Goal: Task Accomplishment & Management: Manage account settings

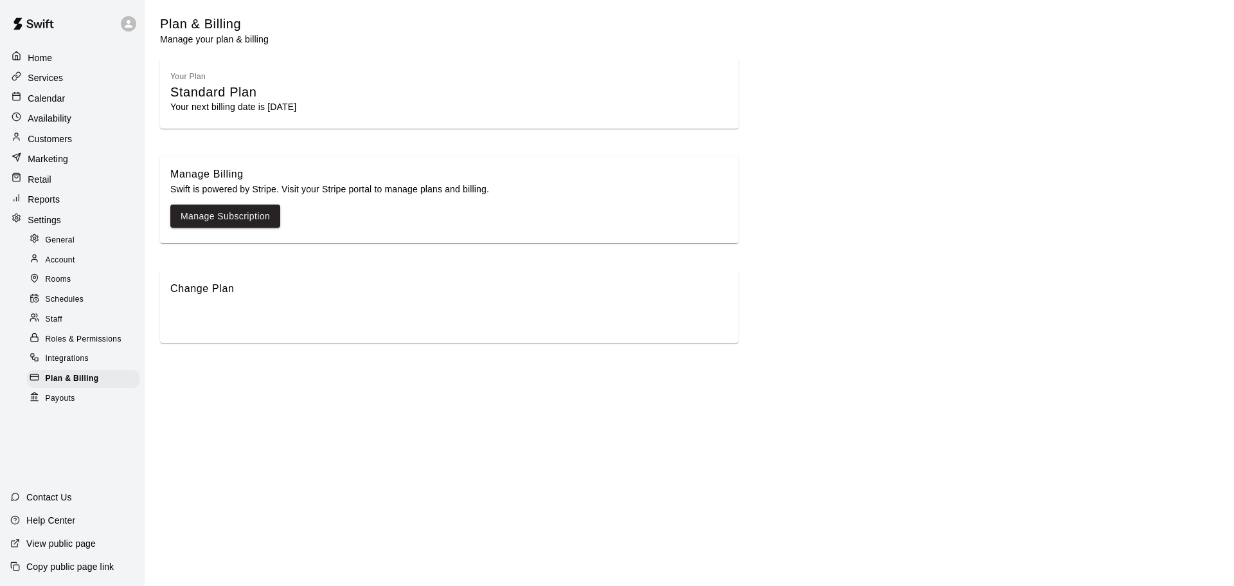
click at [57, 105] on div "Calendar" at bounding box center [72, 98] width 127 height 19
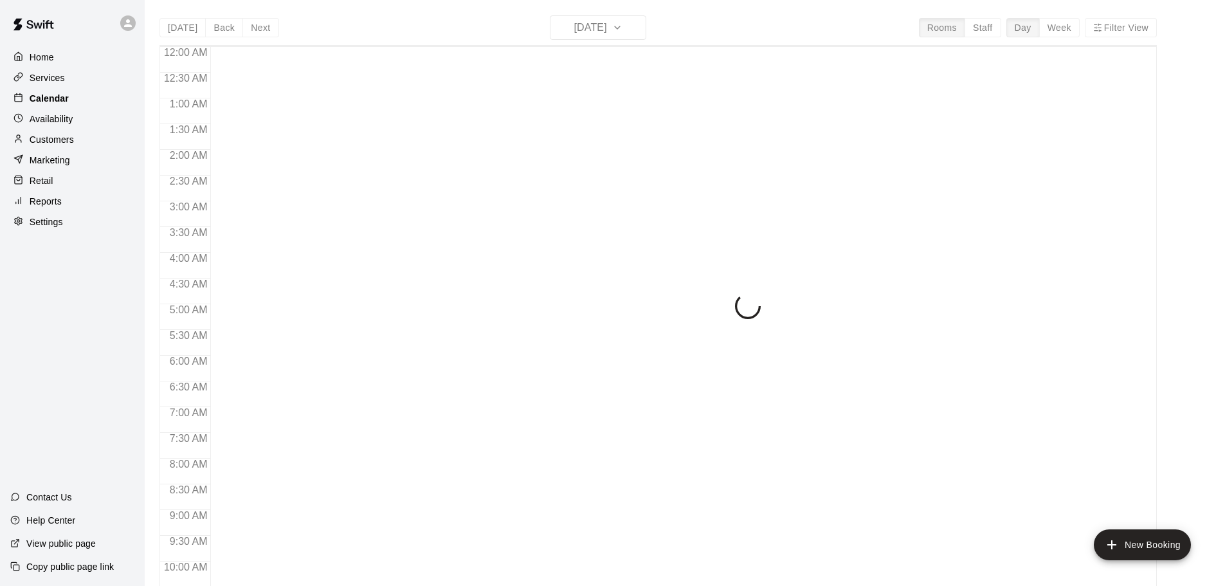
scroll to position [681, 0]
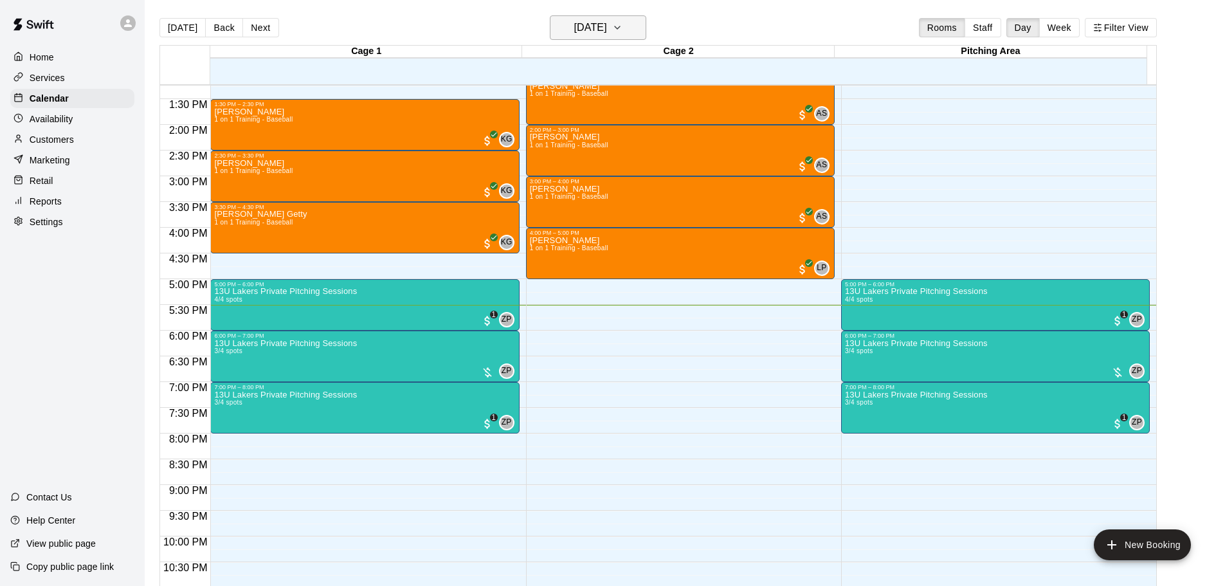
click at [622, 27] on icon "button" at bounding box center [617, 27] width 10 height 15
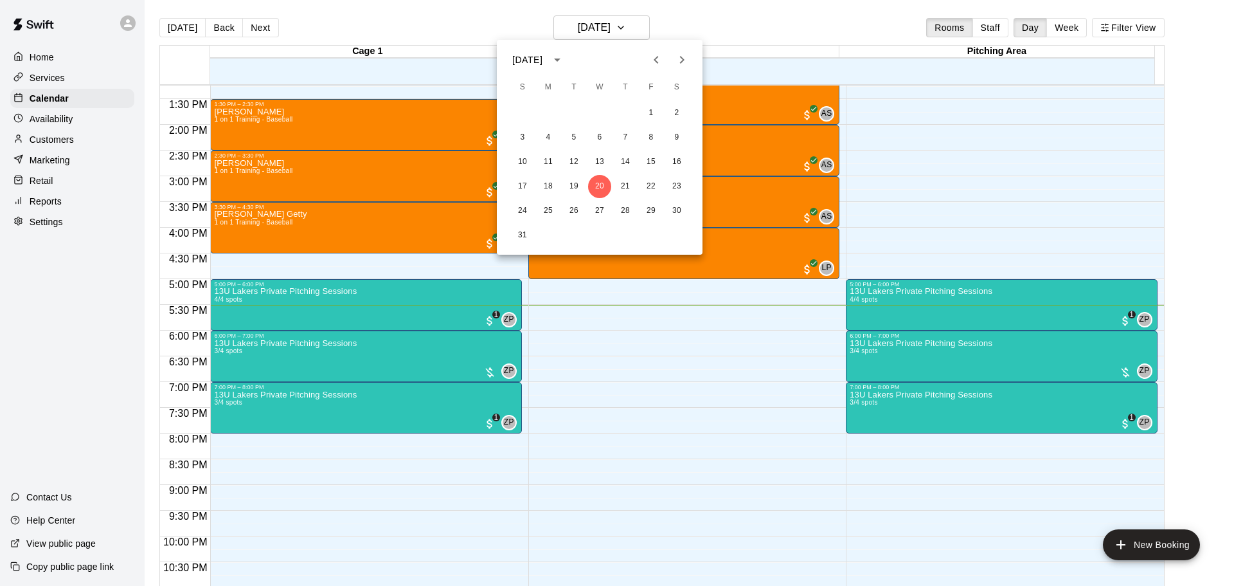
click at [657, 60] on icon "Previous month" at bounding box center [656, 59] width 15 height 15
click at [545, 183] on button "23" at bounding box center [548, 186] width 23 height 23
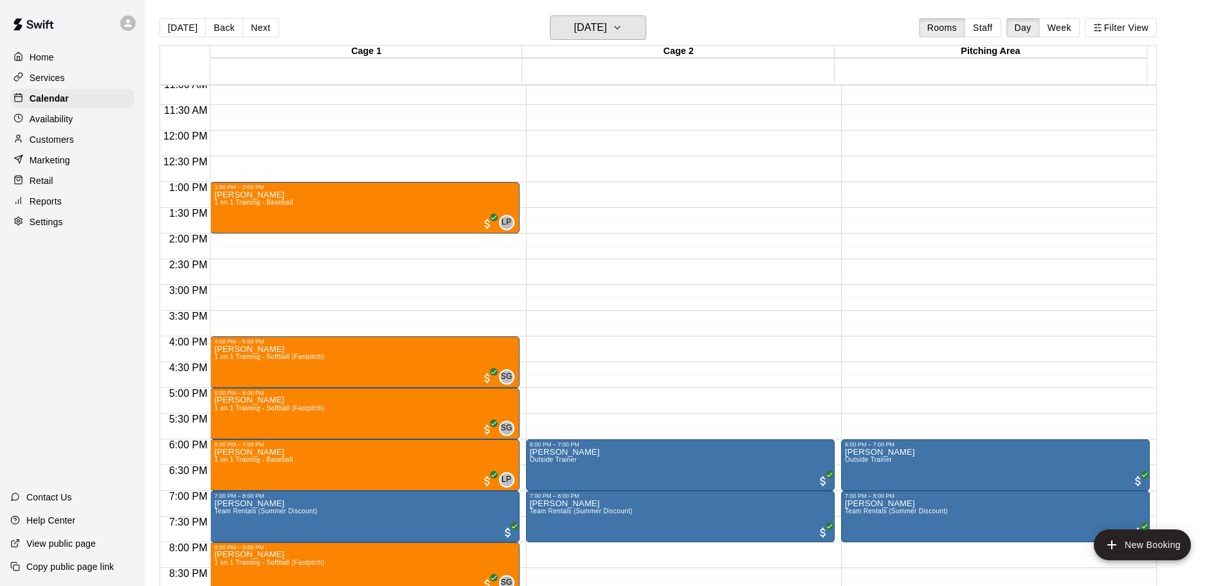
scroll to position [721, 0]
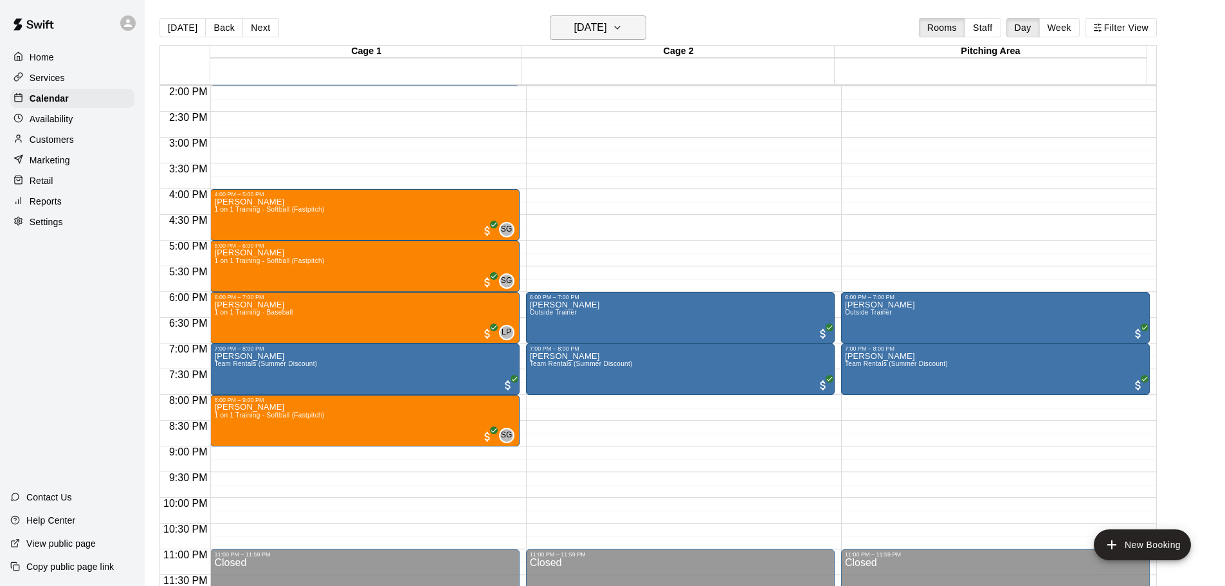
click at [622, 26] on icon "button" at bounding box center [617, 27] width 10 height 15
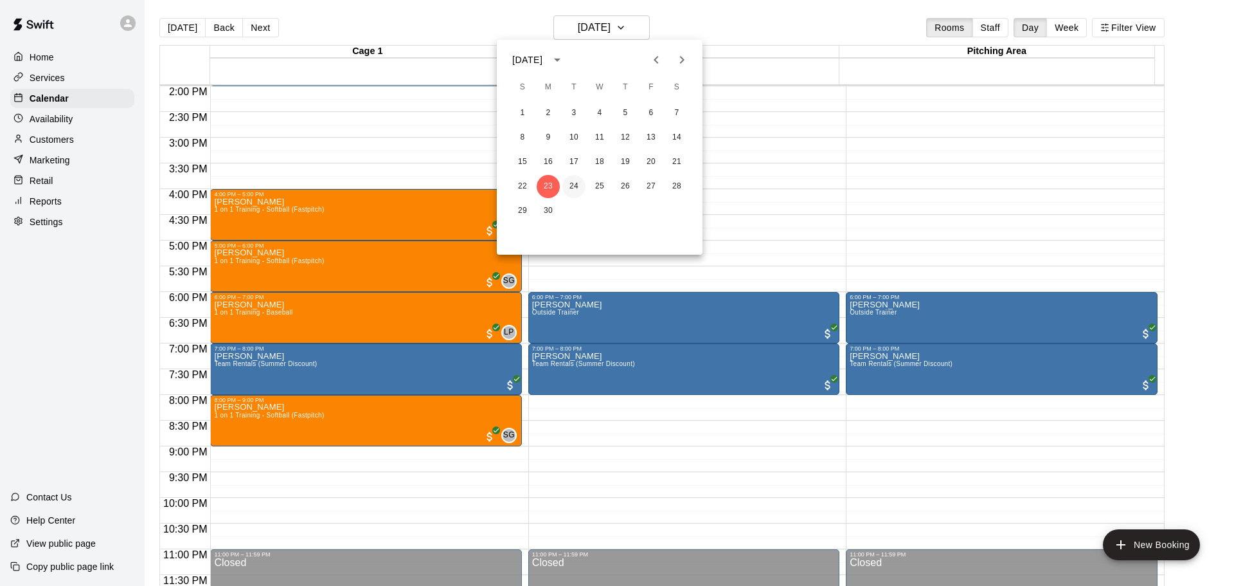
click at [572, 181] on button "24" at bounding box center [573, 186] width 23 height 23
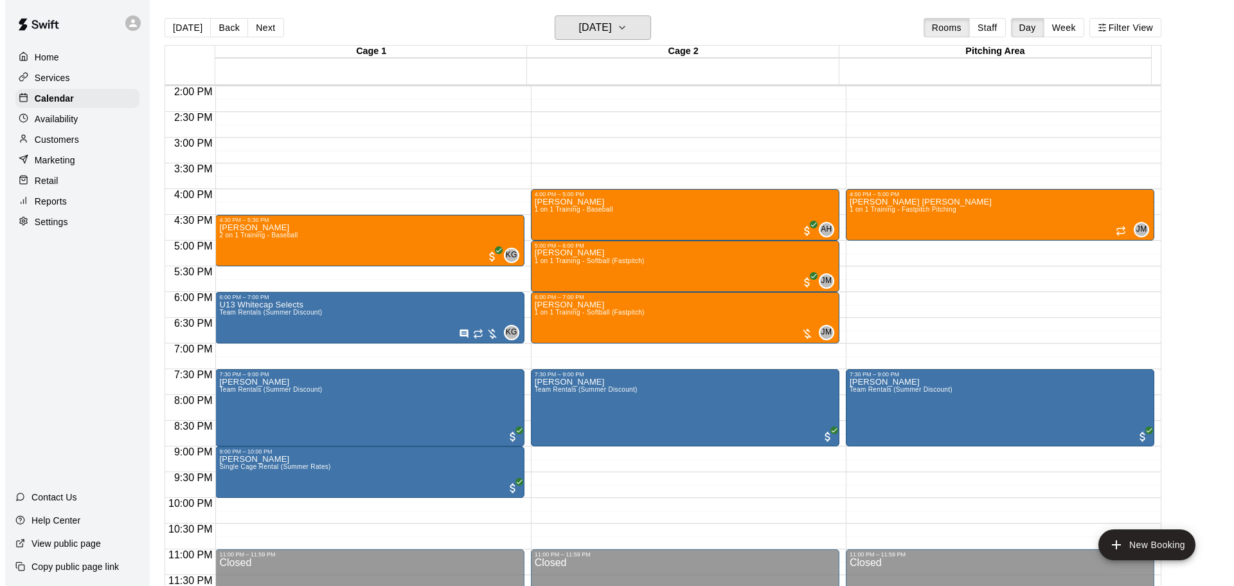
scroll to position [21, 0]
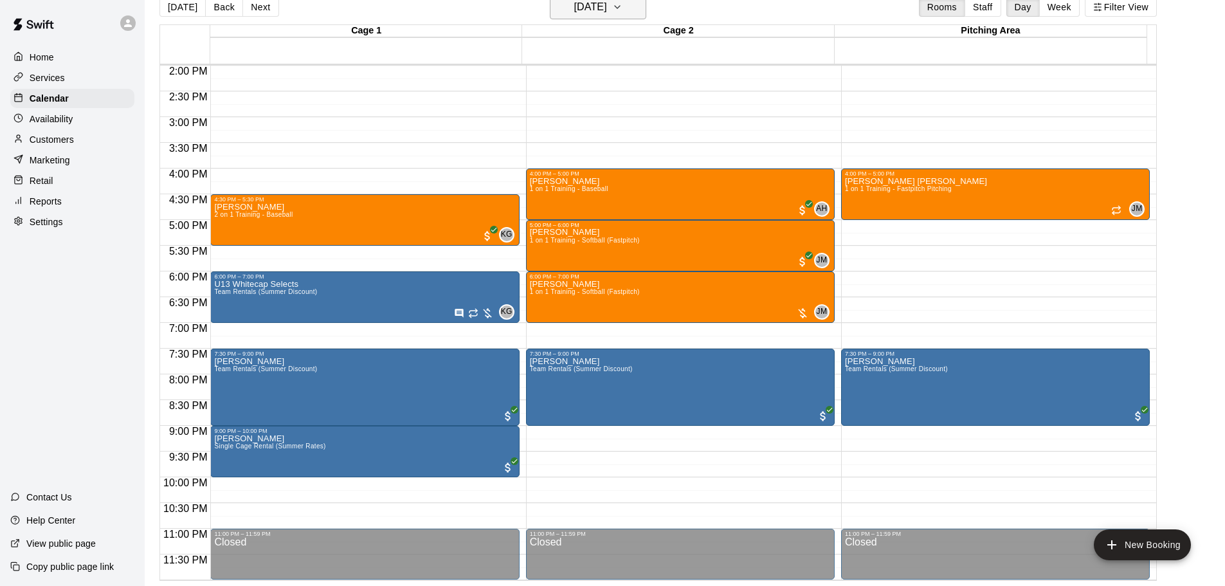
click at [607, 8] on h6 "[DATE]" at bounding box center [590, 7] width 33 height 18
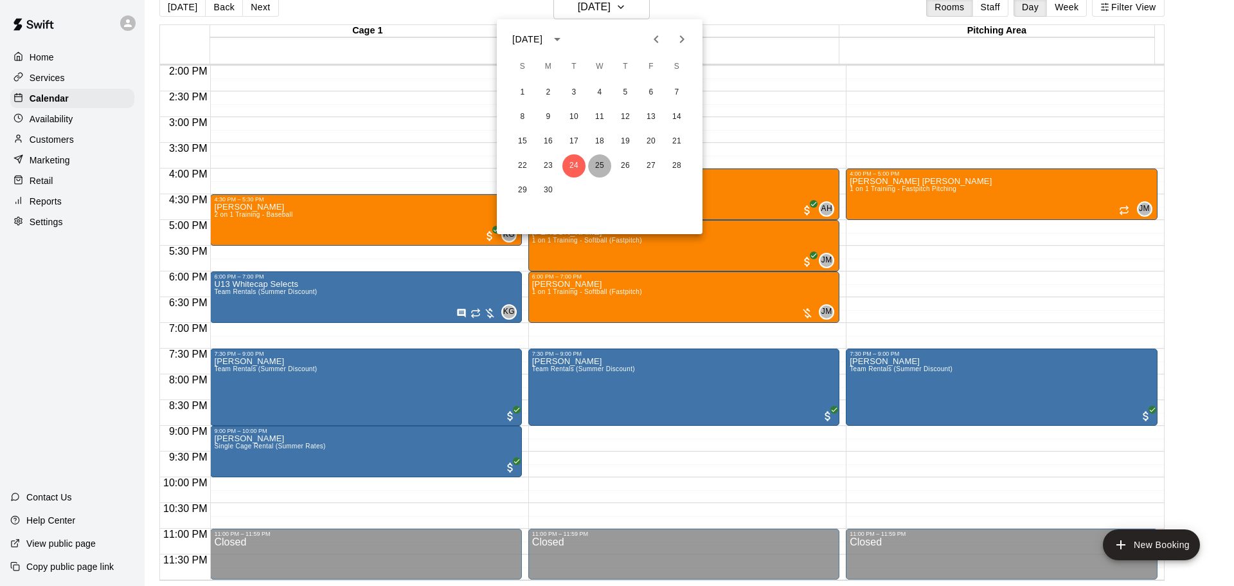
click at [600, 164] on button "25" at bounding box center [599, 165] width 23 height 23
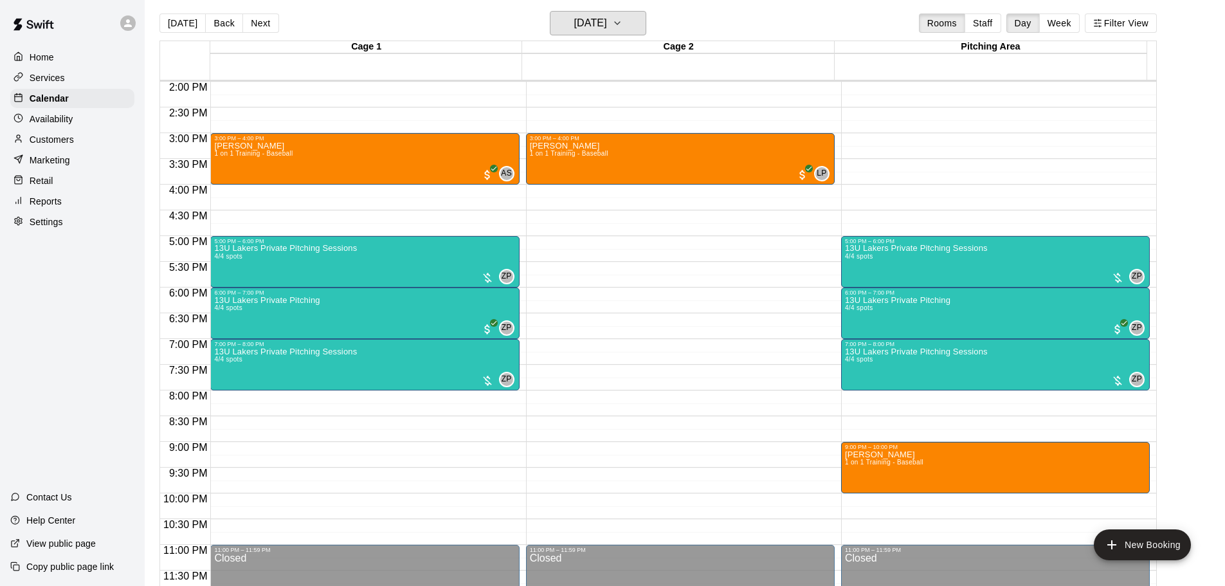
scroll to position [0, 0]
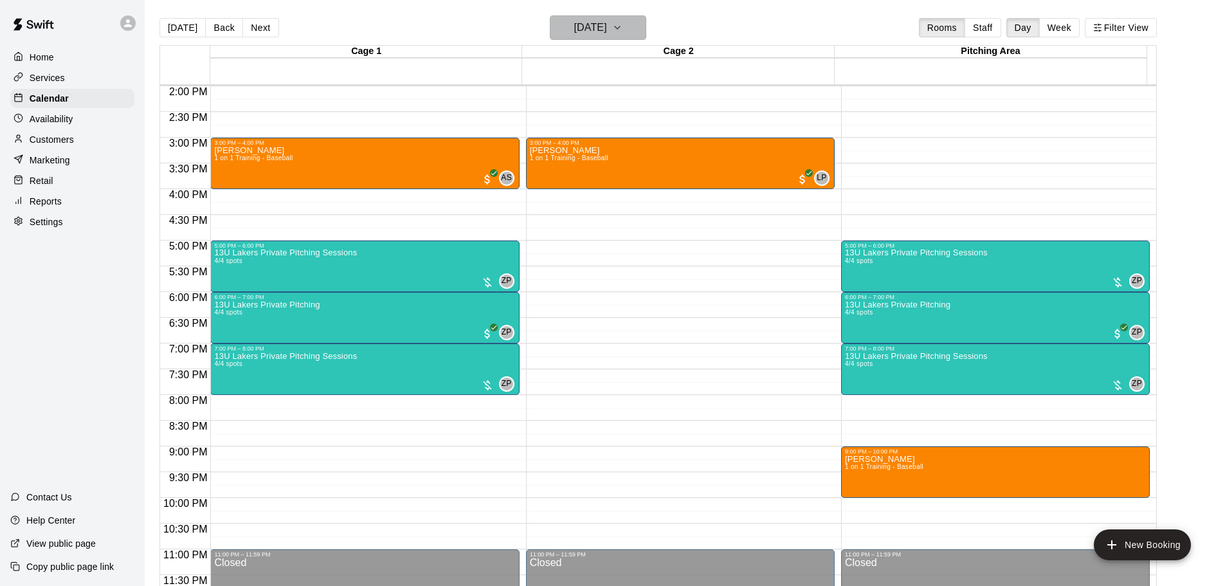
click at [607, 28] on h6 "[DATE]" at bounding box center [590, 28] width 33 height 18
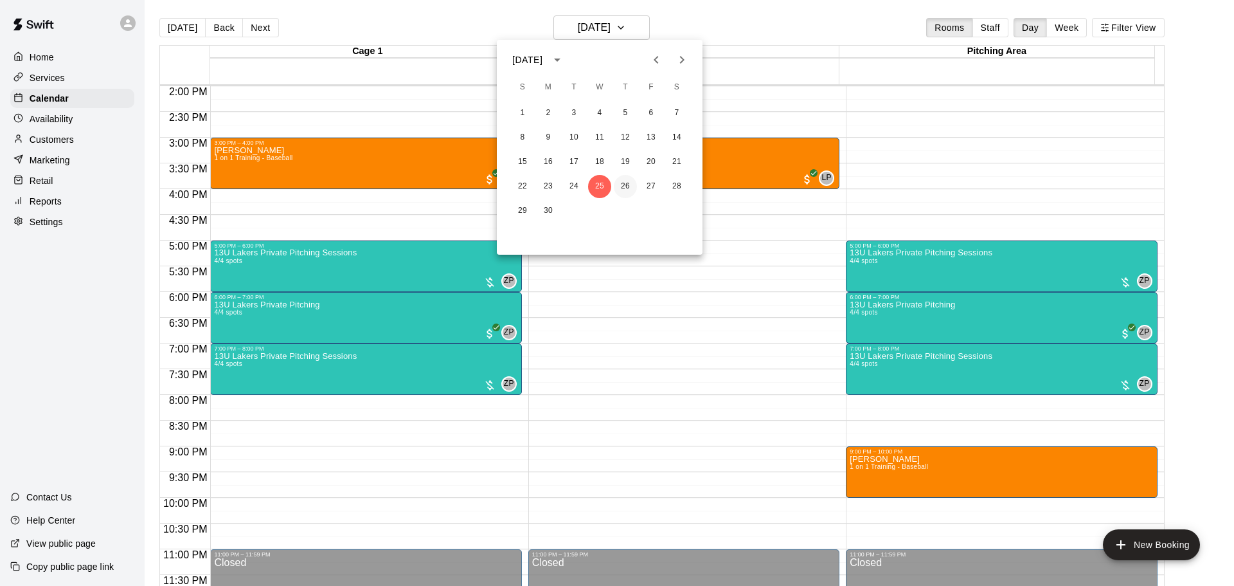
click at [622, 185] on button "26" at bounding box center [625, 186] width 23 height 23
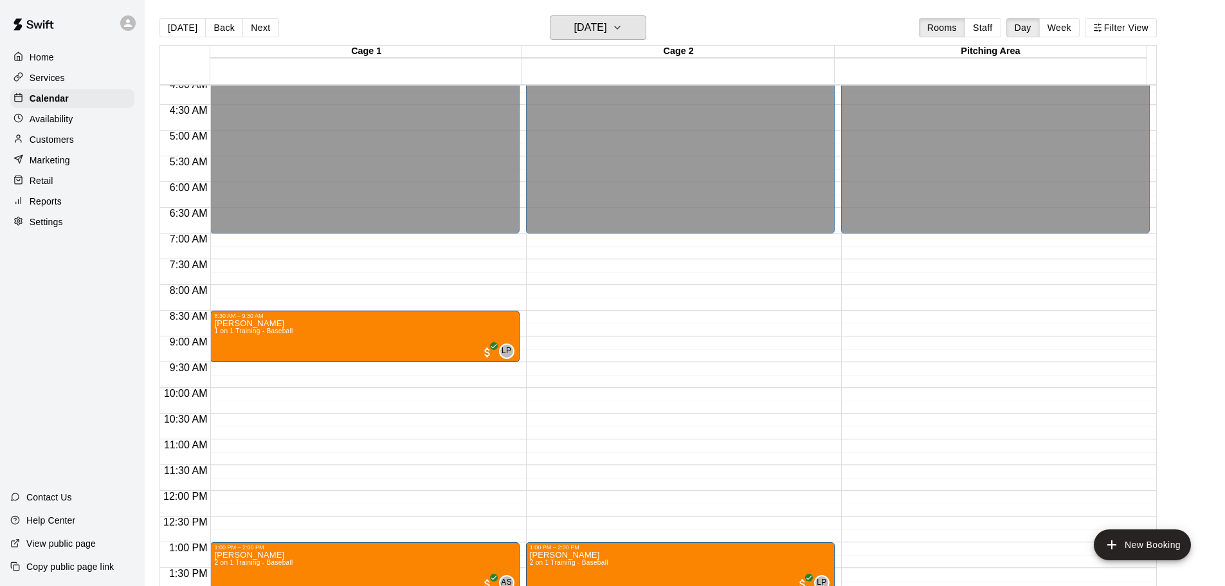
scroll to position [206, 0]
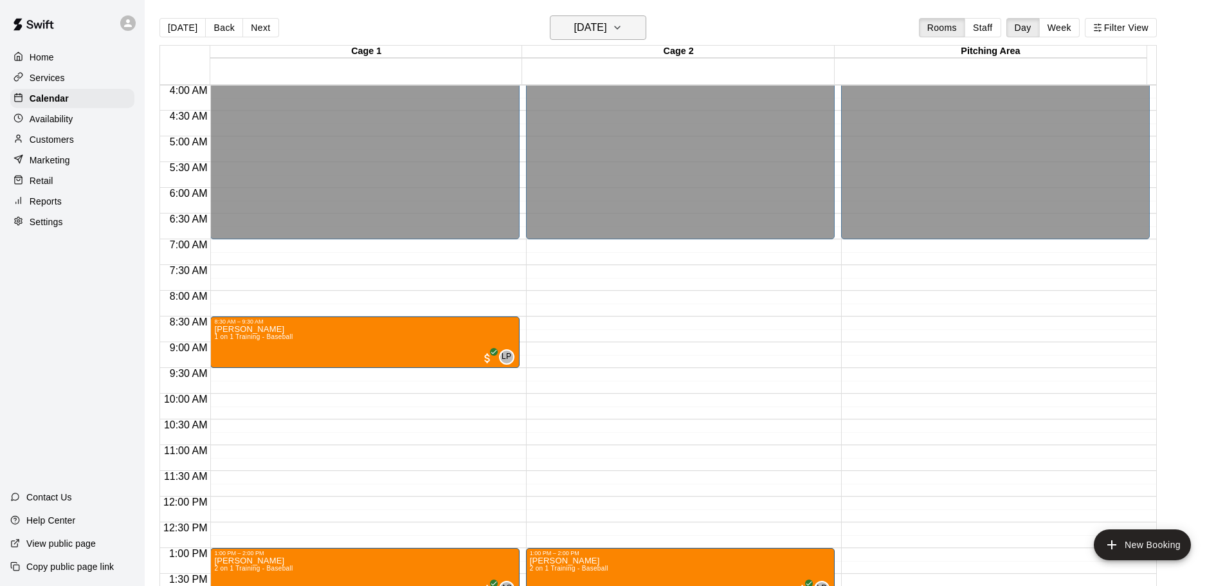
click at [596, 28] on h6 "[DATE]" at bounding box center [590, 28] width 33 height 18
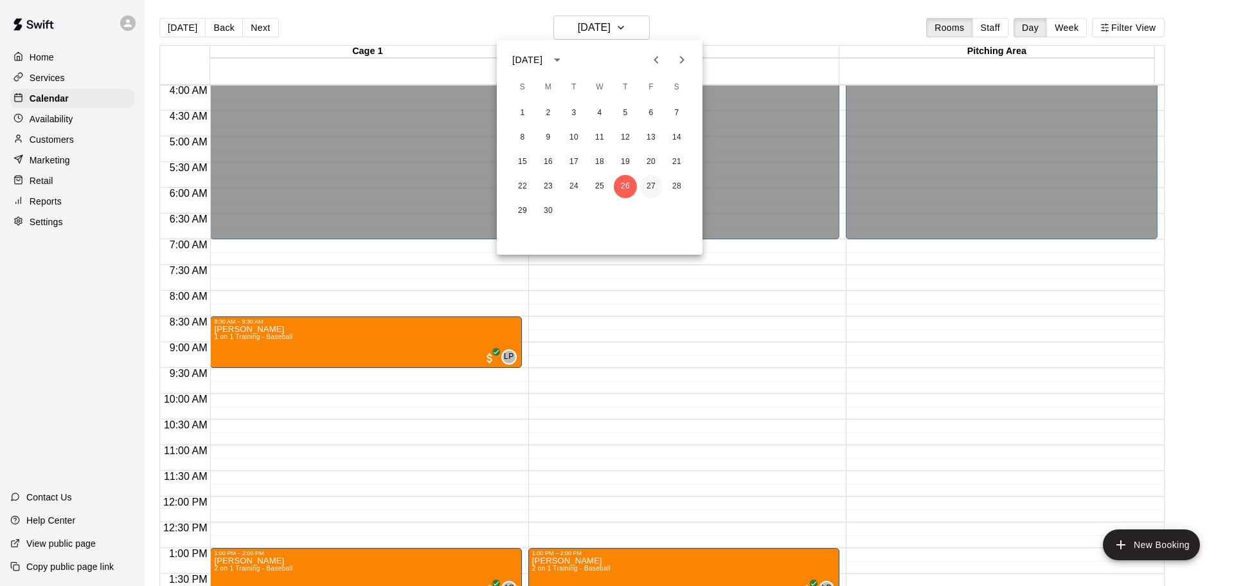
click at [647, 183] on button "27" at bounding box center [651, 186] width 23 height 23
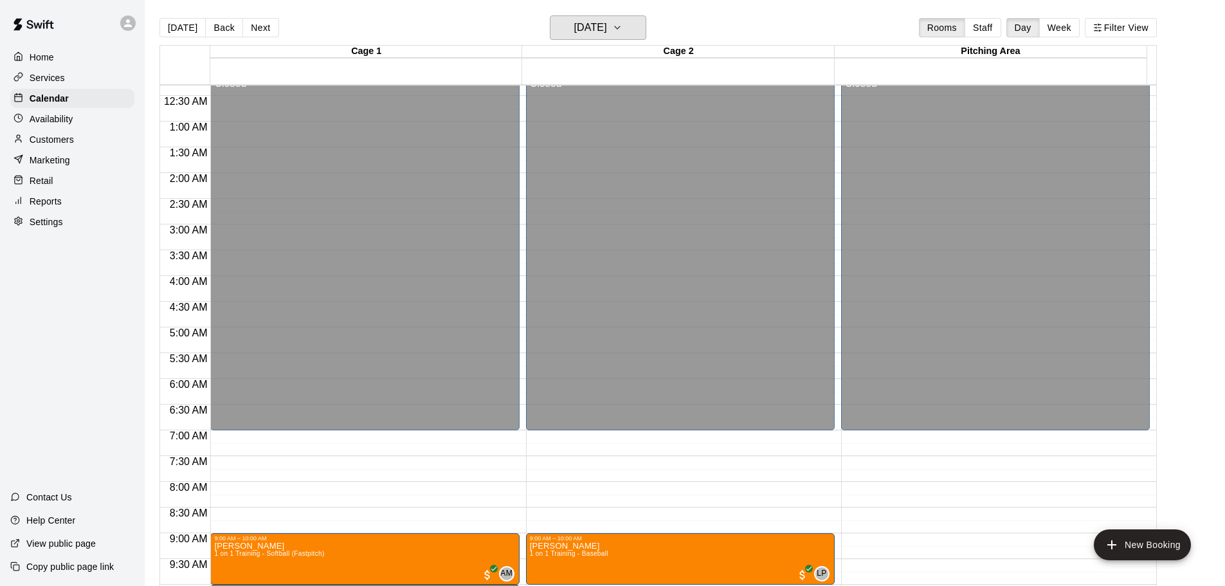
scroll to position [13, 0]
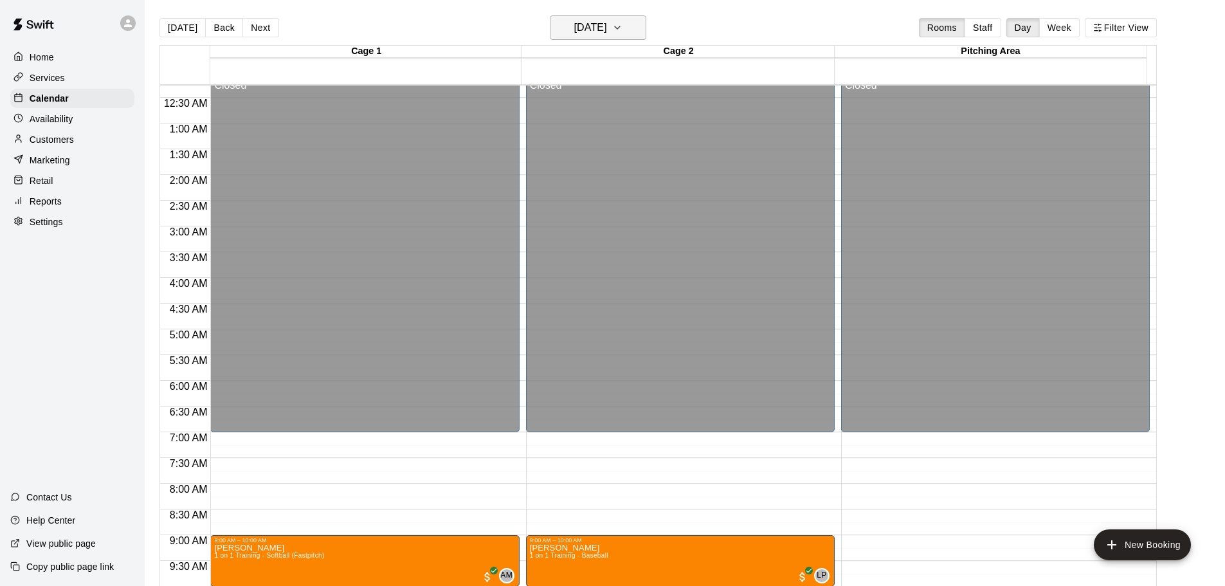
click at [628, 36] on button "[DATE]" at bounding box center [598, 27] width 96 height 24
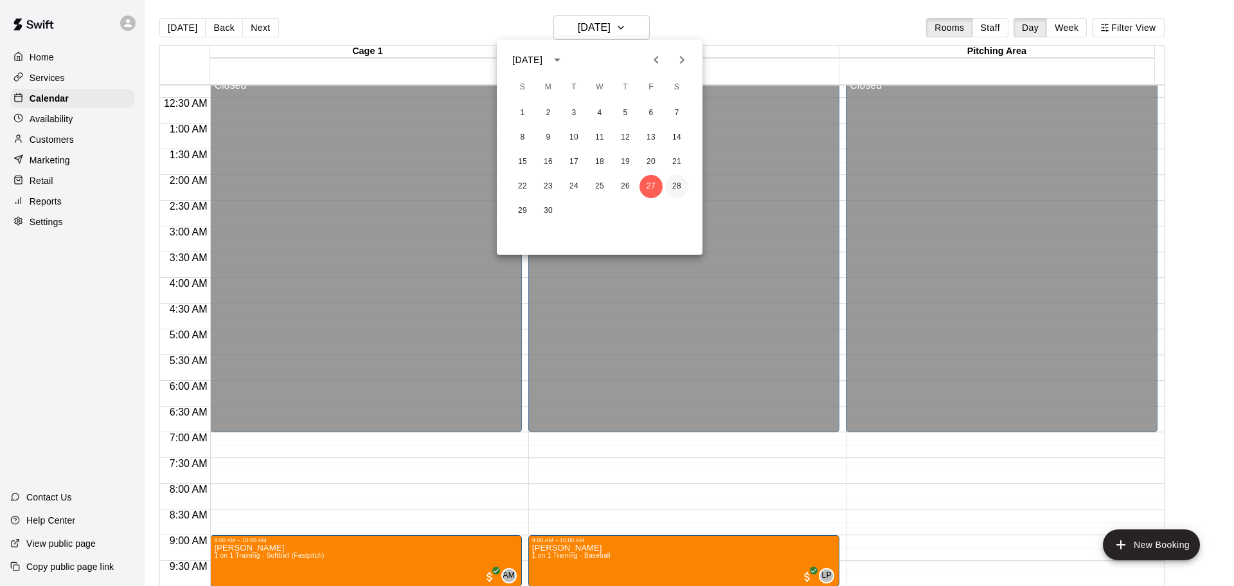
click at [679, 187] on button "28" at bounding box center [676, 186] width 23 height 23
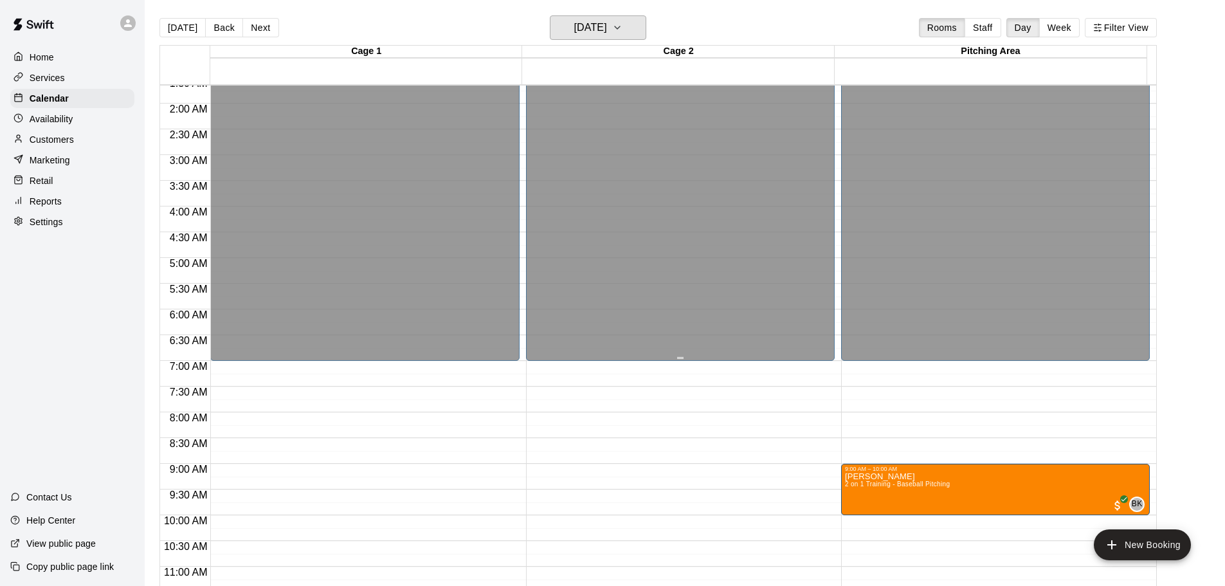
scroll to position [0, 0]
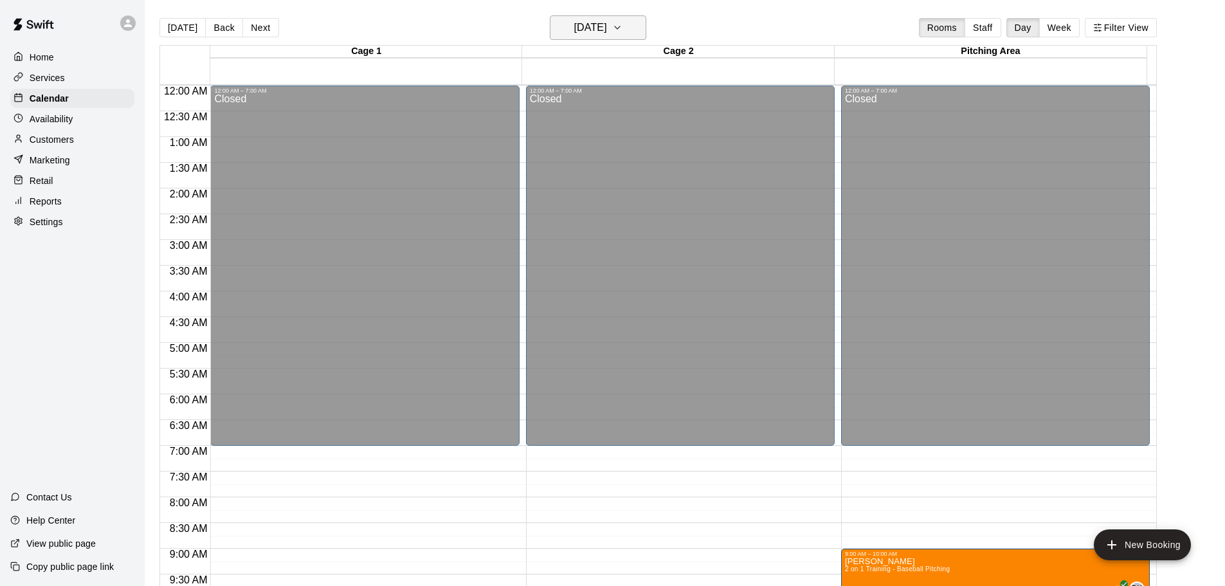
click at [631, 35] on button "[DATE]" at bounding box center [598, 27] width 96 height 24
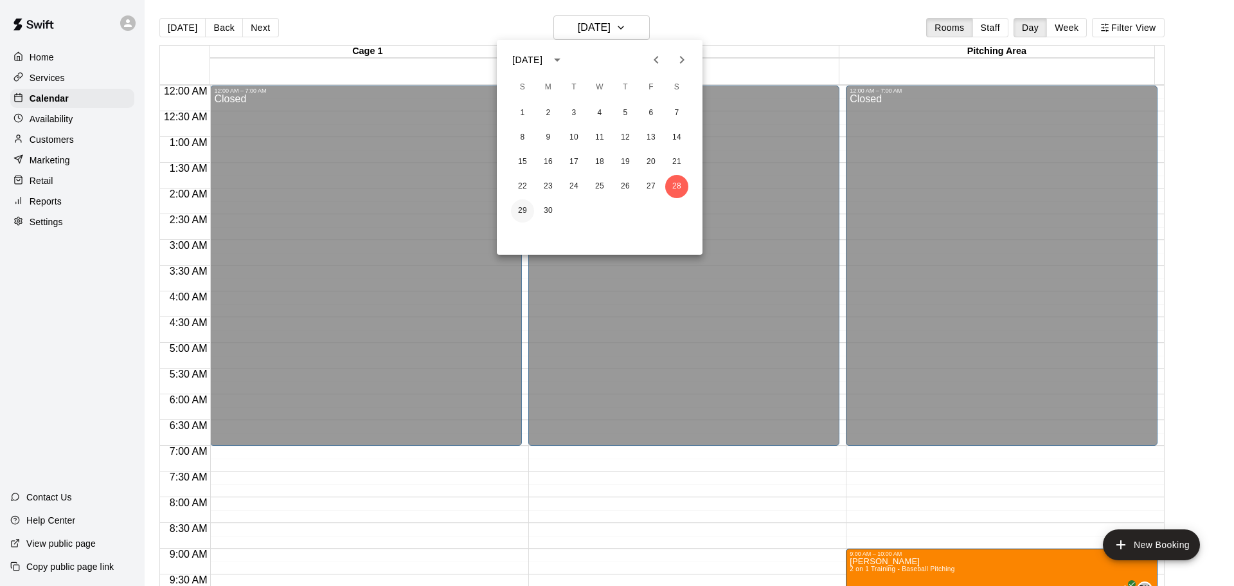
click at [519, 212] on button "29" at bounding box center [522, 210] width 23 height 23
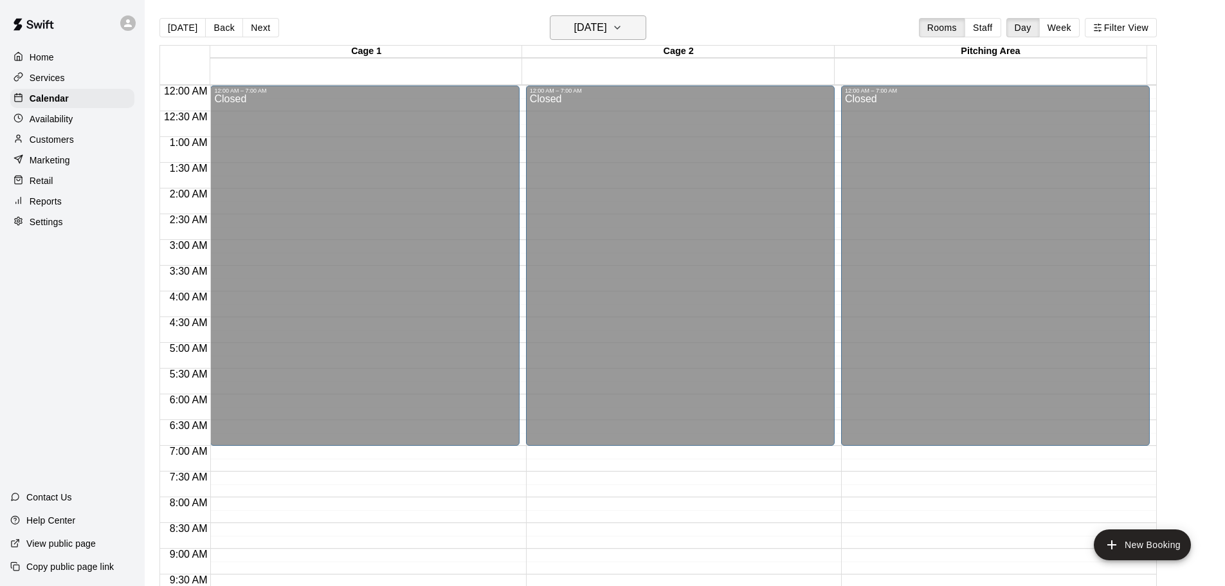
click at [593, 26] on h6 "[DATE]" at bounding box center [590, 28] width 33 height 18
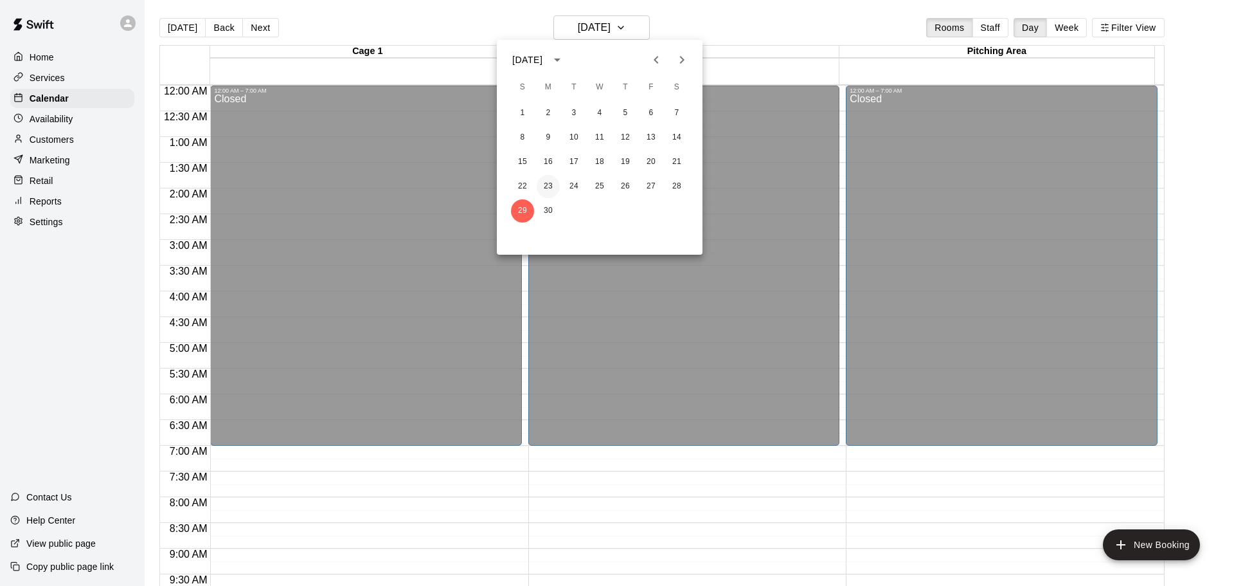
click at [550, 189] on button "23" at bounding box center [548, 186] width 23 height 23
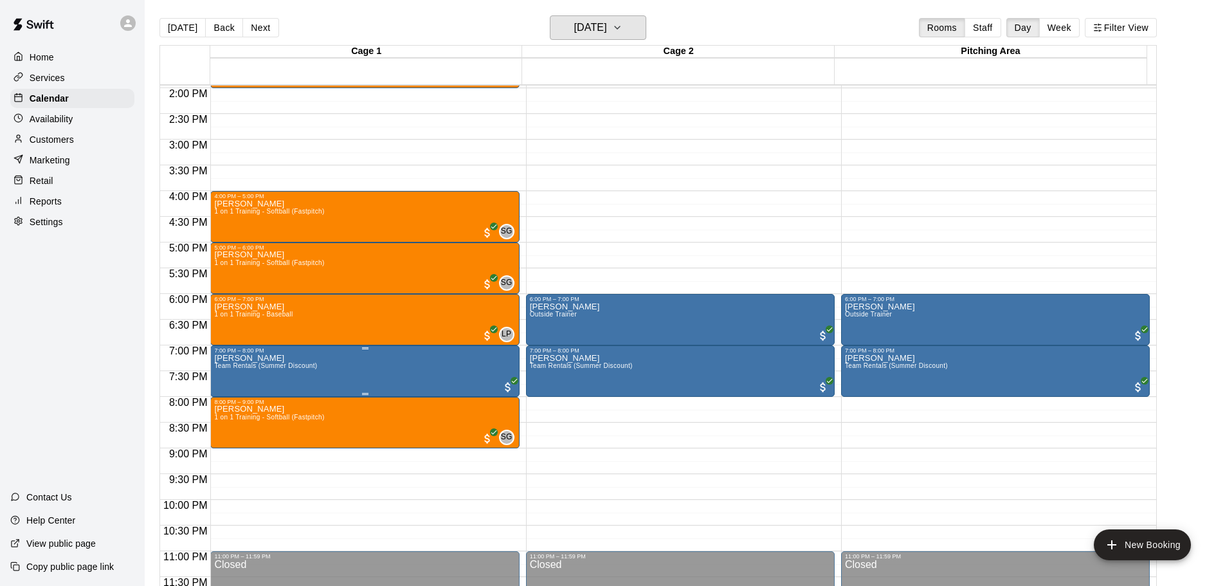
scroll to position [721, 0]
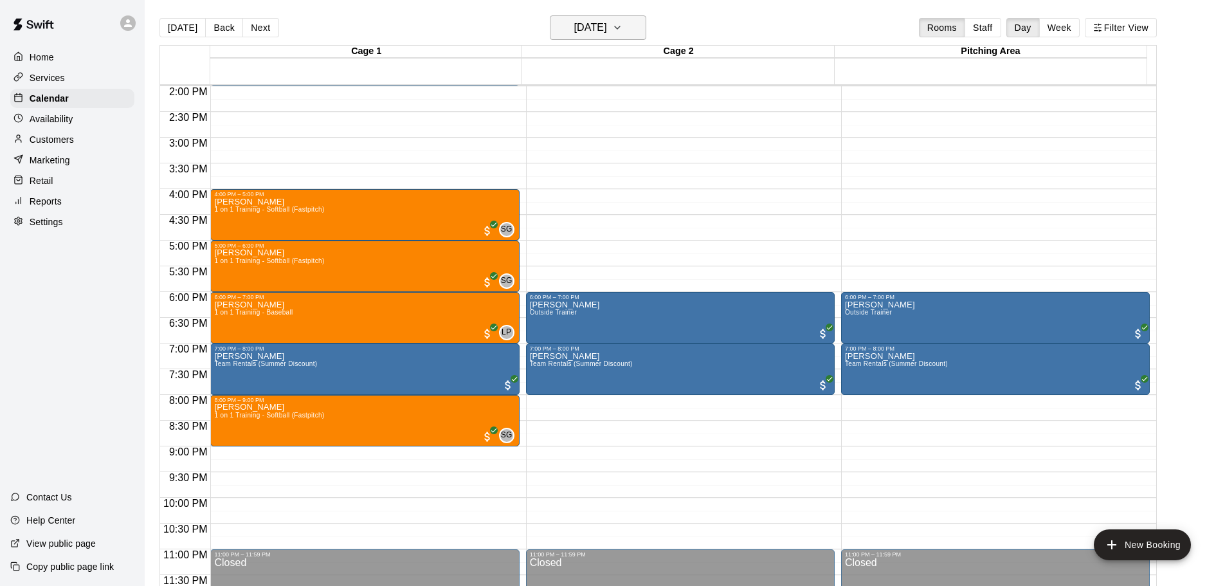
click at [604, 30] on h6 "[DATE]" at bounding box center [590, 28] width 33 height 18
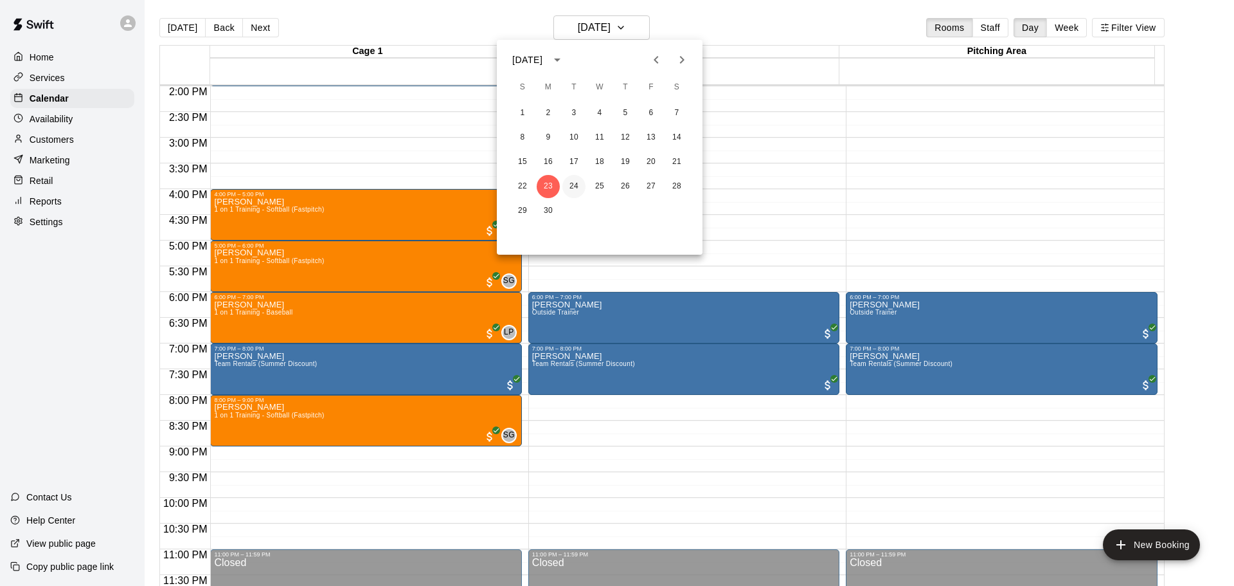
click at [579, 184] on button "24" at bounding box center [573, 186] width 23 height 23
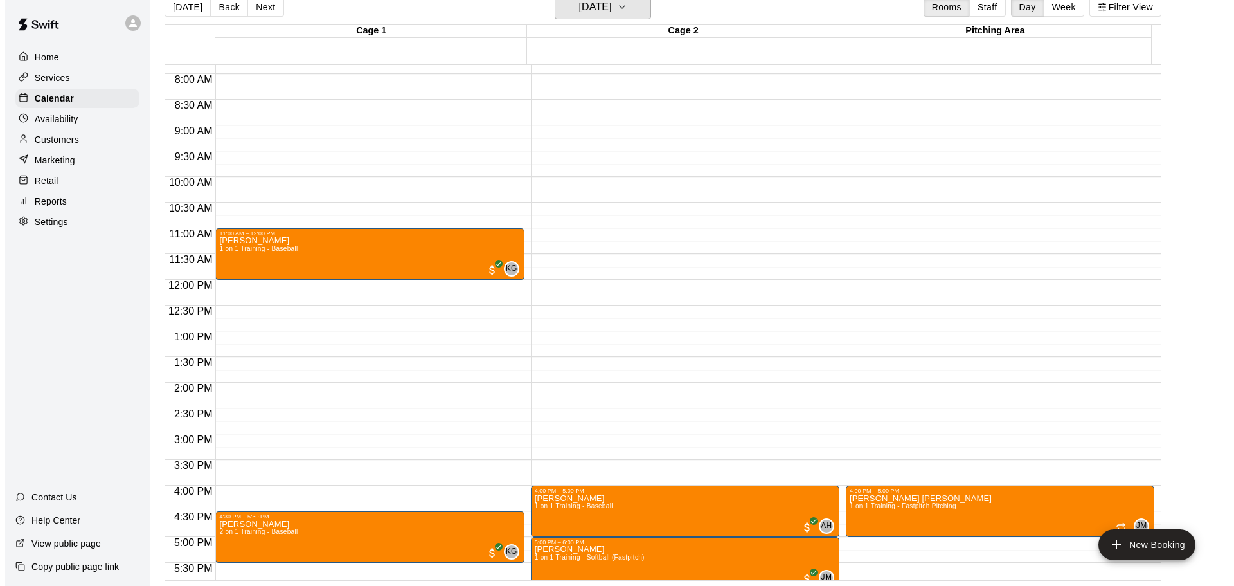
scroll to position [399, 0]
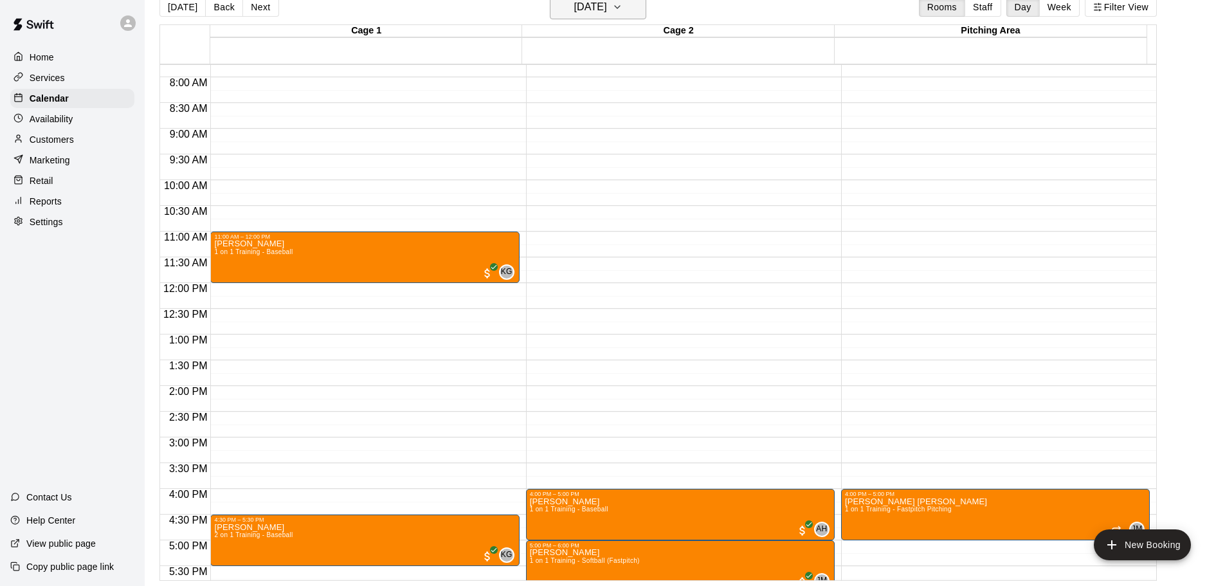
click at [622, 7] on icon "button" at bounding box center [617, 6] width 10 height 15
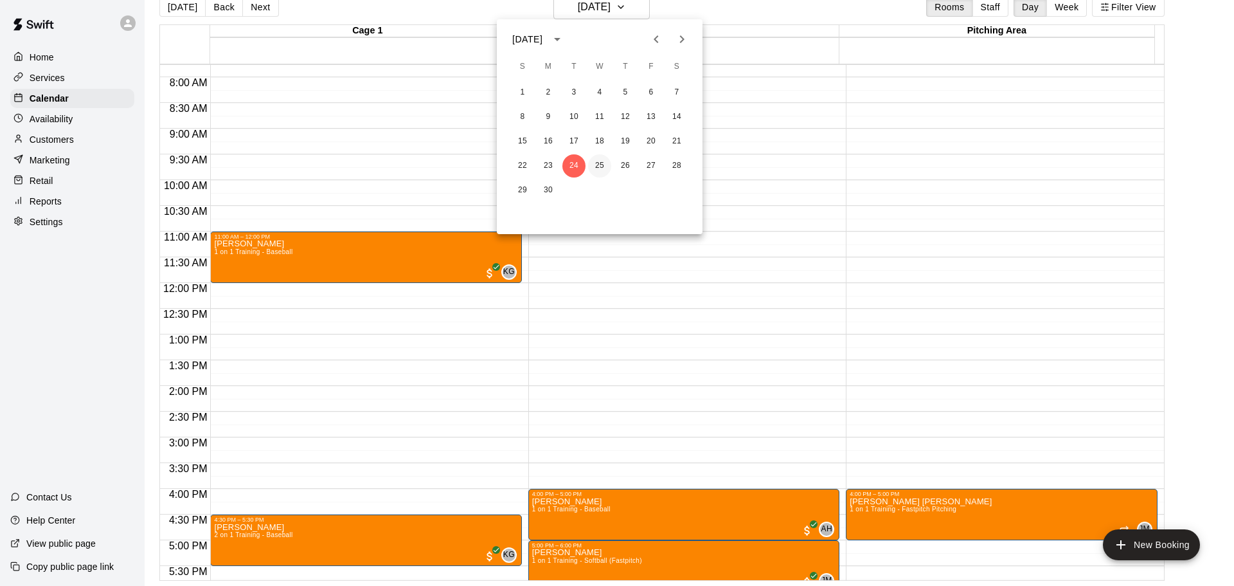
click at [603, 166] on button "25" at bounding box center [599, 165] width 23 height 23
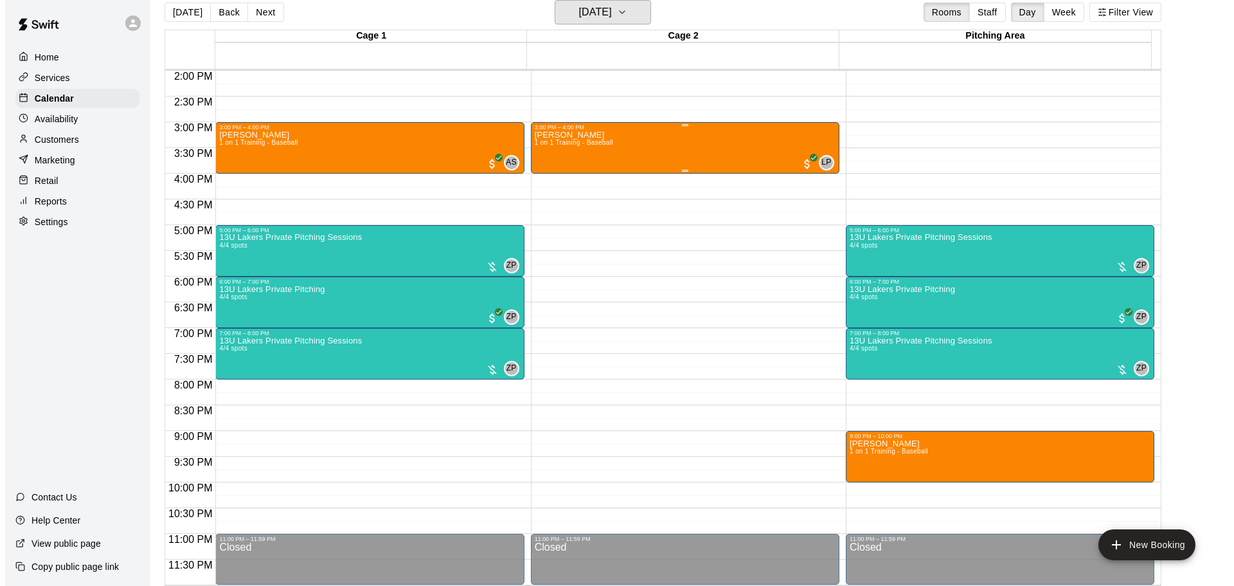
scroll to position [21, 0]
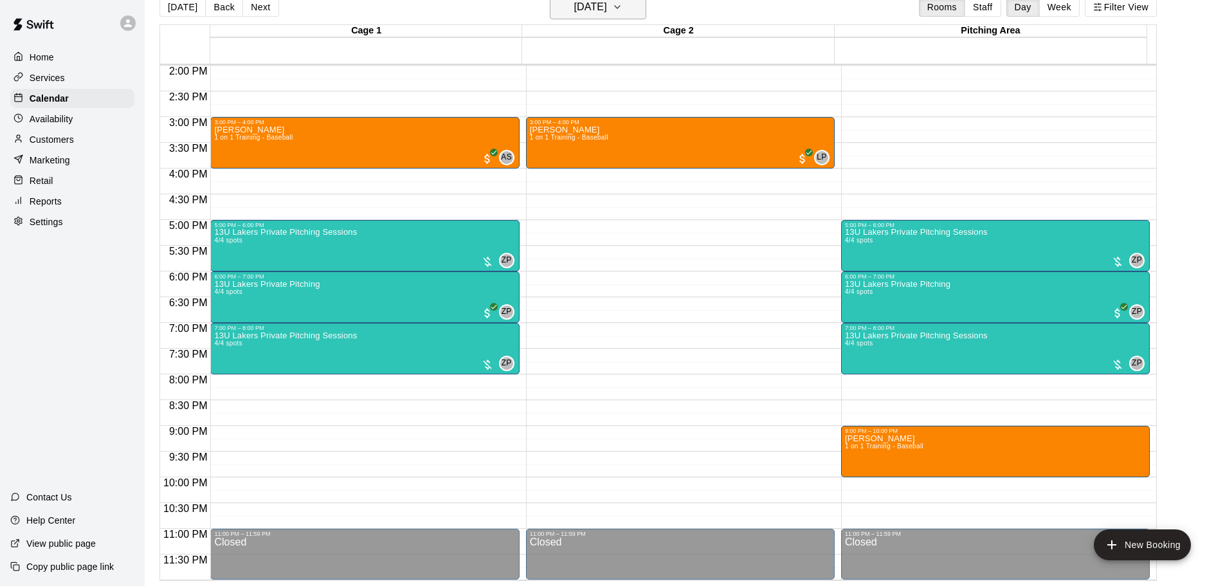
click at [607, 12] on h6 "[DATE]" at bounding box center [590, 7] width 33 height 18
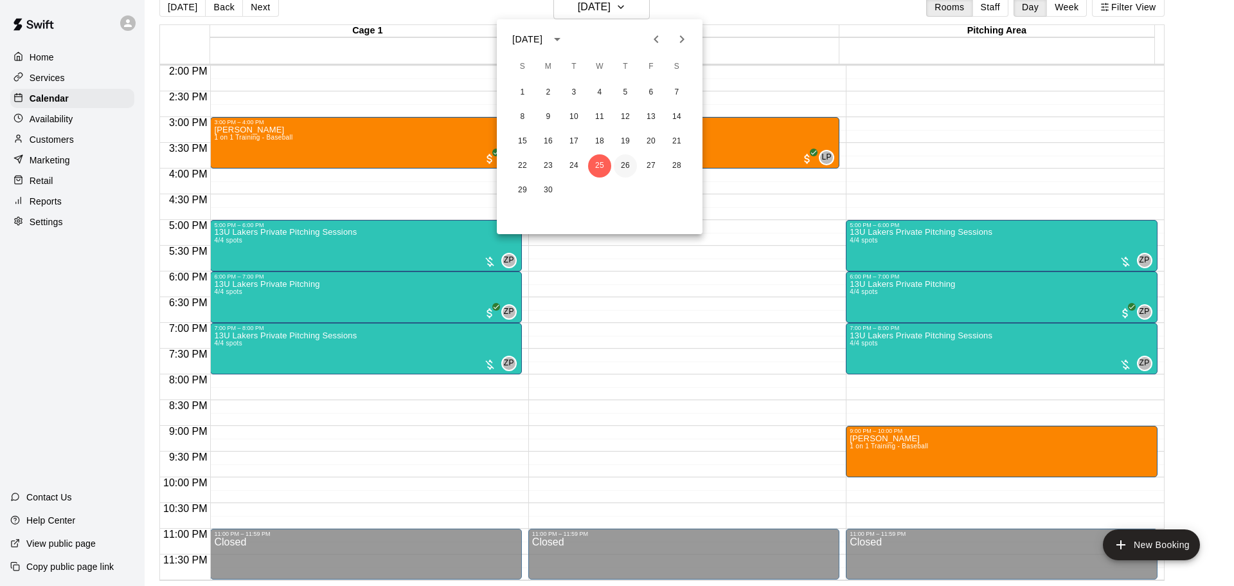
click at [624, 164] on button "26" at bounding box center [625, 165] width 23 height 23
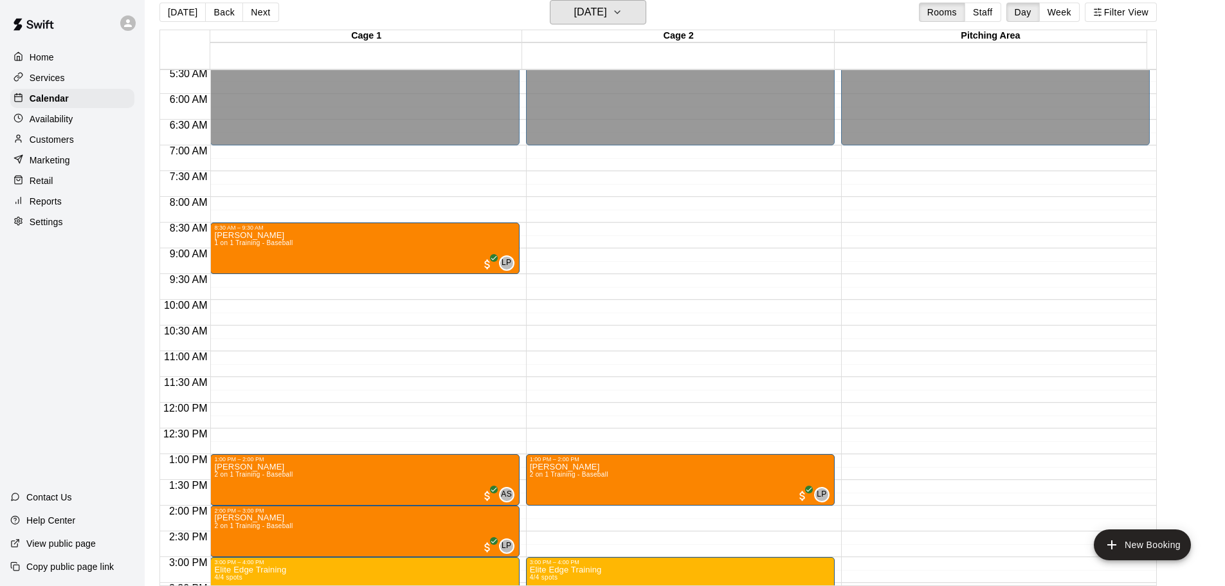
scroll to position [271, 0]
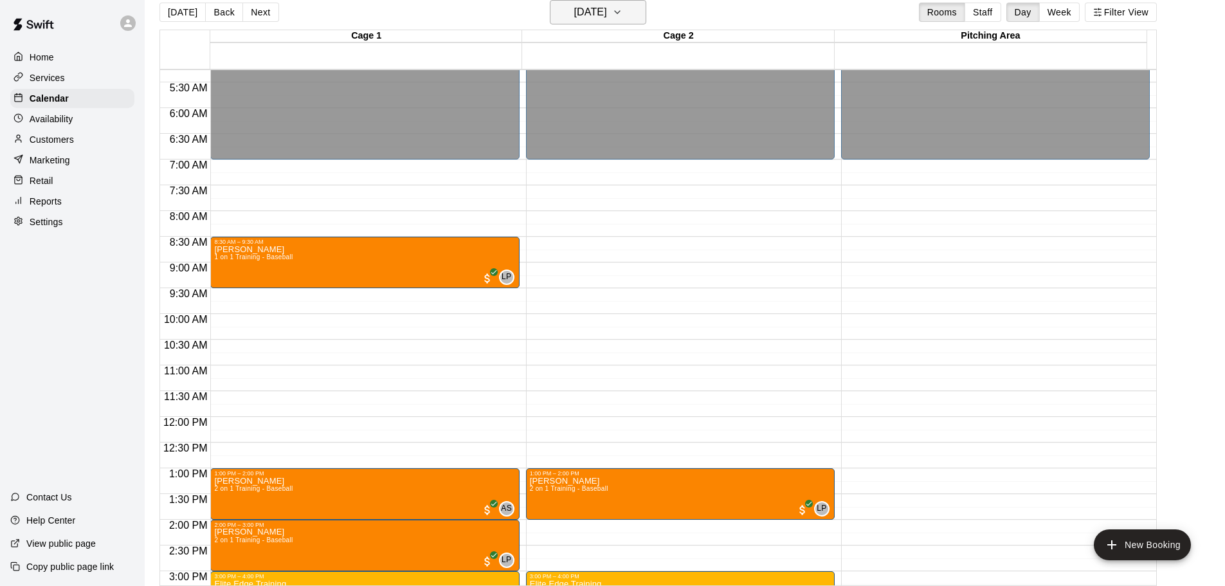
click at [604, 17] on h6 "[DATE]" at bounding box center [590, 12] width 33 height 18
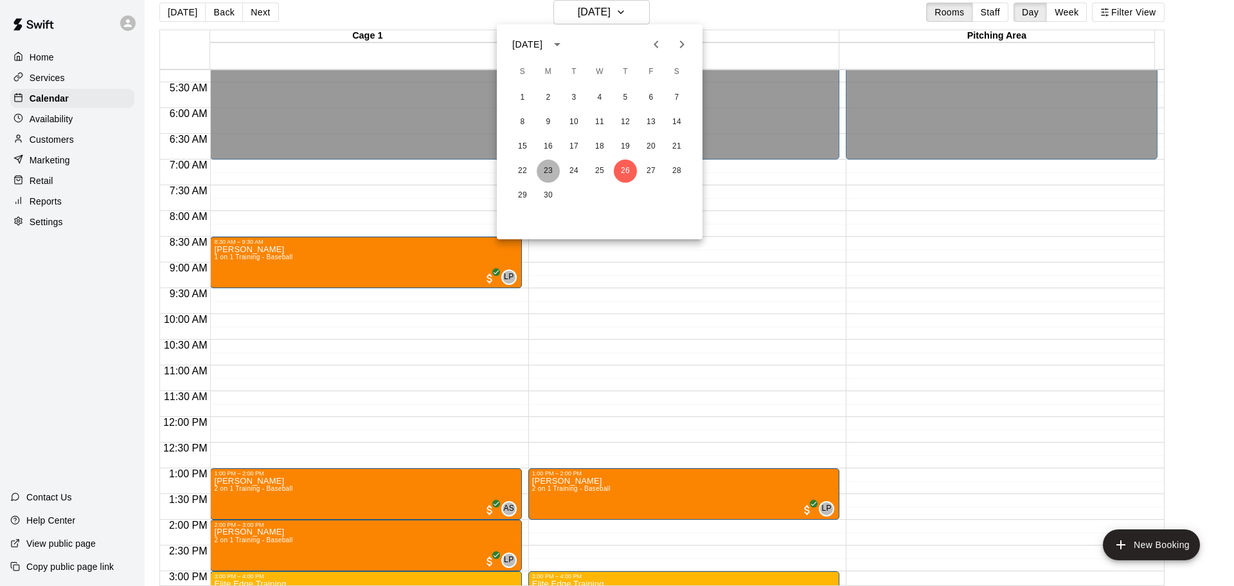
click at [541, 169] on button "23" at bounding box center [548, 170] width 23 height 23
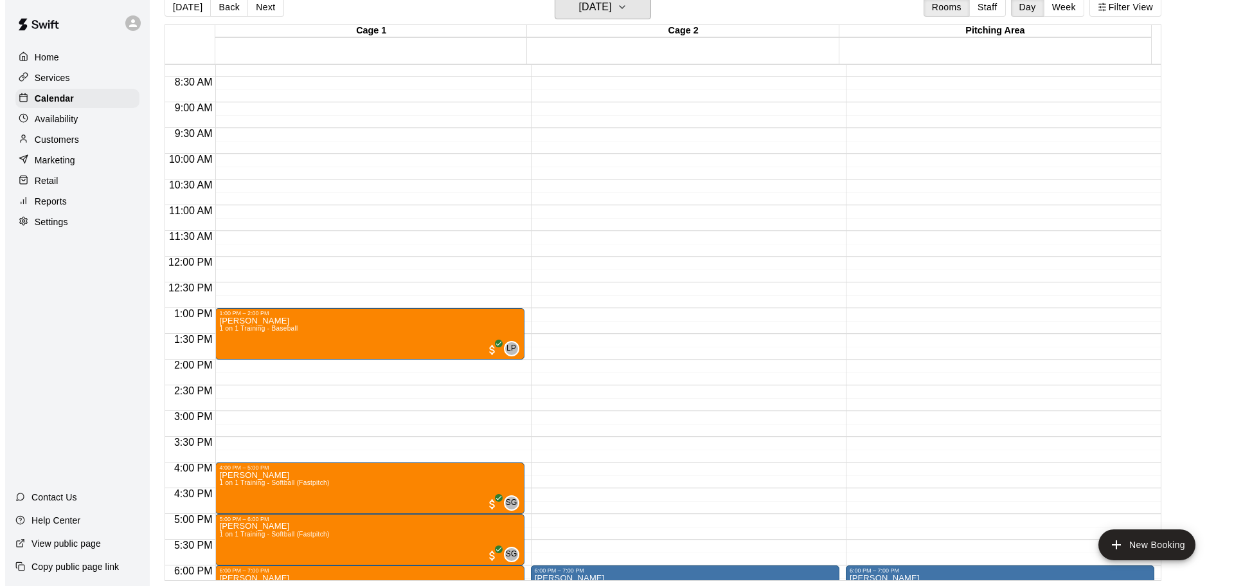
scroll to position [399, 0]
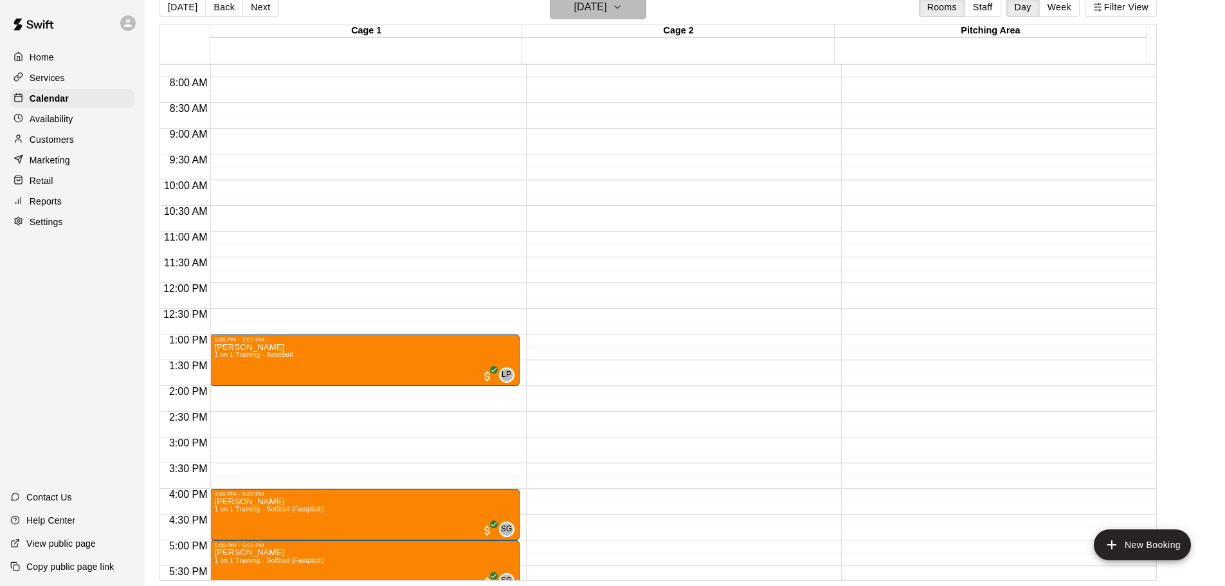
click at [605, 14] on h6 "[DATE]" at bounding box center [590, 7] width 33 height 18
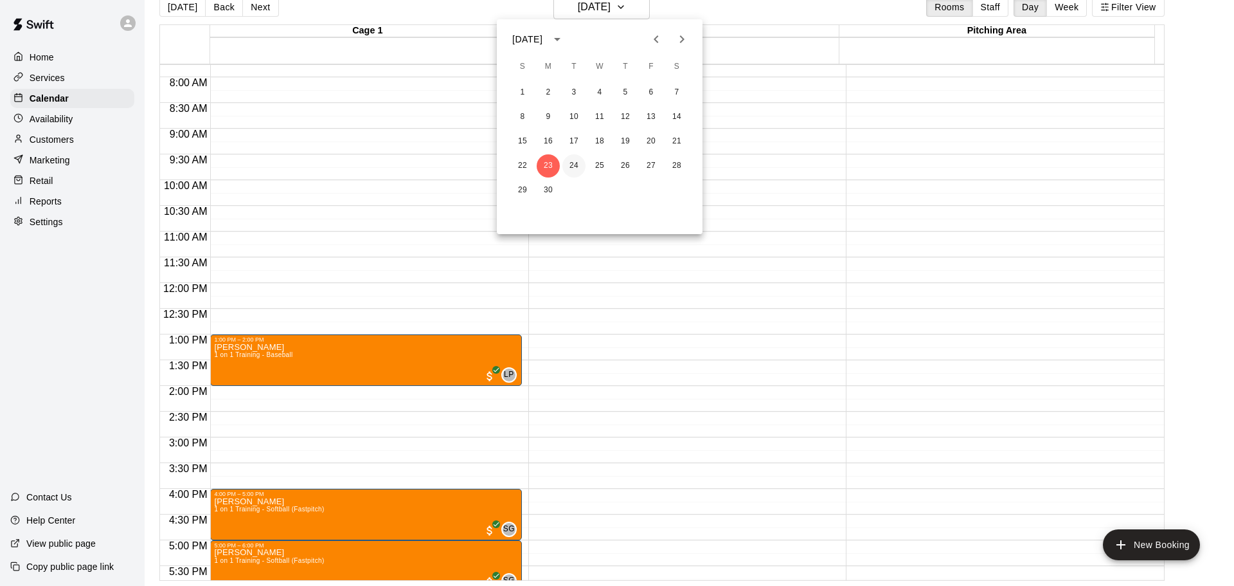
click at [575, 165] on button "24" at bounding box center [573, 165] width 23 height 23
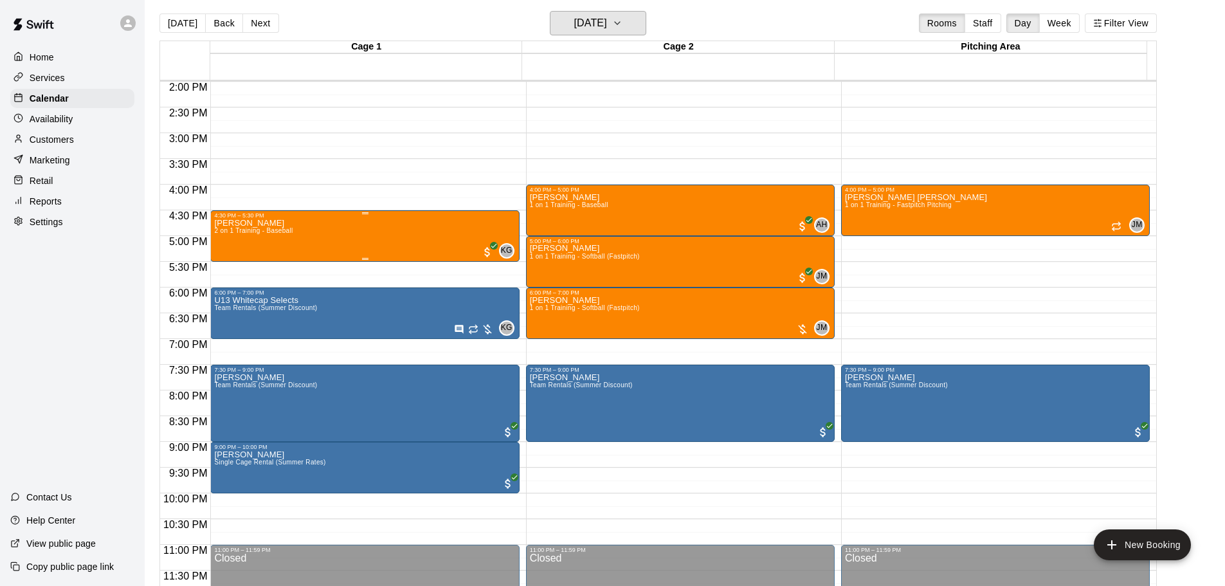
scroll to position [0, 0]
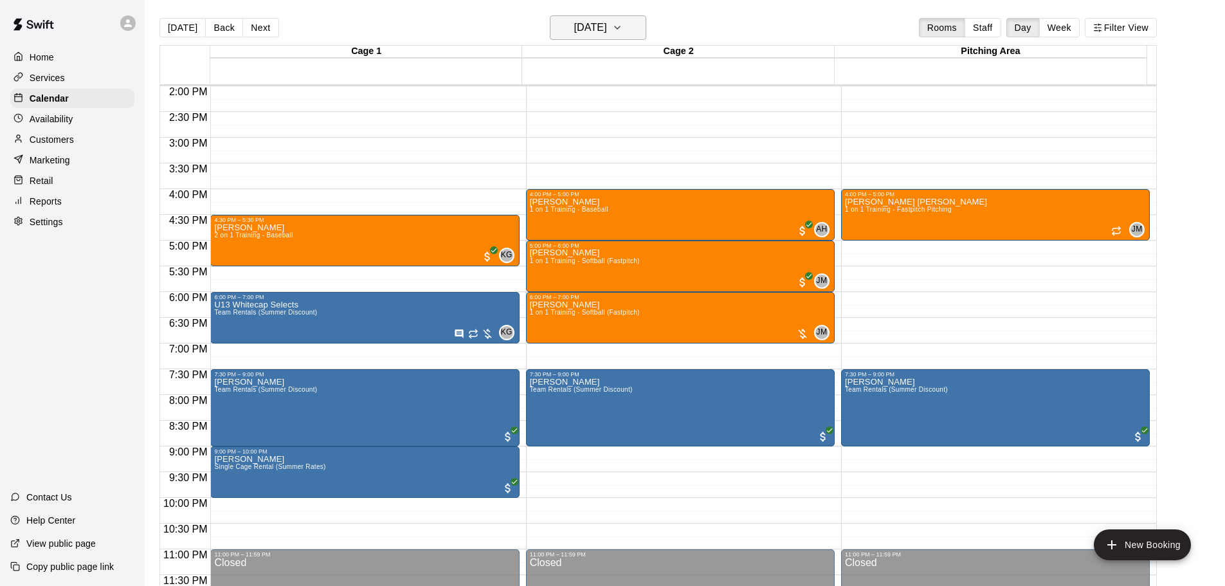
click at [607, 32] on h6 "[DATE]" at bounding box center [590, 28] width 33 height 18
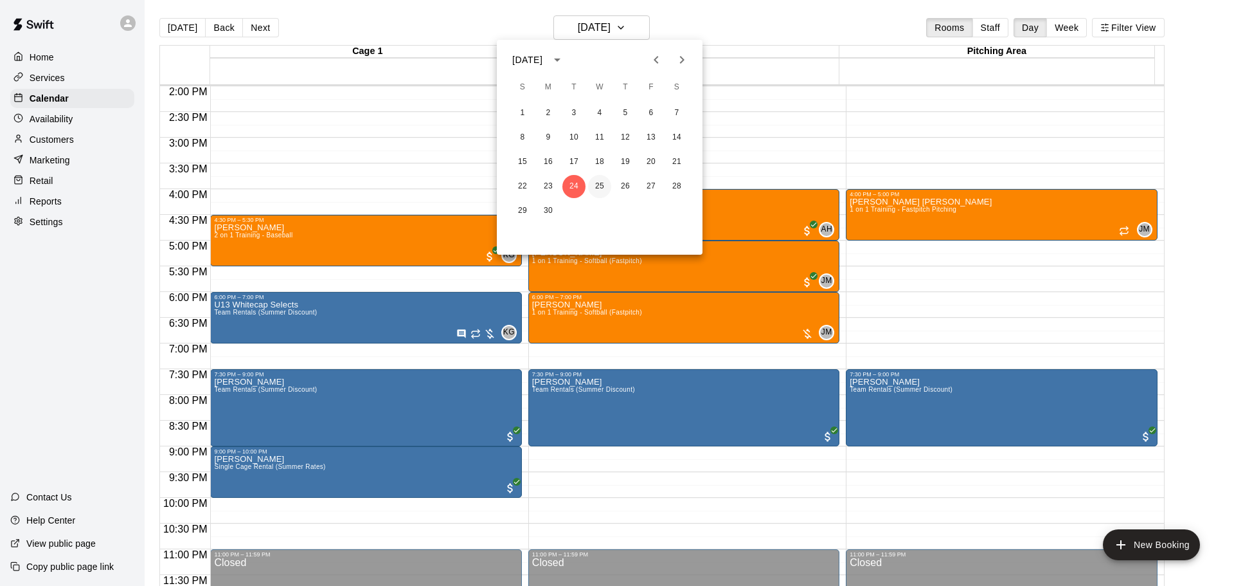
click at [603, 181] on button "25" at bounding box center [599, 186] width 23 height 23
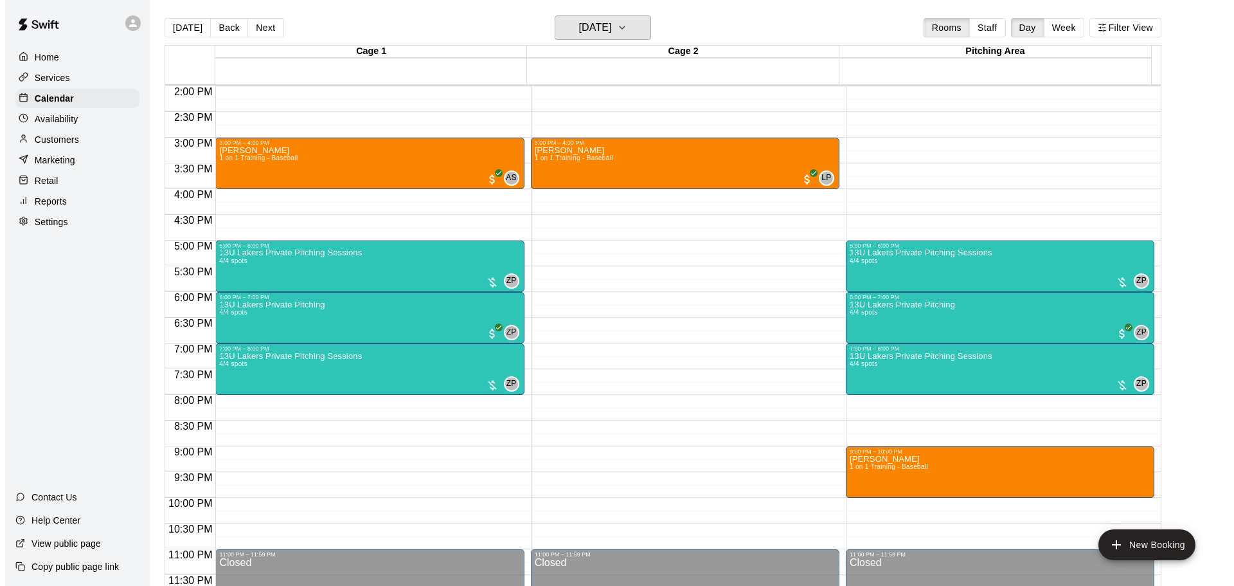
scroll to position [21, 0]
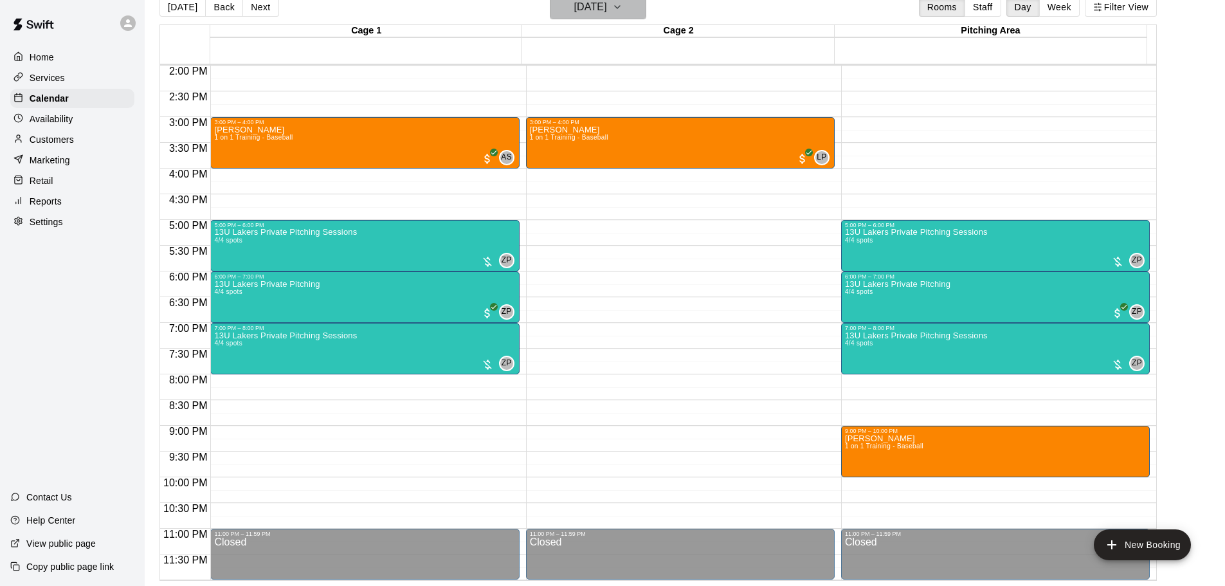
click at [607, 10] on h6 "[DATE]" at bounding box center [590, 7] width 33 height 18
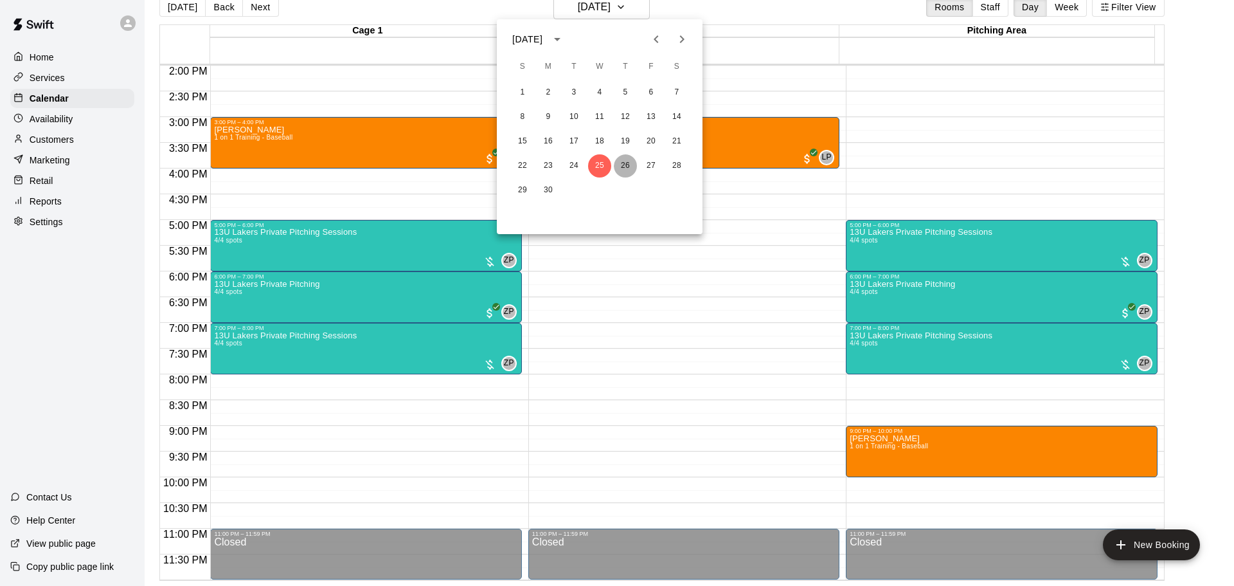
click at [623, 165] on button "26" at bounding box center [625, 165] width 23 height 23
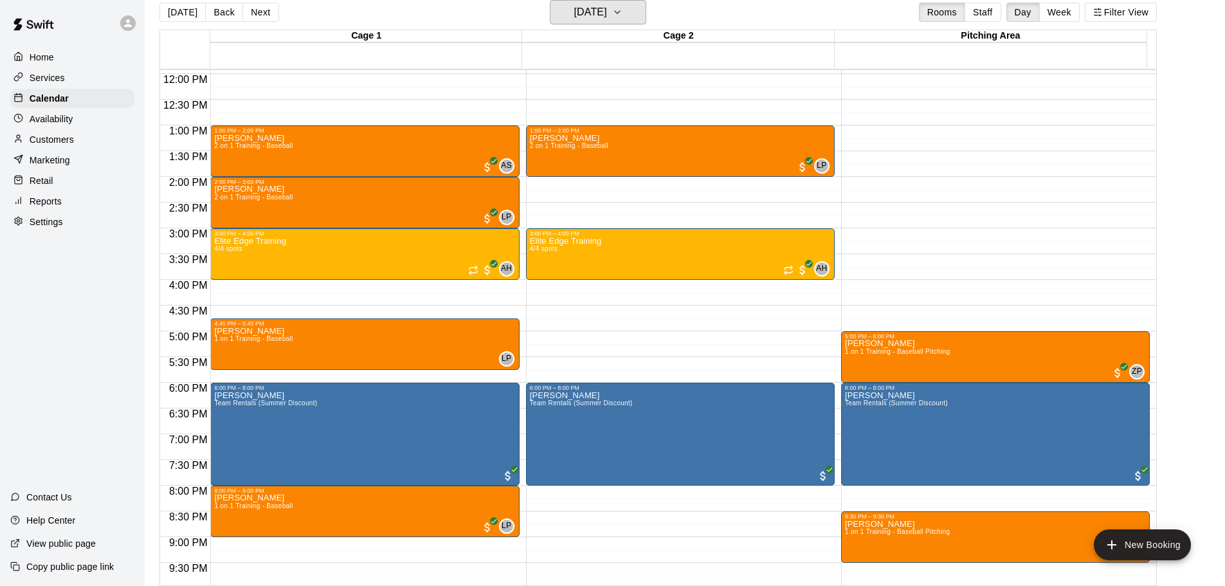
scroll to position [528, 0]
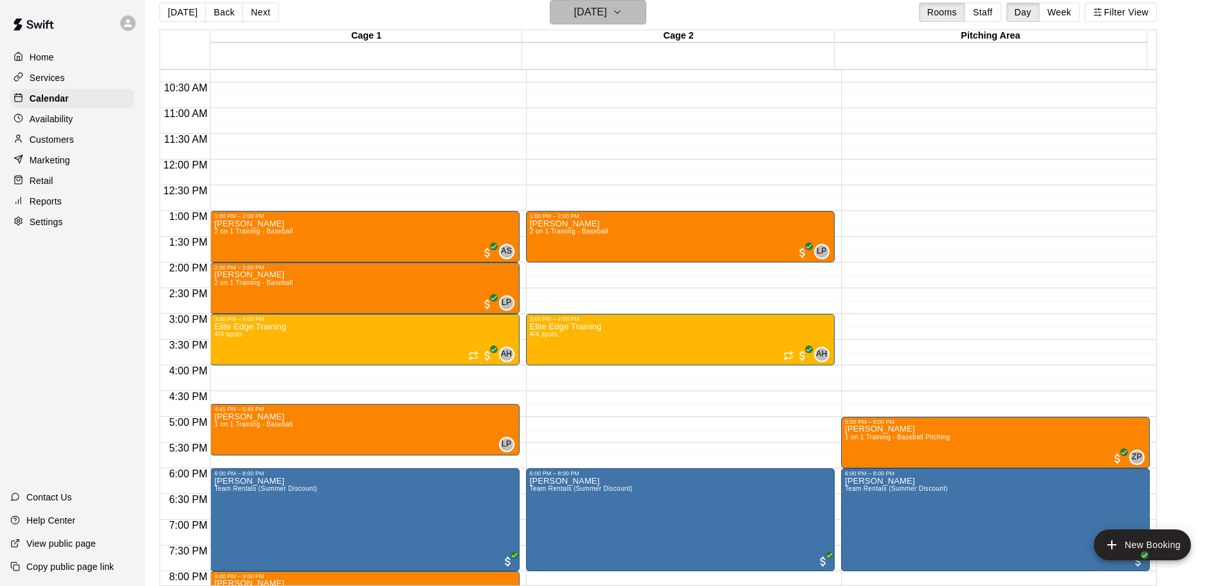
click at [607, 16] on h6 "[DATE]" at bounding box center [590, 12] width 33 height 18
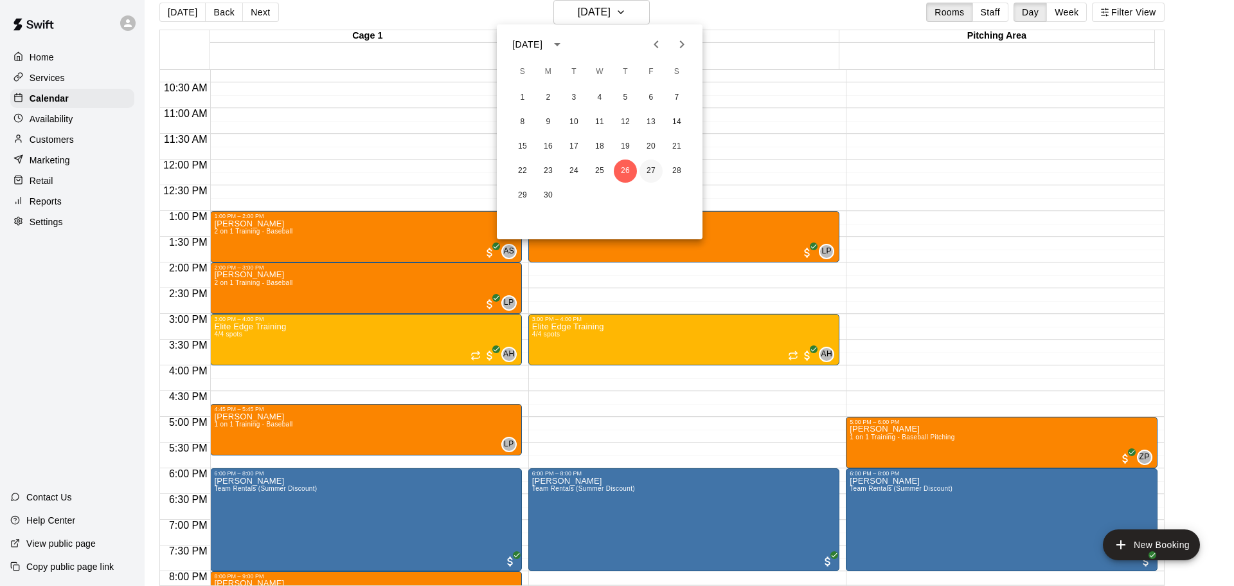
click at [654, 175] on button "27" at bounding box center [651, 170] width 23 height 23
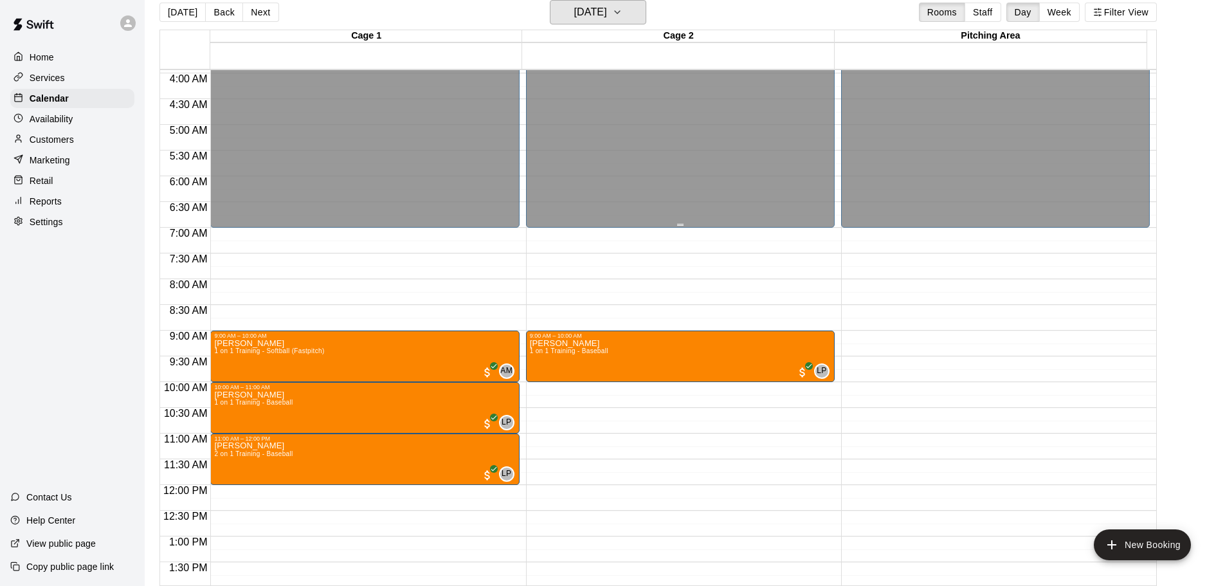
scroll to position [206, 0]
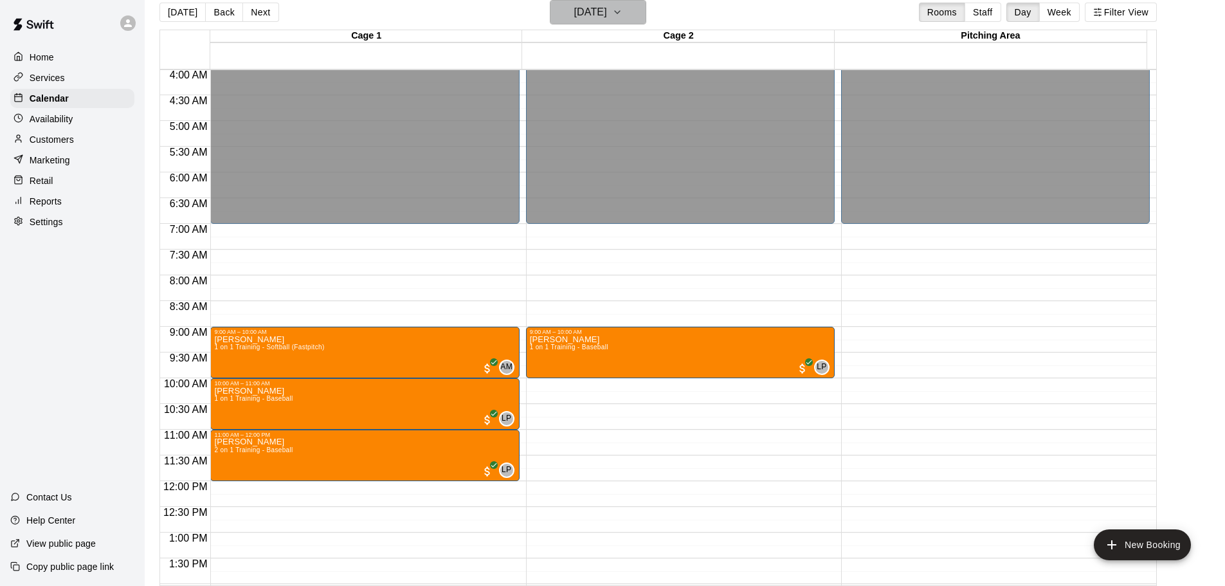
click at [607, 12] on h6 "[DATE]" at bounding box center [590, 12] width 33 height 18
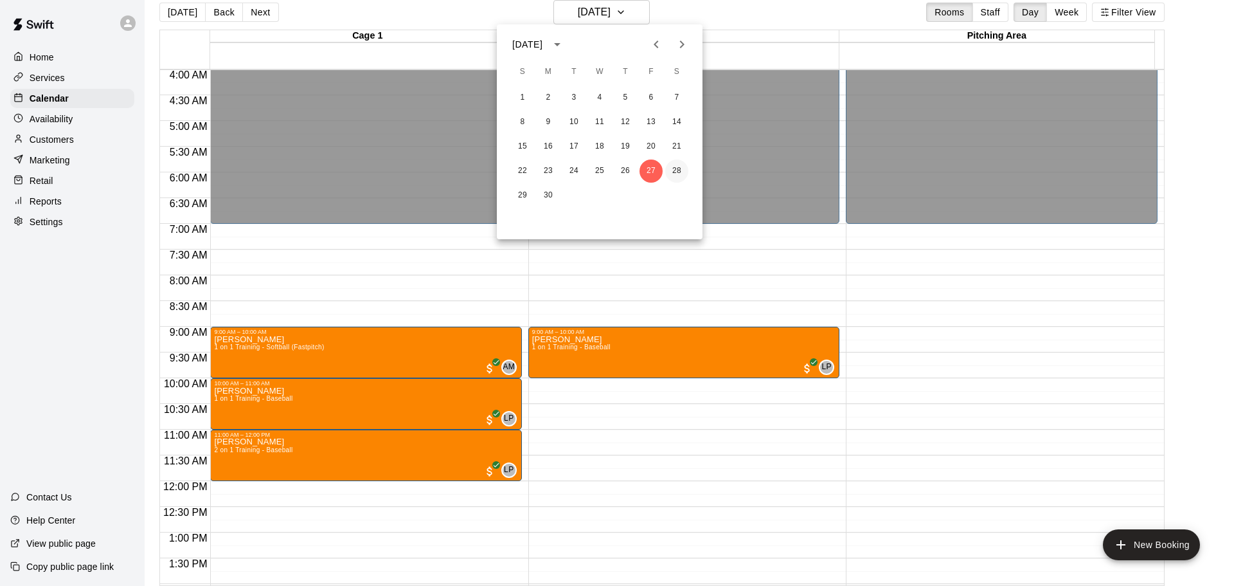
click at [674, 169] on button "28" at bounding box center [676, 170] width 23 height 23
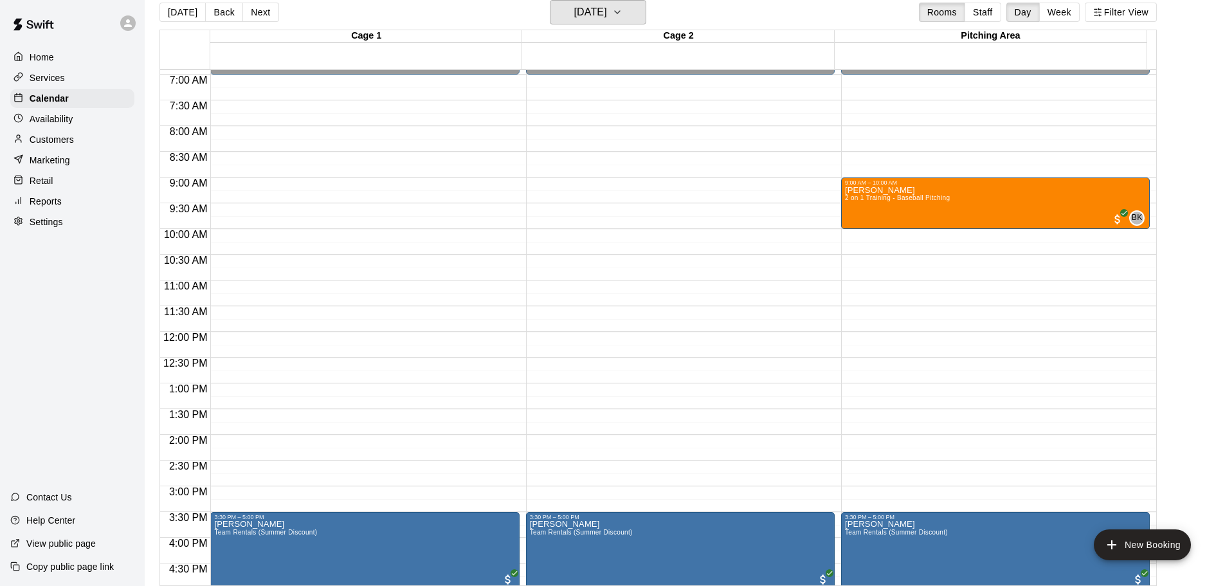
scroll to position [335, 0]
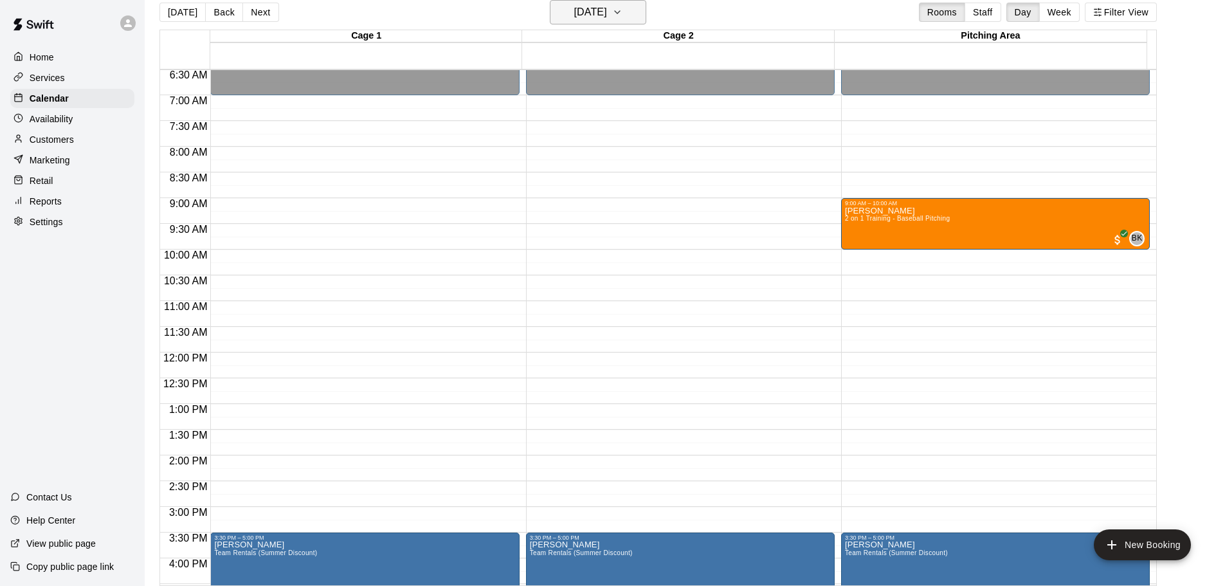
click at [607, 10] on h6 "[DATE]" at bounding box center [590, 12] width 33 height 18
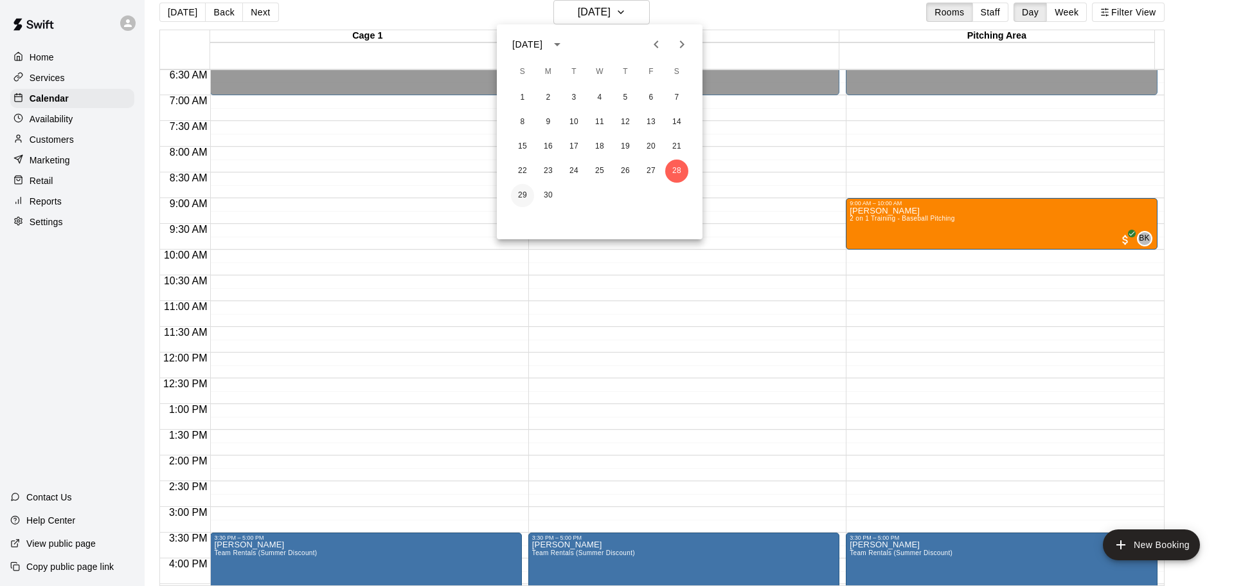
click at [519, 190] on button "29" at bounding box center [522, 195] width 23 height 23
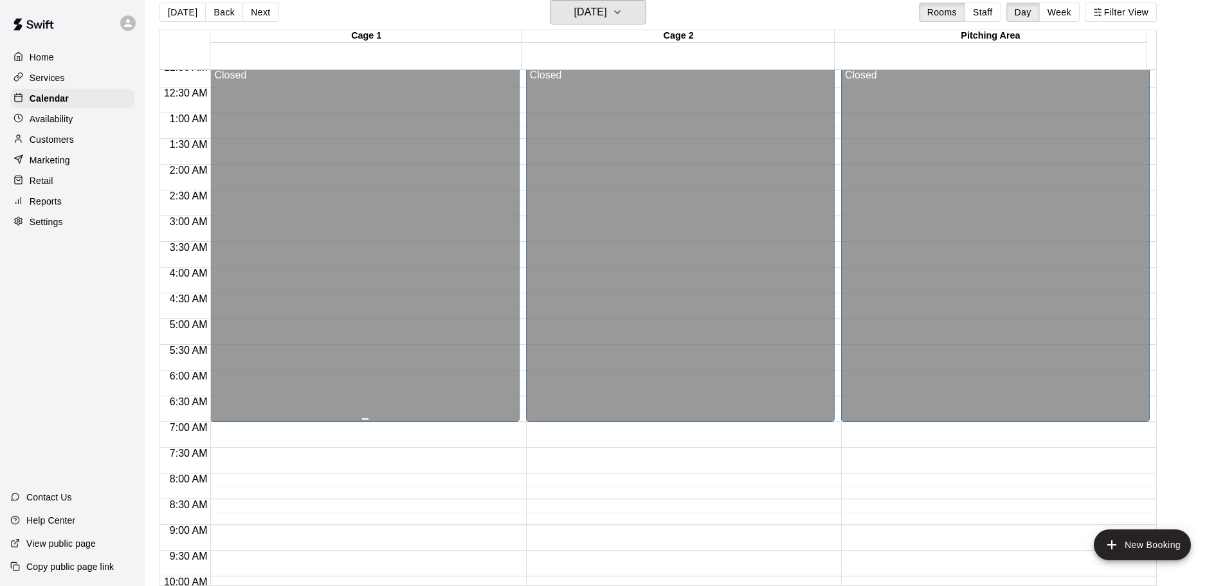
scroll to position [0, 0]
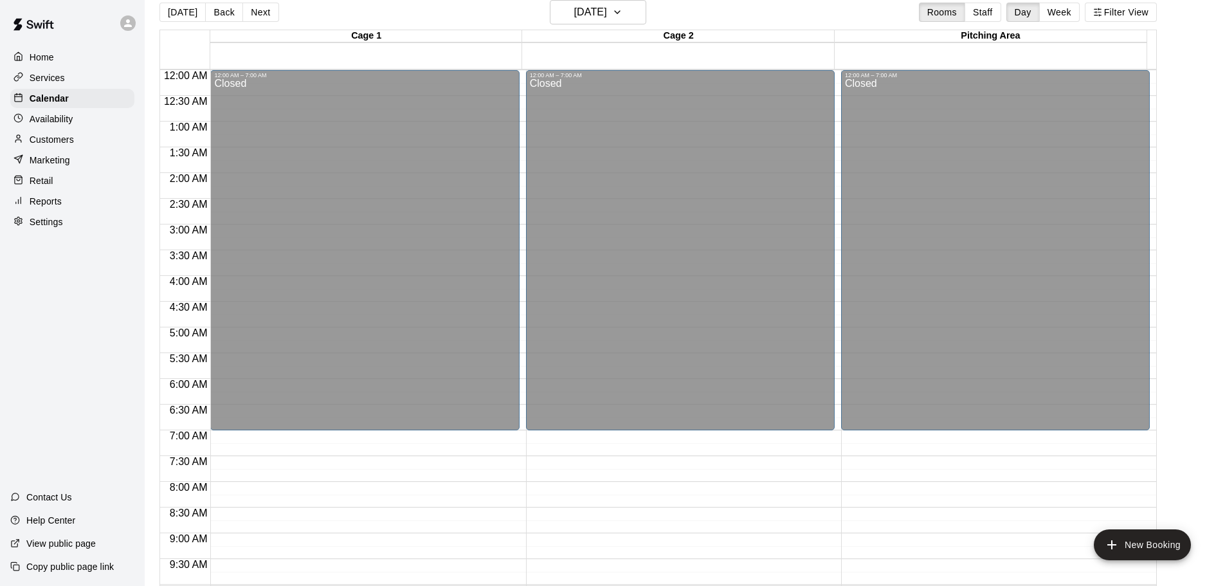
click at [42, 211] on div "Reports" at bounding box center [72, 201] width 124 height 19
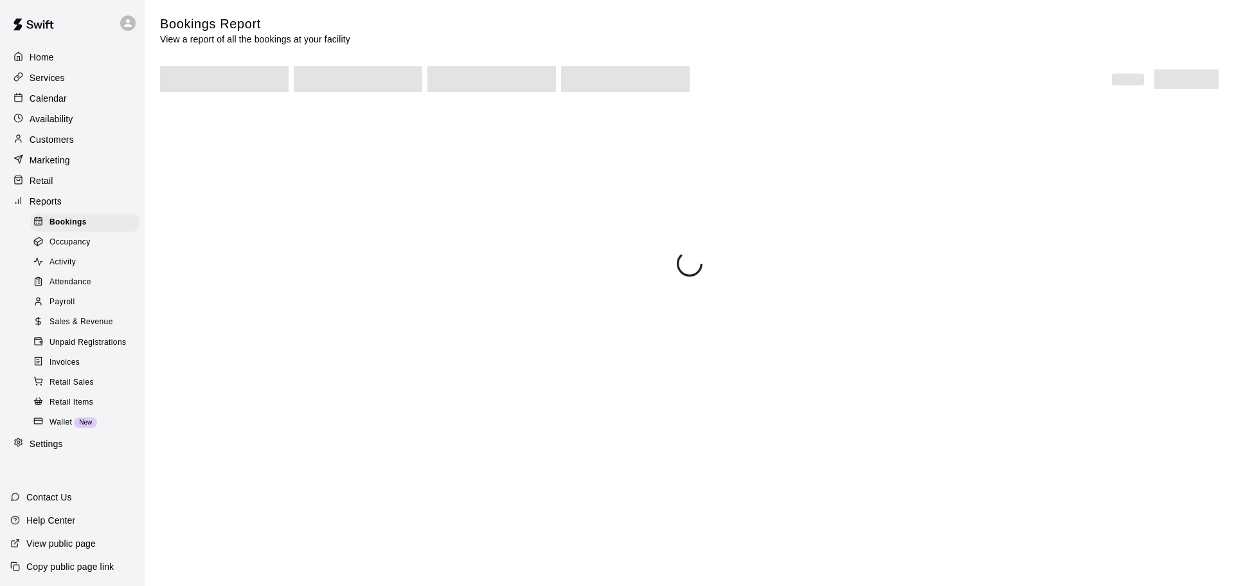
click at [69, 328] on span "Sales & Revenue" at bounding box center [81, 322] width 64 height 13
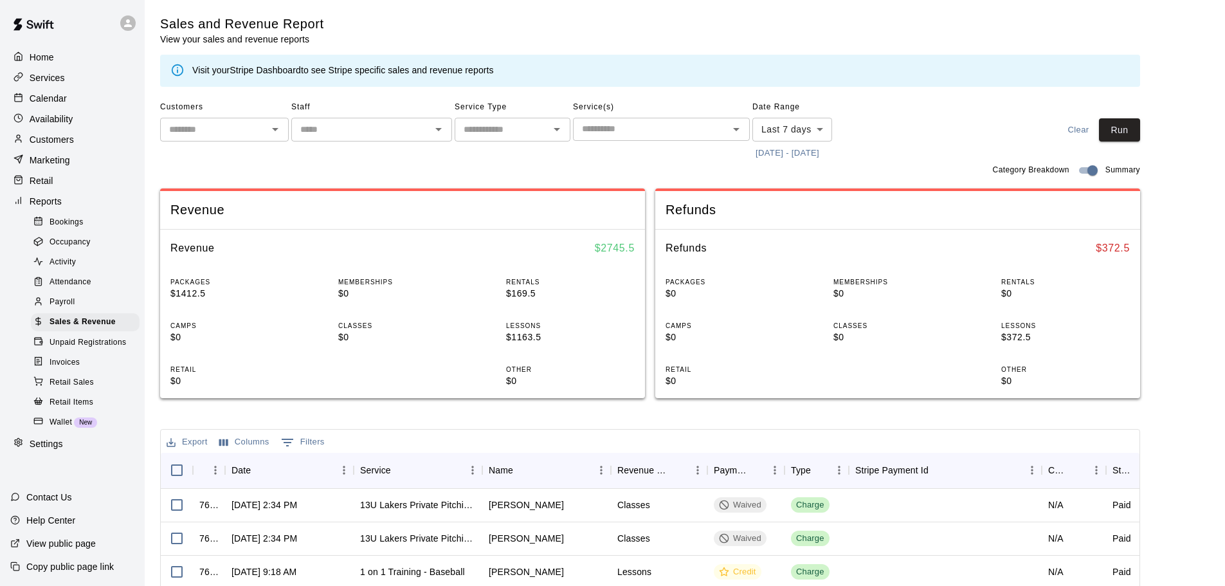
click at [806, 149] on button "[DATE] - [DATE]" at bounding box center [787, 153] width 70 height 20
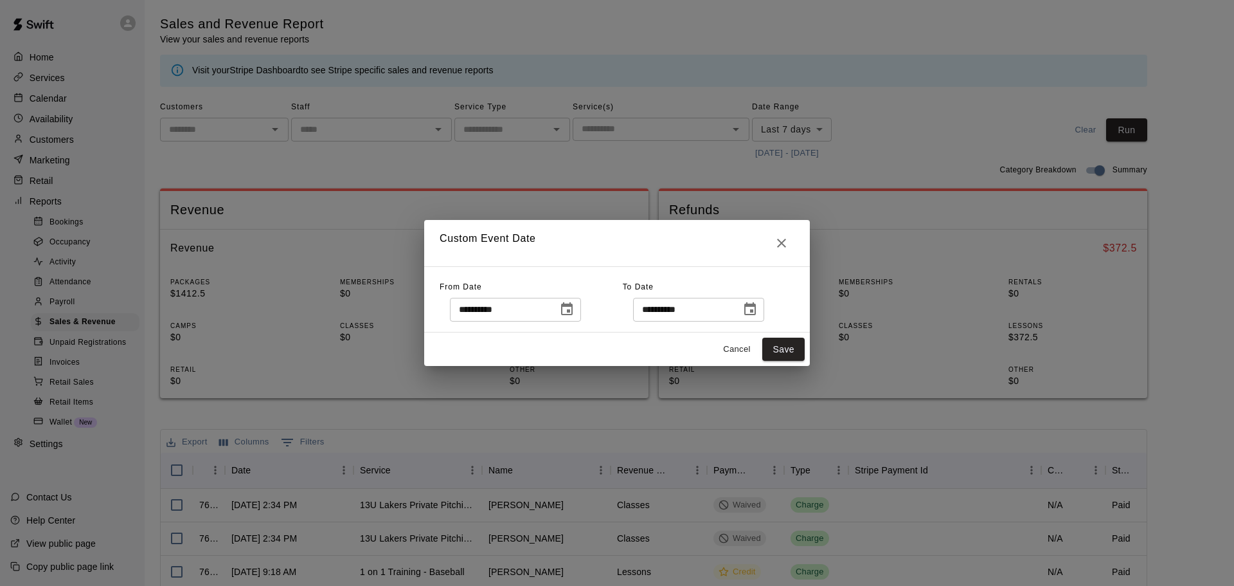
click at [573, 310] on icon "Choose date, selected date is Aug 13, 2025" at bounding box center [567, 308] width 12 height 13
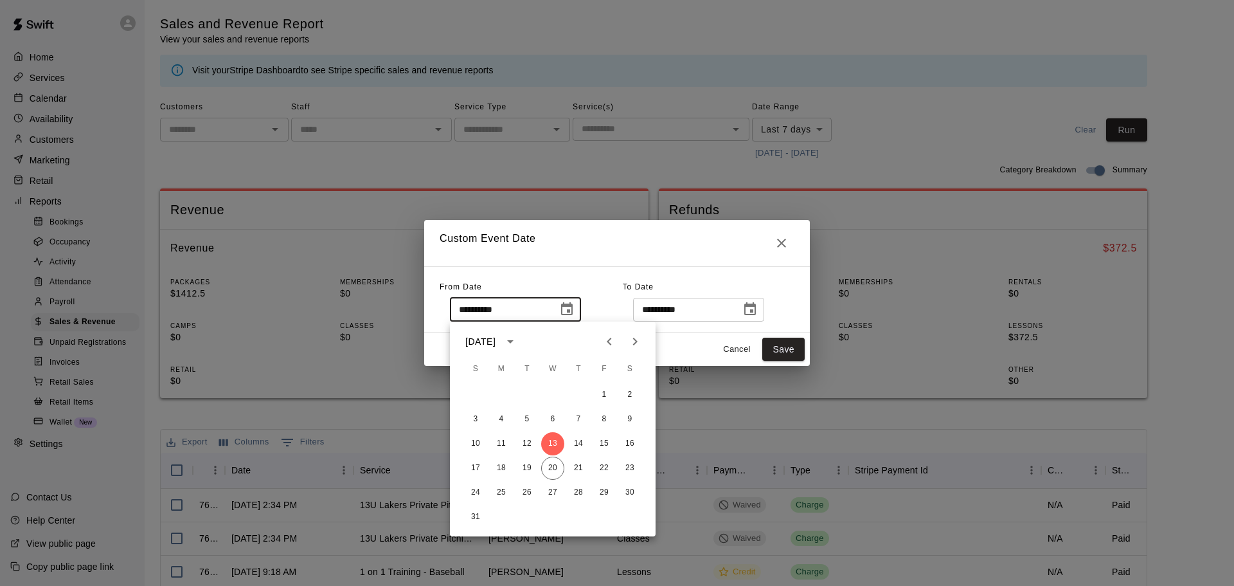
click at [606, 337] on icon "Previous month" at bounding box center [609, 341] width 15 height 15
click at [575, 492] on button "31" at bounding box center [578, 492] width 23 height 23
type input "**********"
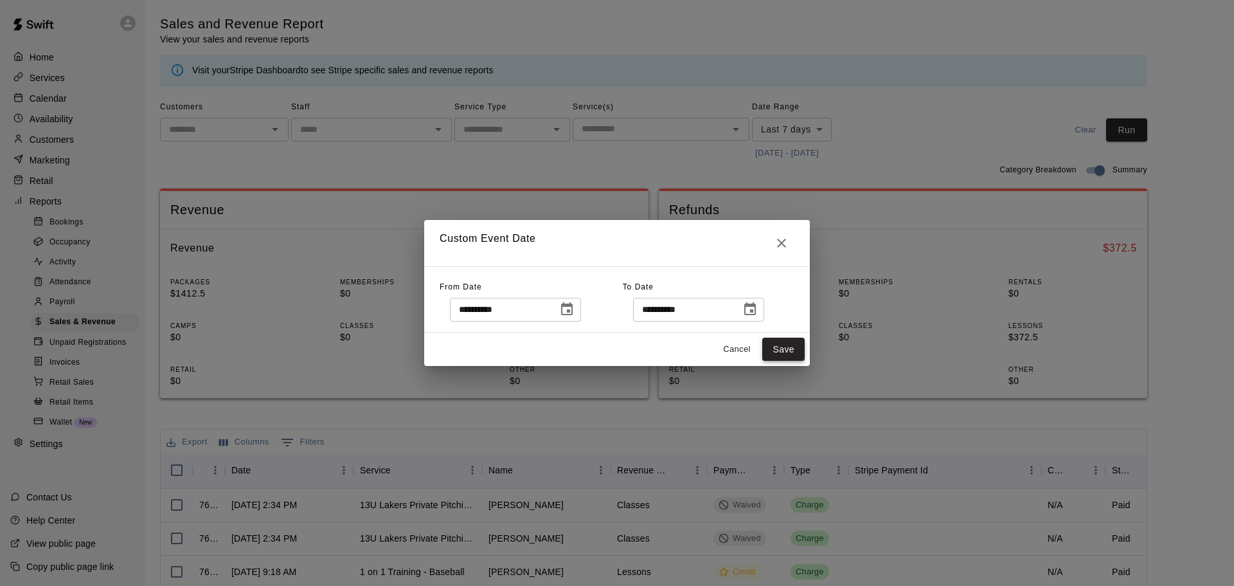
click at [794, 354] on button "Save" at bounding box center [783, 349] width 42 height 24
type input "******"
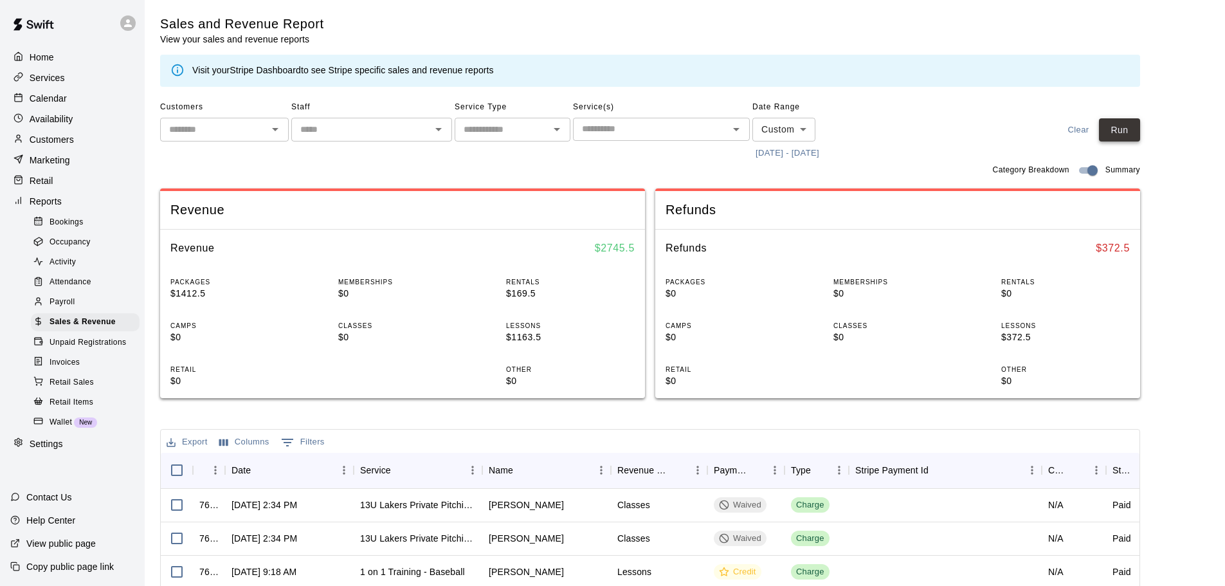
click at [1132, 126] on button "Run" at bounding box center [1119, 130] width 41 height 24
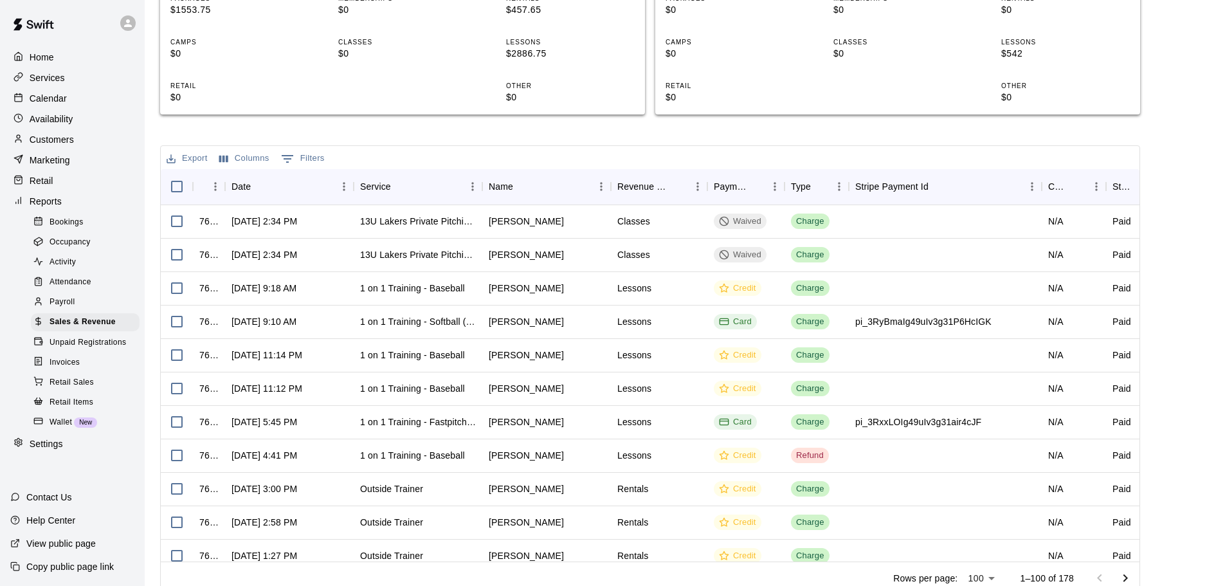
scroll to position [298, 0]
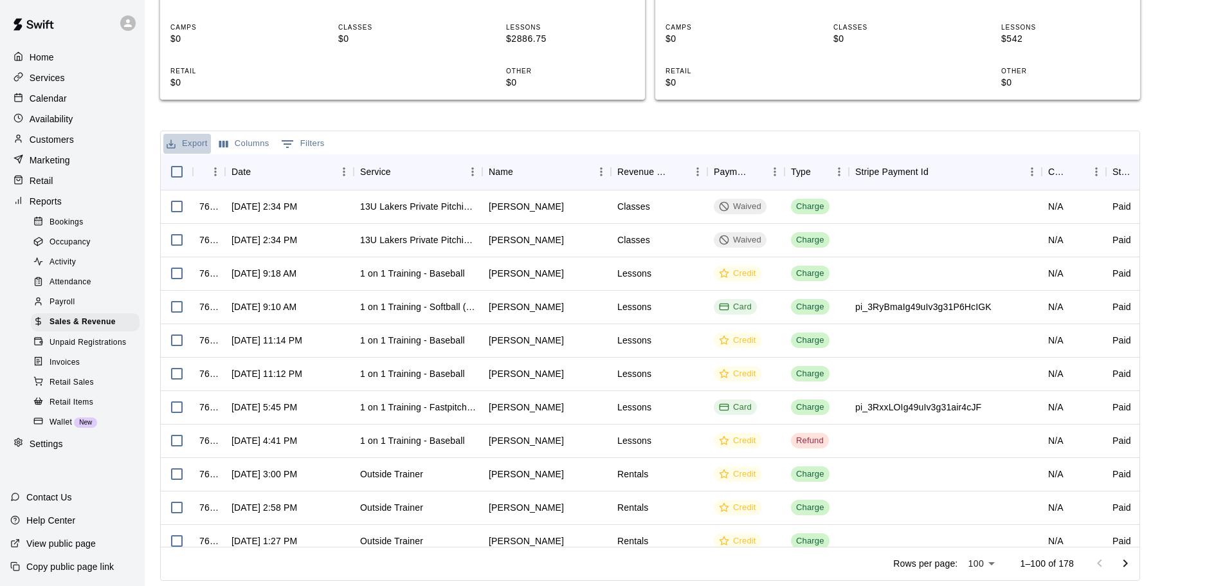
click at [198, 141] on button "Export" at bounding box center [187, 144] width 48 height 20
click at [199, 165] on li "Download as CSV" at bounding box center [212, 169] width 99 height 21
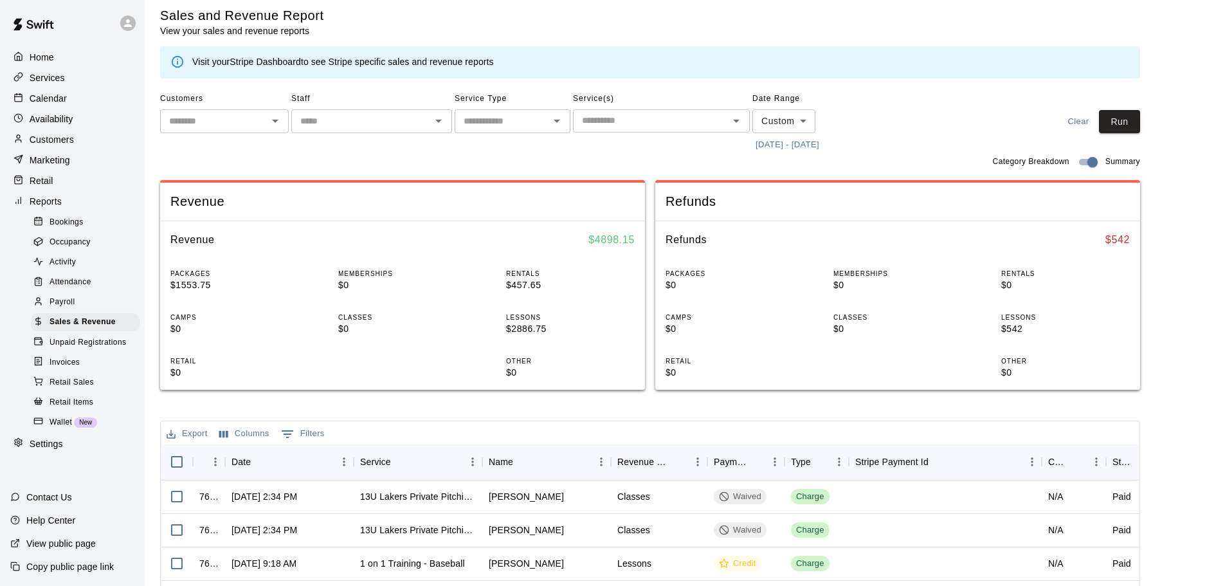
scroll to position [0, 0]
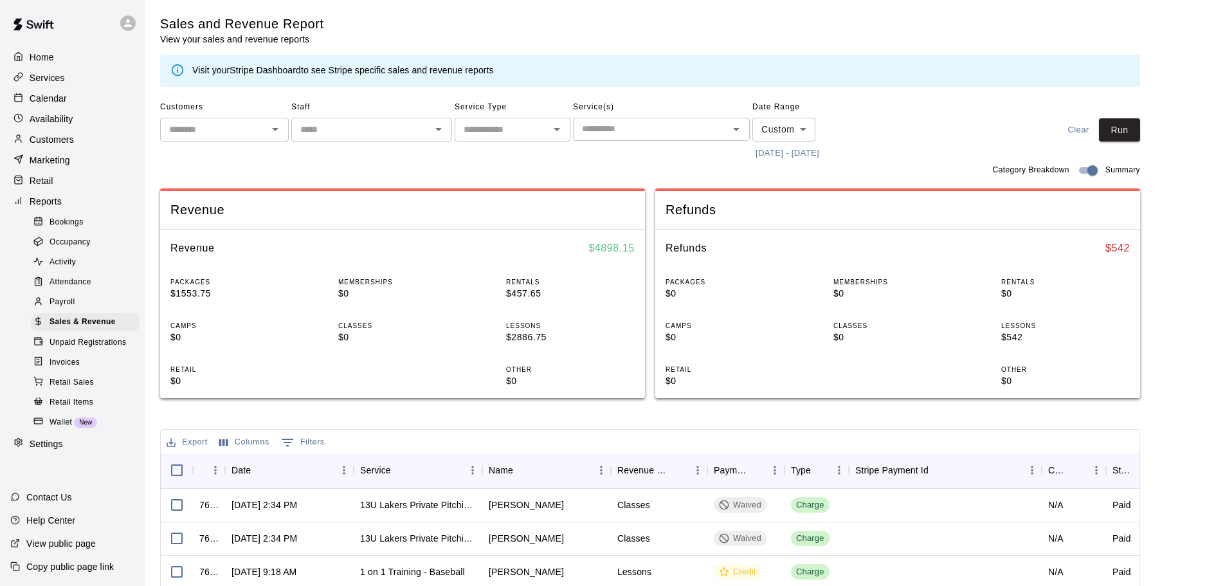
click at [44, 137] on p "Customers" at bounding box center [52, 139] width 44 height 13
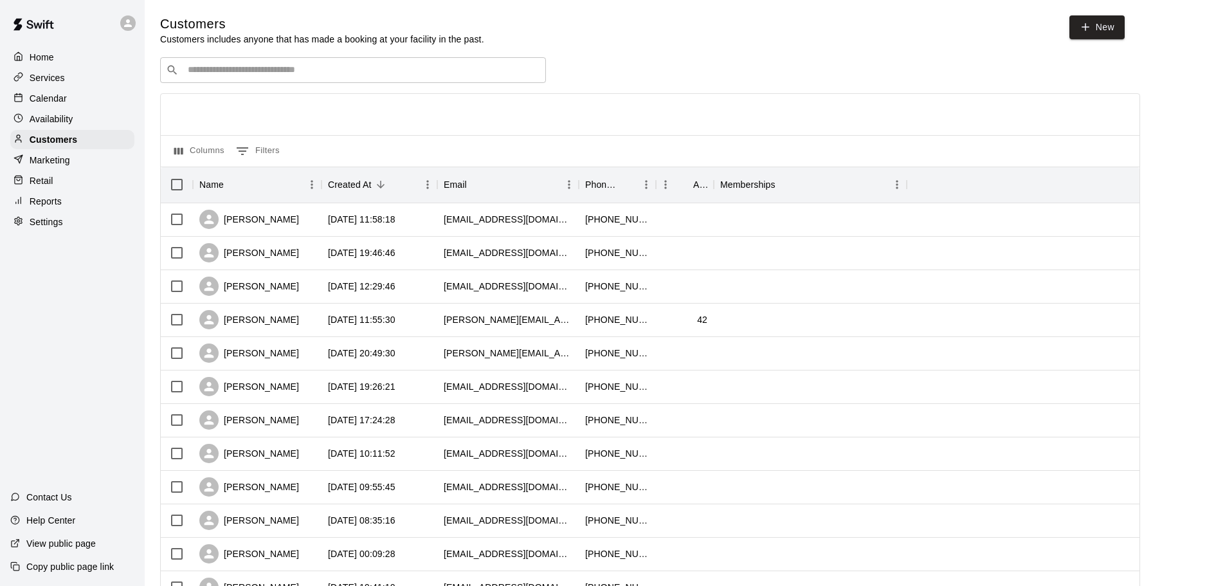
click at [210, 78] on div "​ ​" at bounding box center [353, 70] width 386 height 26
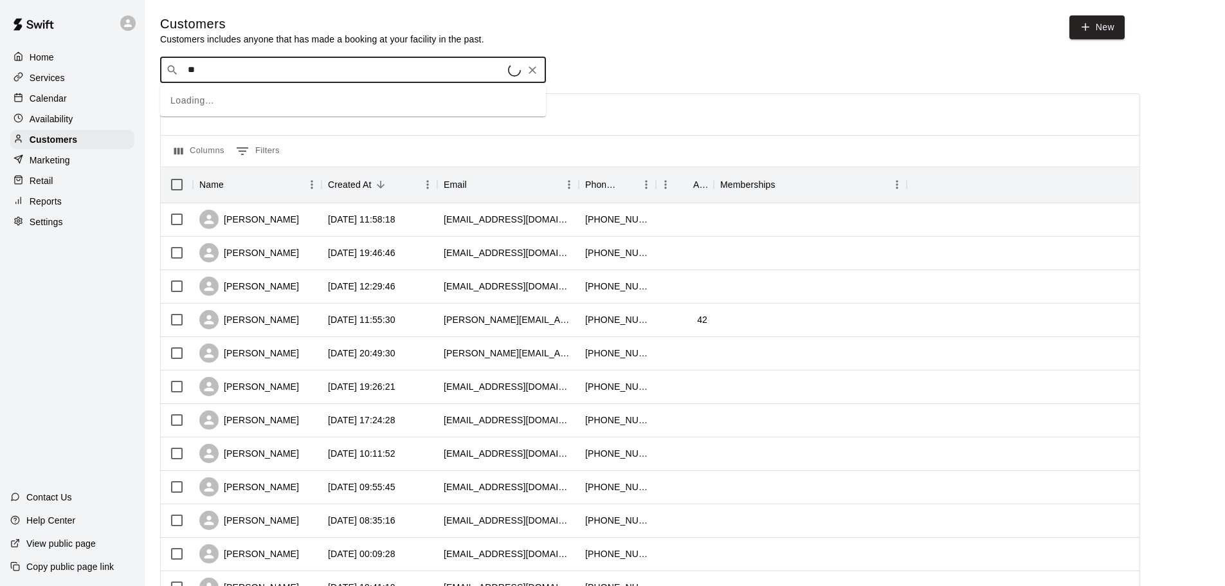
type input "***"
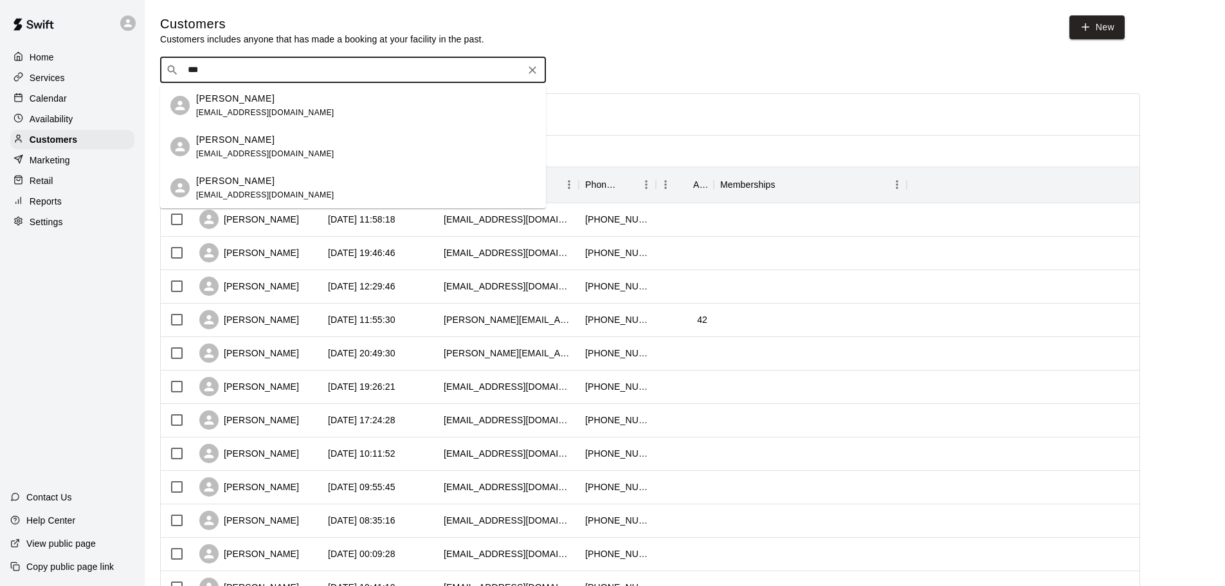
click at [251, 108] on span "[EMAIL_ADDRESS][DOMAIN_NAME]" at bounding box center [265, 112] width 138 height 9
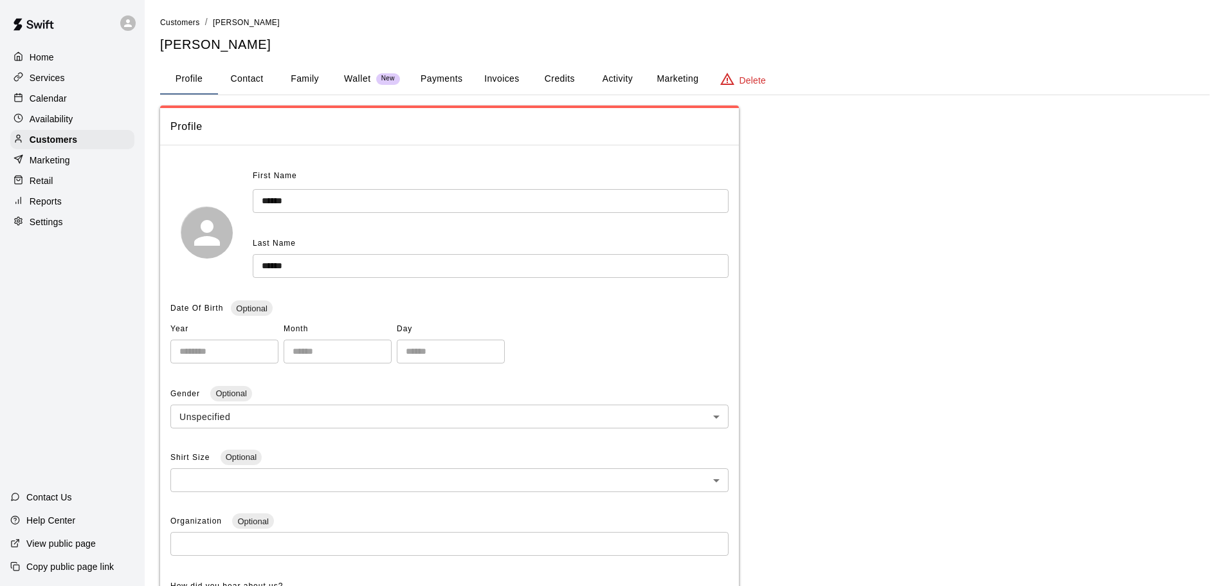
click at [501, 76] on button "Invoices" at bounding box center [501, 79] width 58 height 31
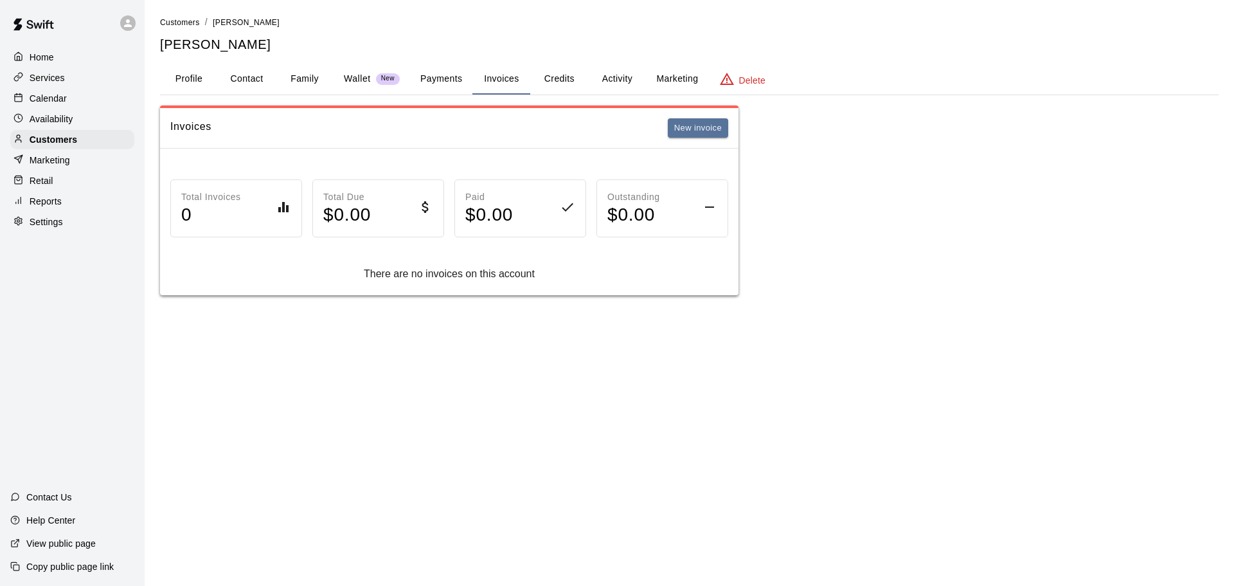
click at [604, 82] on button "Activity" at bounding box center [617, 79] width 58 height 31
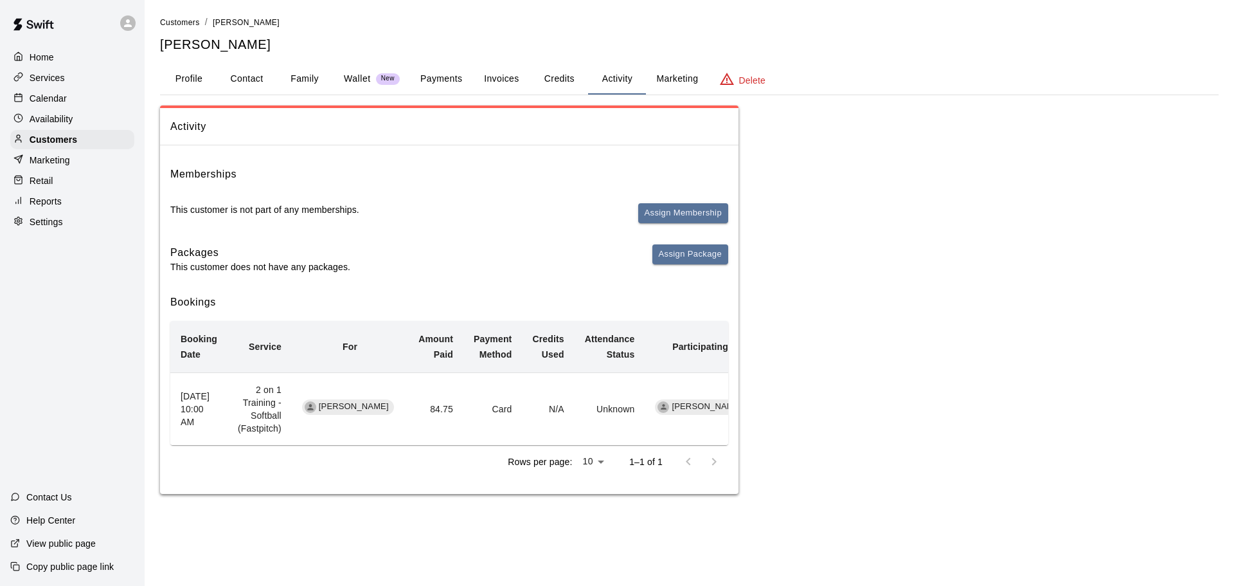
click at [40, 82] on p "Services" at bounding box center [47, 77] width 35 height 13
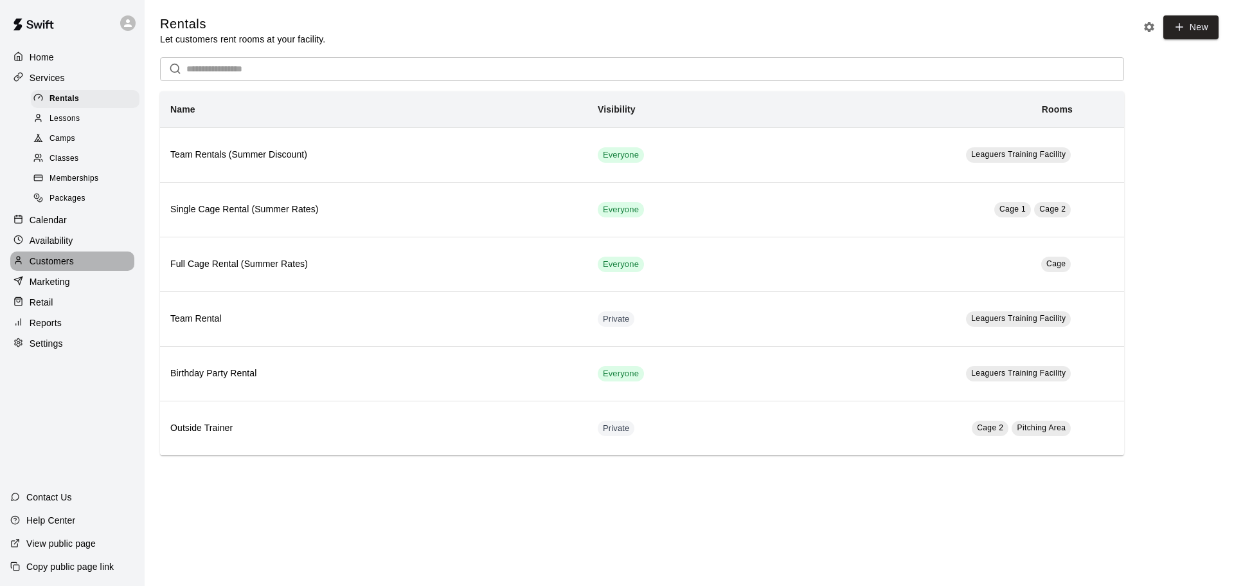
click at [46, 264] on p "Customers" at bounding box center [52, 261] width 44 height 13
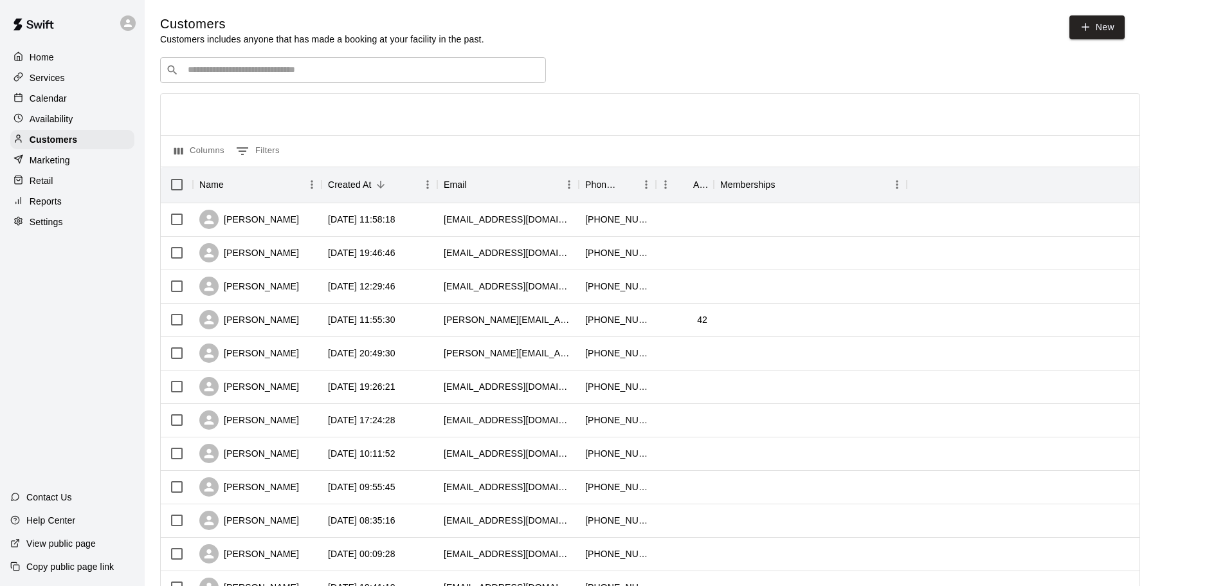
click at [218, 73] on input "Search customers by name or email" at bounding box center [362, 70] width 356 height 13
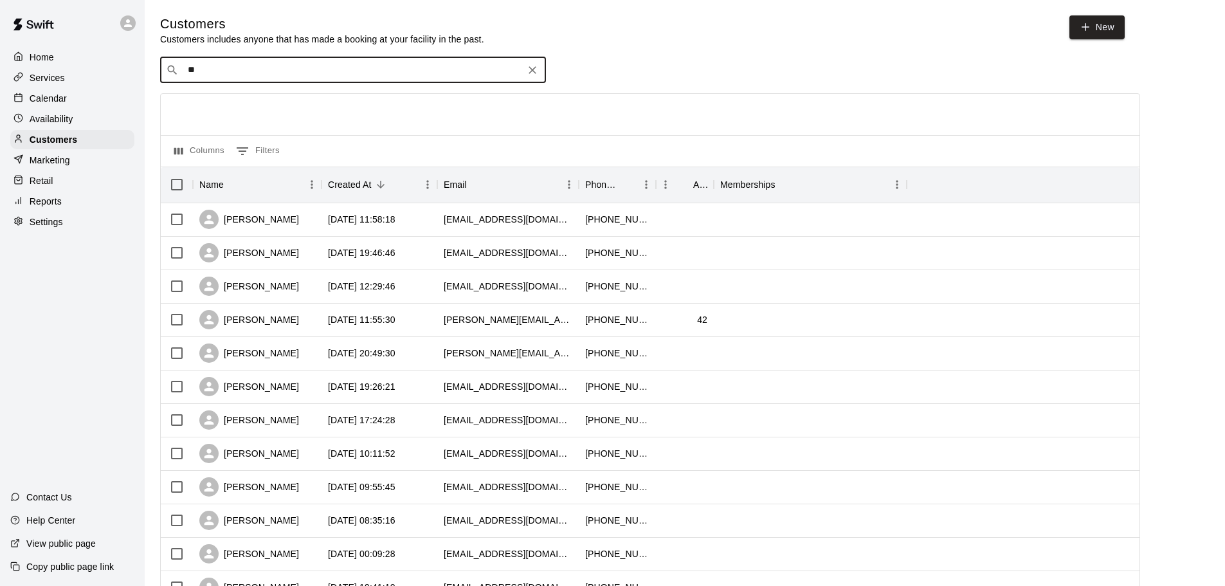
type input "***"
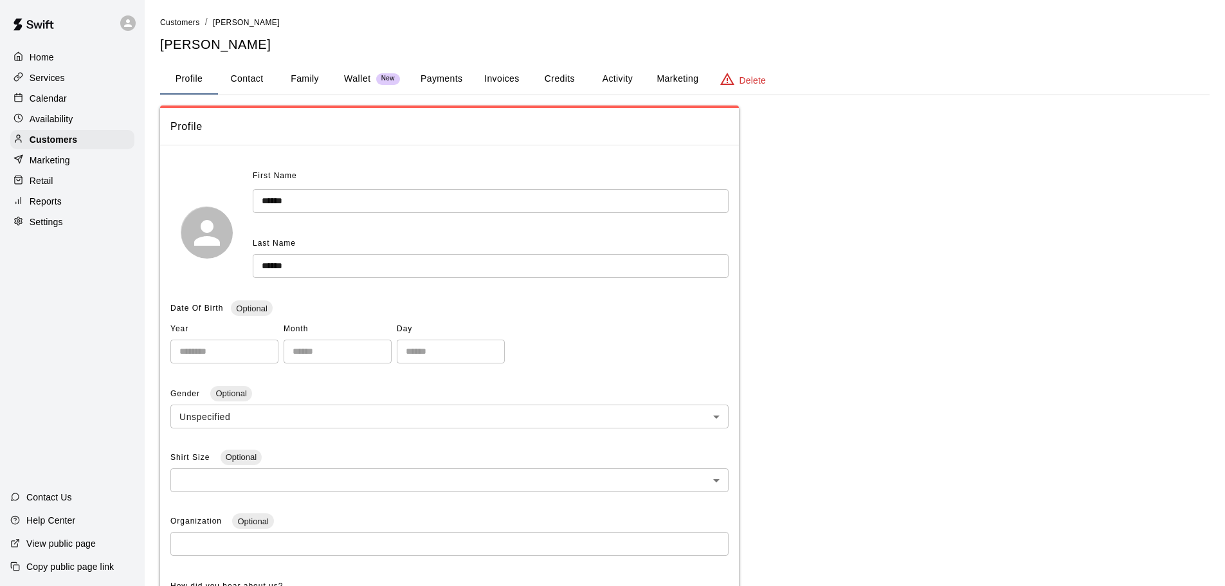
click at [447, 76] on button "Payments" at bounding box center [441, 79] width 62 height 31
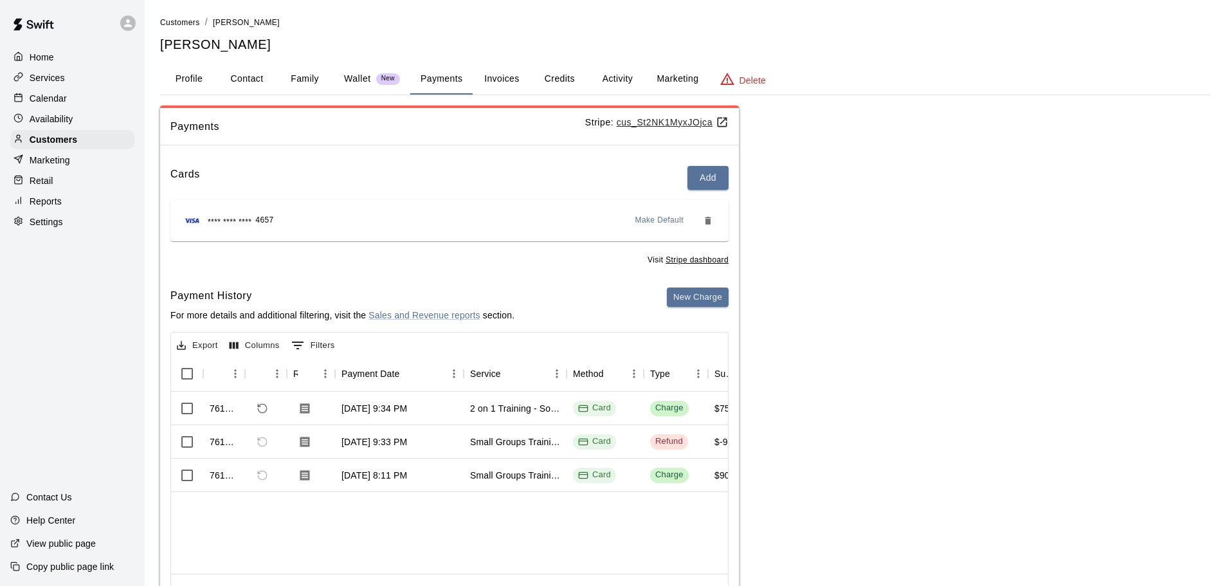
click at [58, 81] on p "Services" at bounding box center [47, 77] width 35 height 13
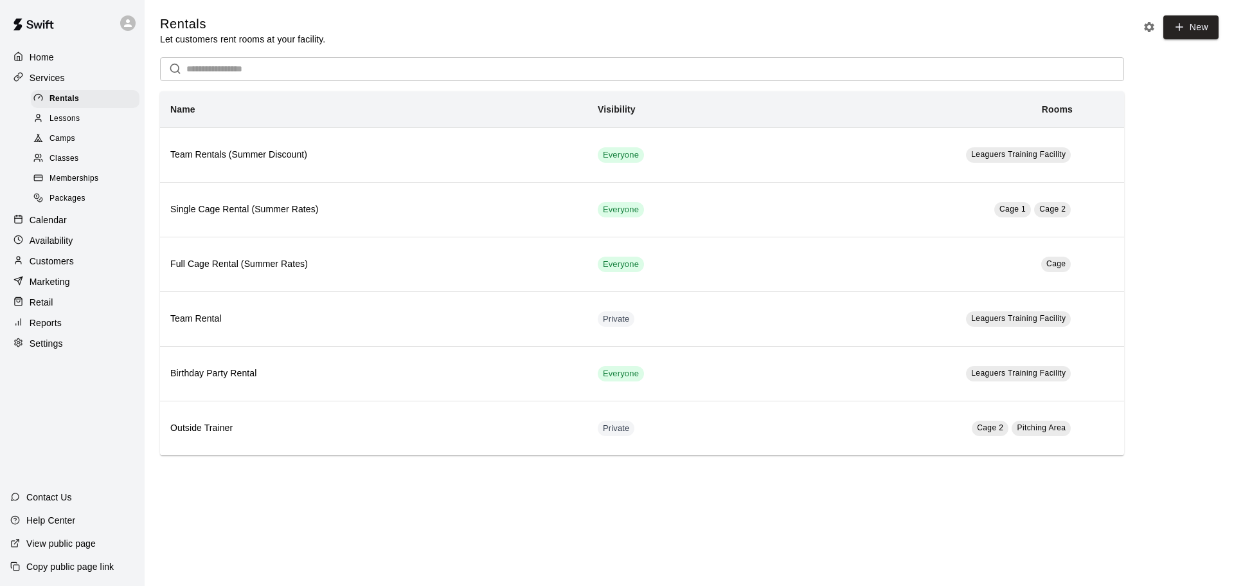
click at [80, 122] on span "Lessons" at bounding box center [64, 118] width 31 height 13
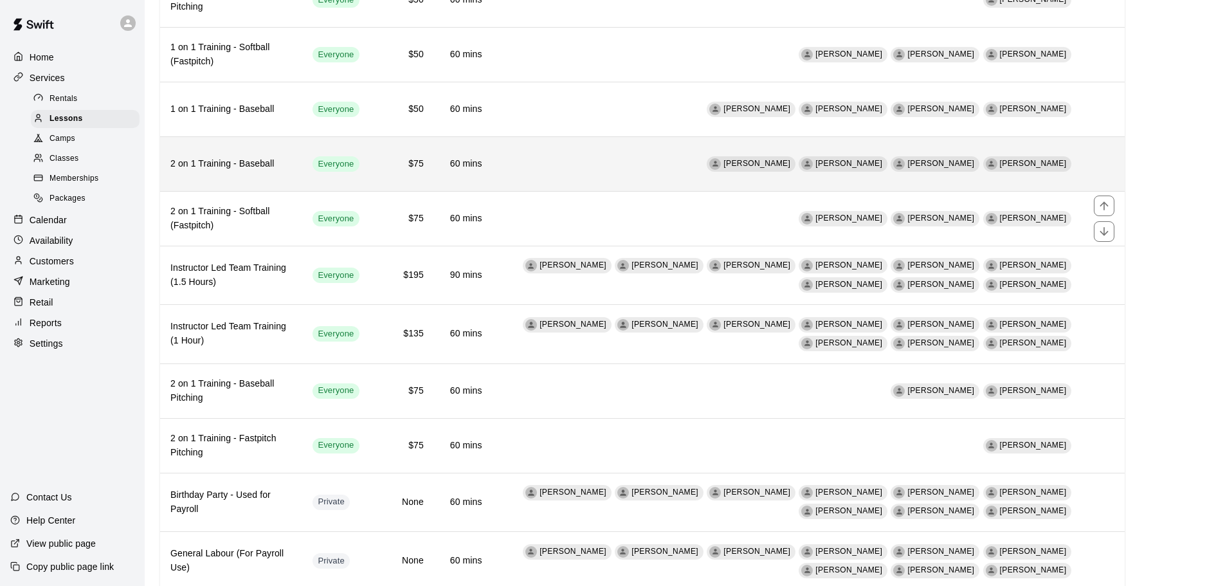
scroll to position [257, 0]
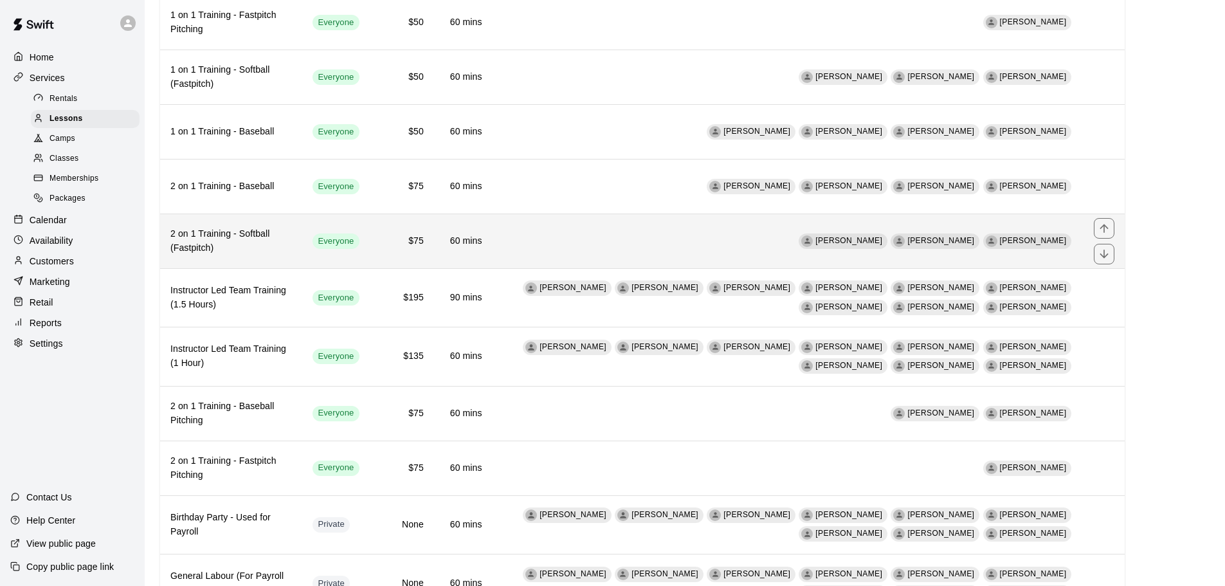
click at [627, 237] on td "[PERSON_NAME] [PERSON_NAME] [PERSON_NAME]" at bounding box center [787, 240] width 591 height 55
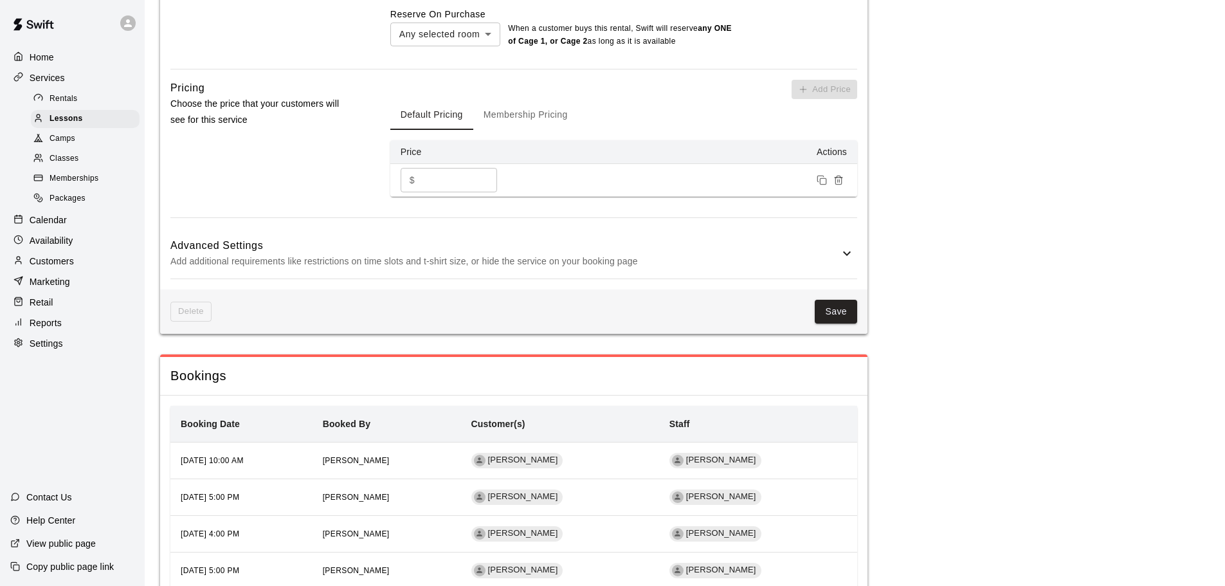
scroll to position [771, 0]
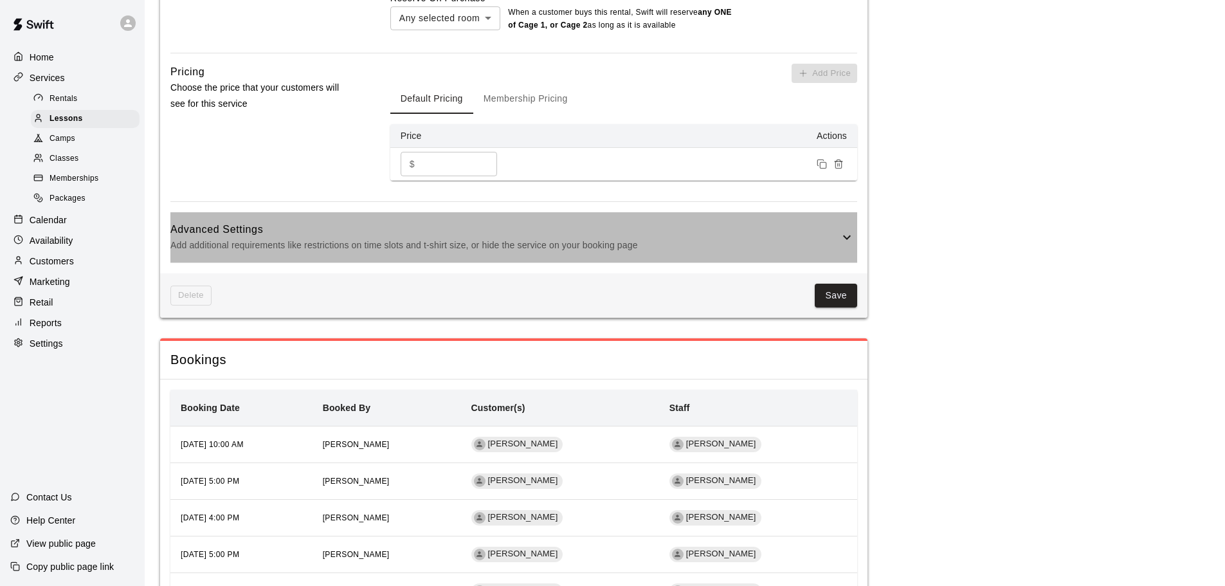
click at [841, 229] on icon at bounding box center [846, 236] width 15 height 15
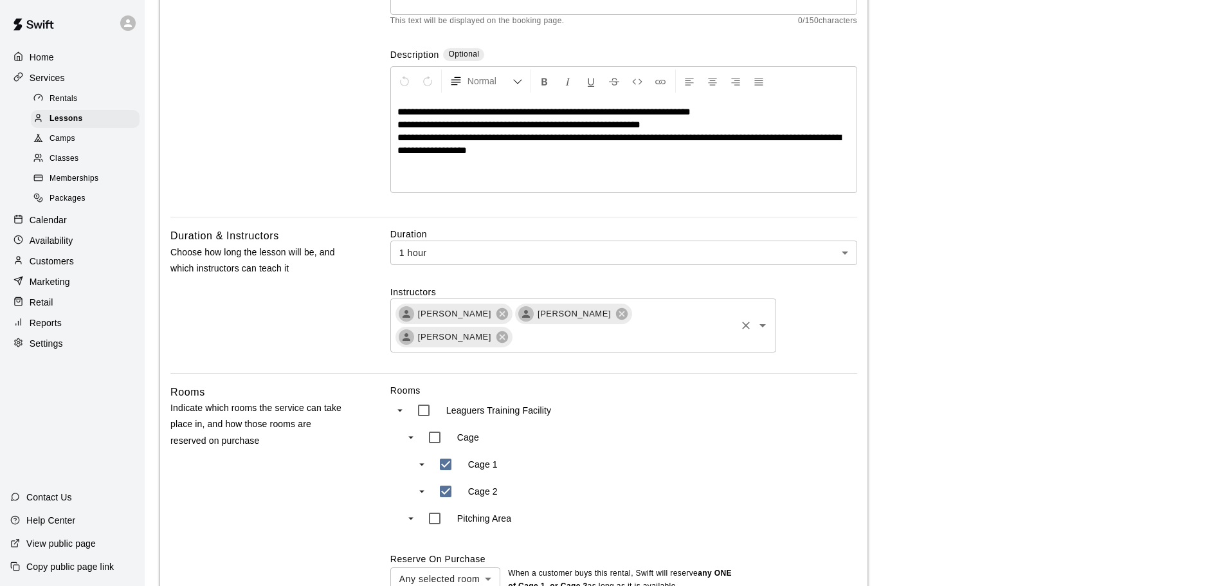
scroll to position [193, 0]
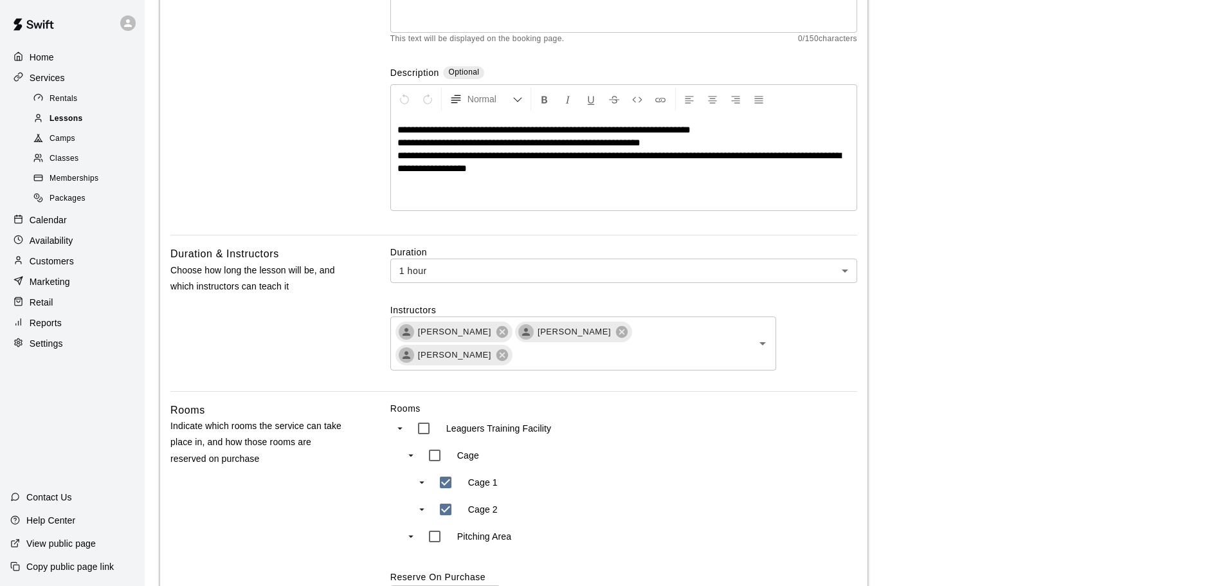
click at [55, 118] on span "Lessons" at bounding box center [65, 118] width 33 height 13
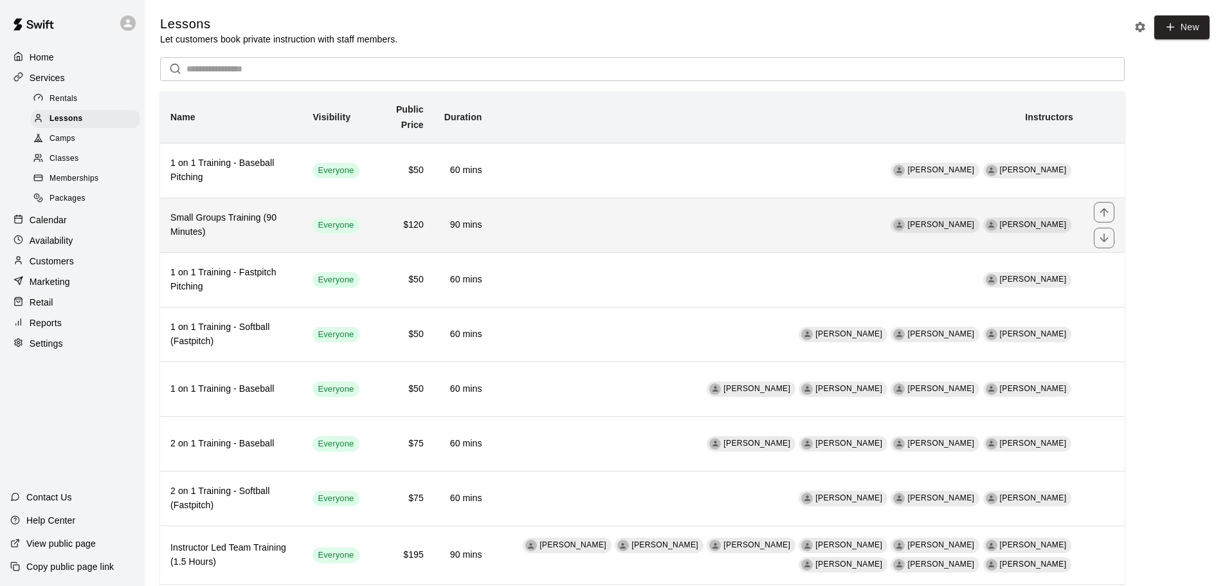
click at [260, 220] on h6 "Small Groups Training (90 Minutes)" at bounding box center [230, 225] width 121 height 28
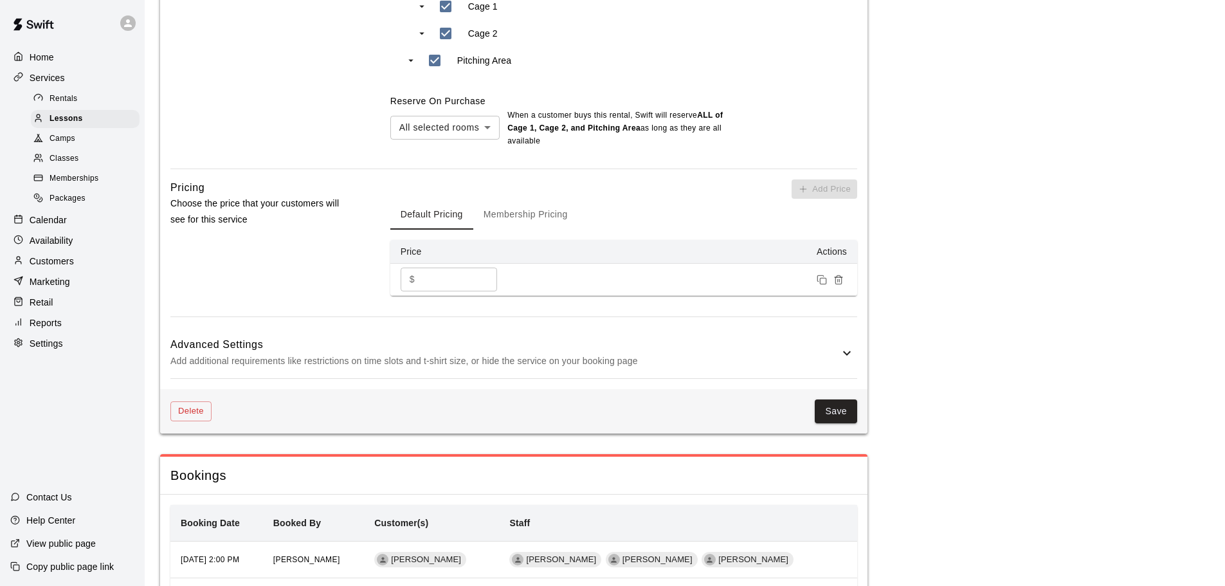
scroll to position [707, 0]
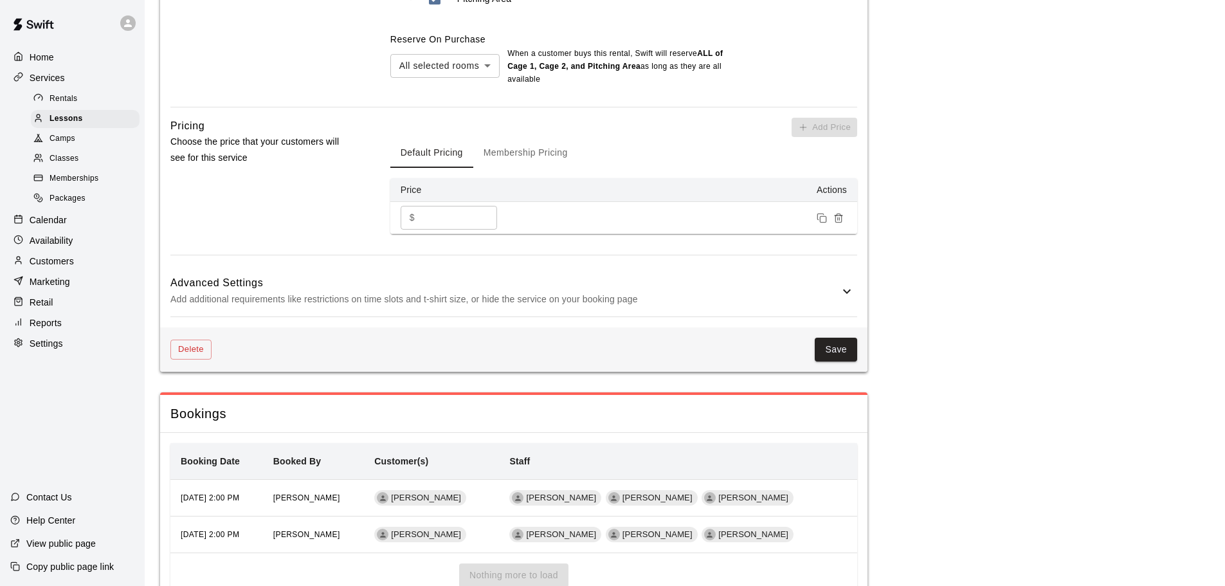
click at [370, 300] on p "Add additional requirements like restrictions on time slots and t-shirt size, o…" at bounding box center [504, 299] width 669 height 16
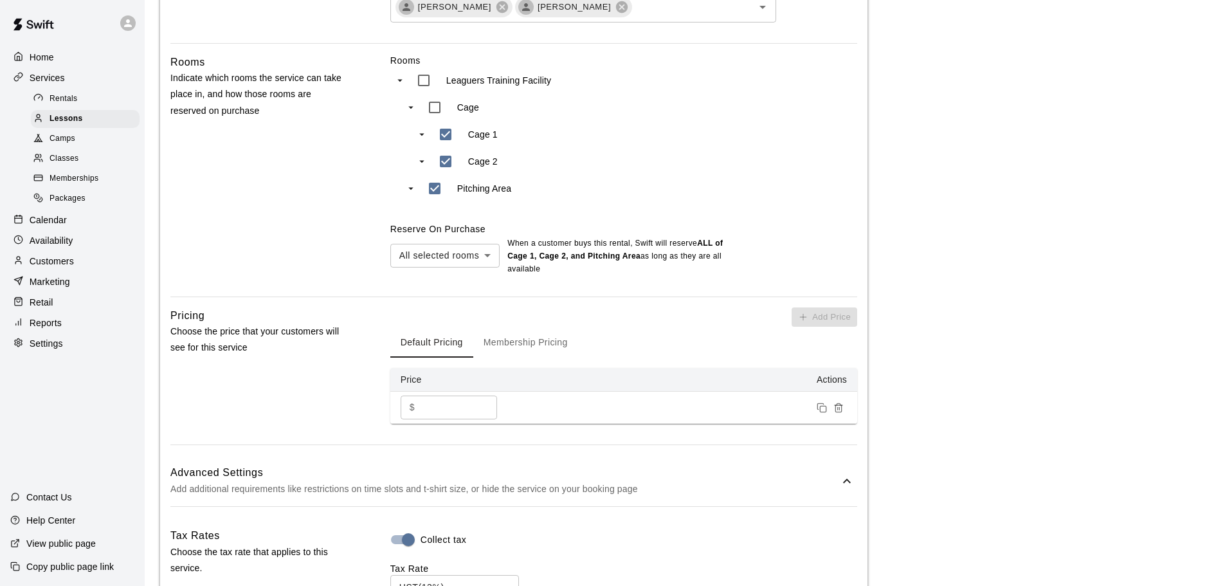
scroll to position [514, 0]
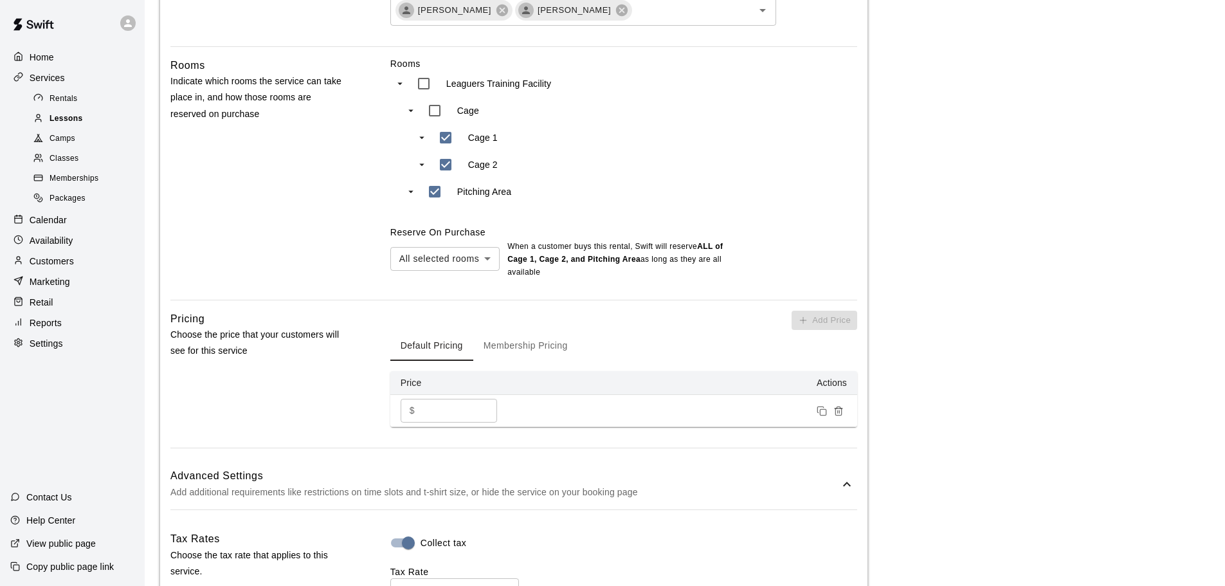
click at [83, 125] on div "Lessons" at bounding box center [85, 119] width 109 height 18
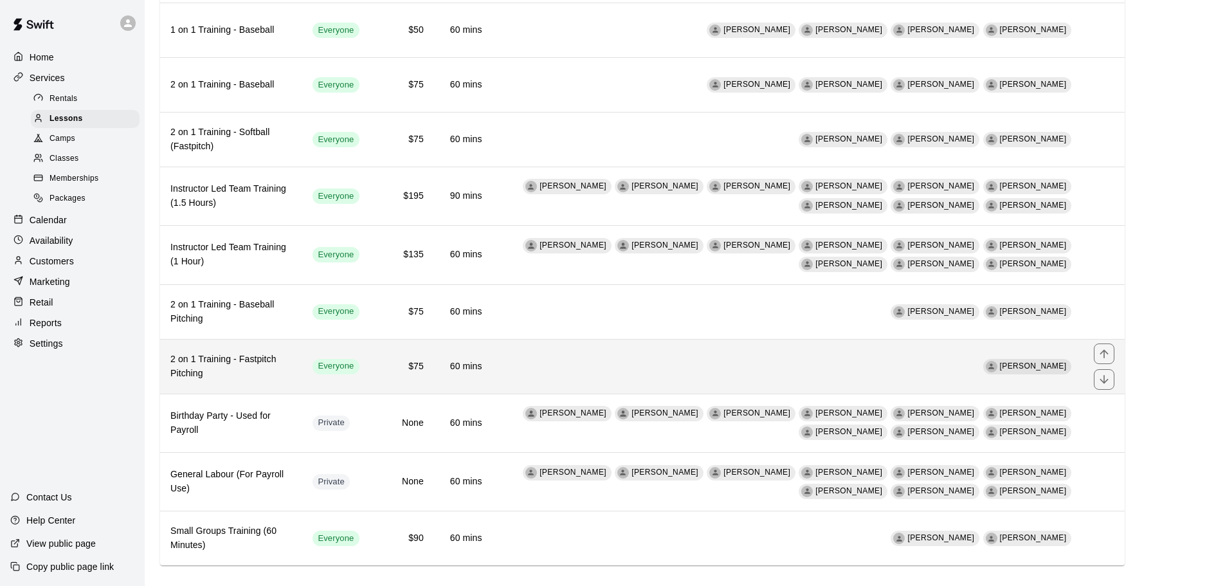
scroll to position [376, 0]
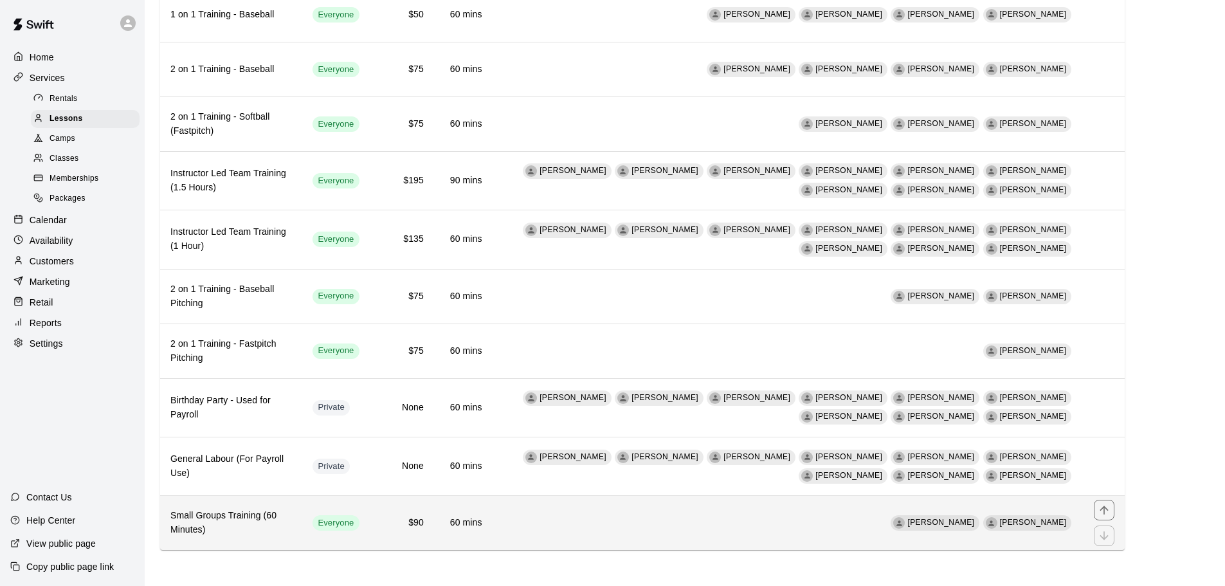
click at [268, 510] on h6 "Small Groups Training (60 Minutes)" at bounding box center [230, 522] width 121 height 28
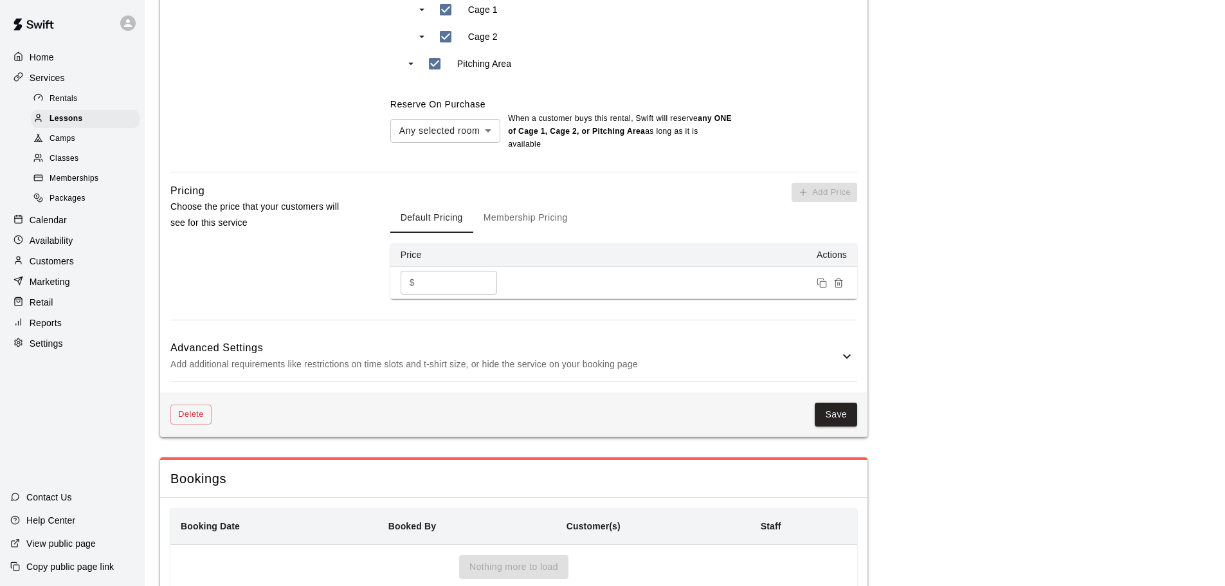
scroll to position [643, 0]
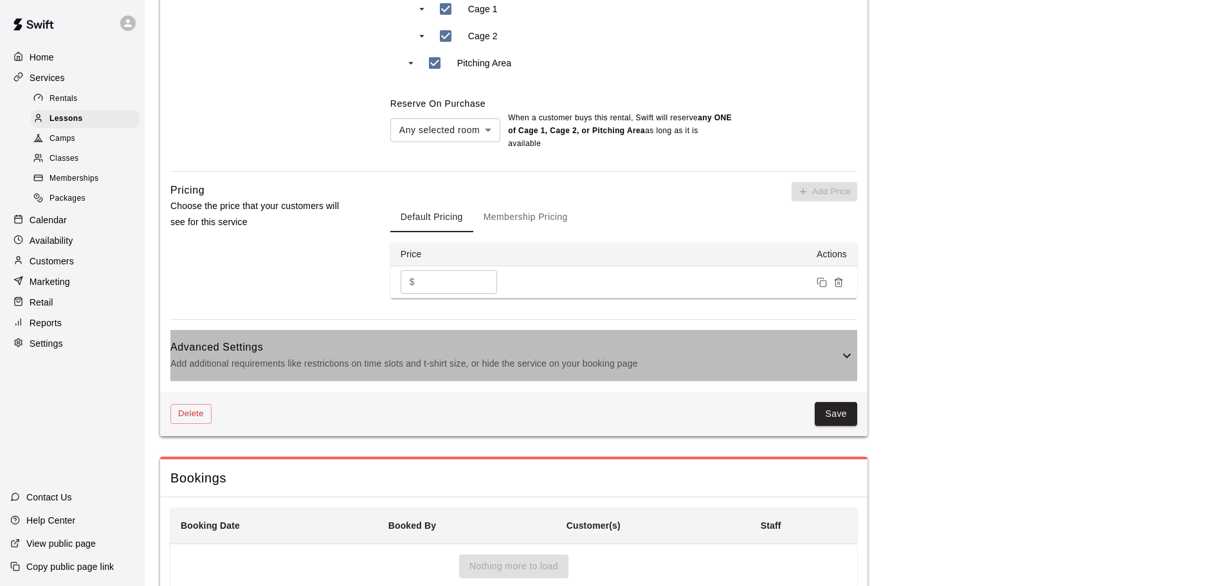
click at [397, 368] on p "Add additional requirements like restrictions on time slots and t-shirt size, o…" at bounding box center [504, 363] width 669 height 16
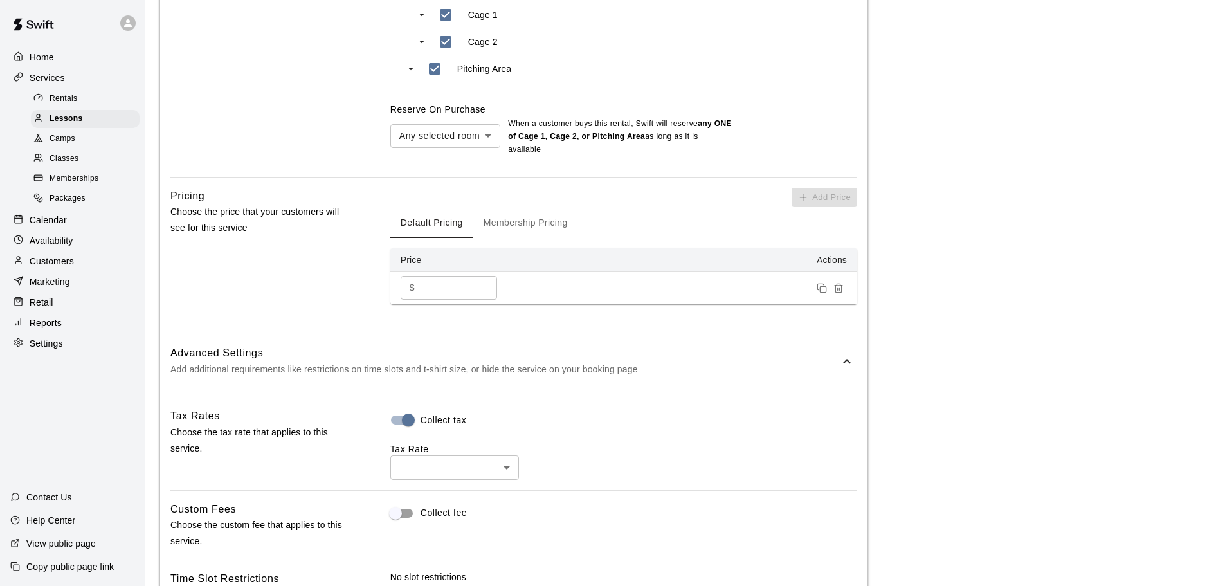
scroll to position [771, 0]
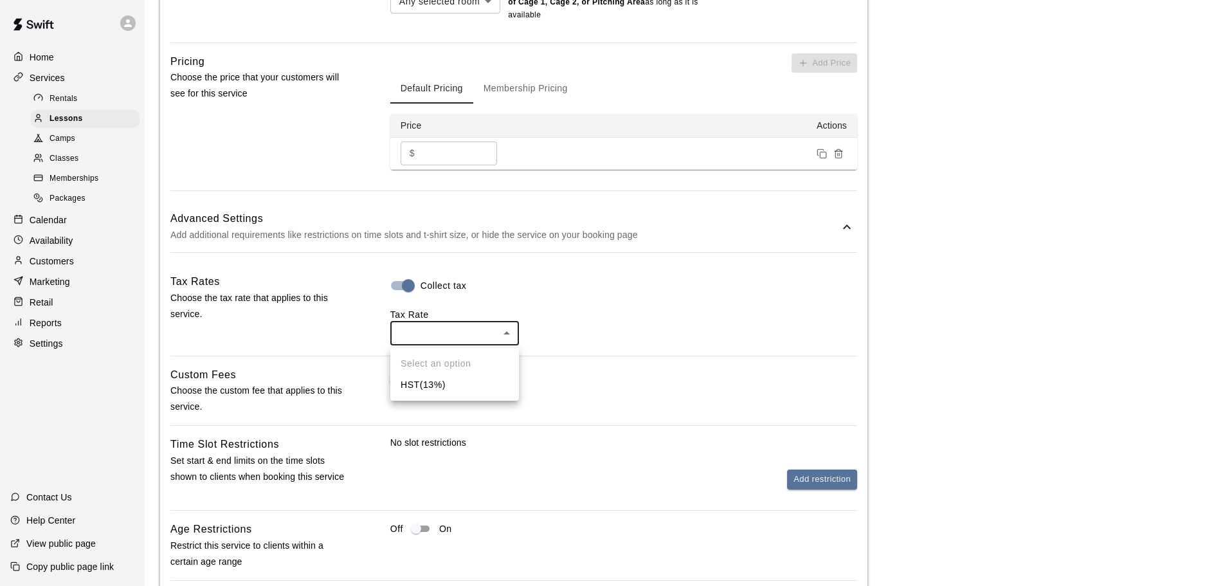
click at [455, 334] on body "**********" at bounding box center [612, 124] width 1225 height 1790
click at [447, 385] on li "HST ( 13 %)" at bounding box center [454, 384] width 129 height 21
type input "***"
click at [669, 321] on div "Tax Rate HST ( 13 %) *** ​" at bounding box center [623, 326] width 467 height 37
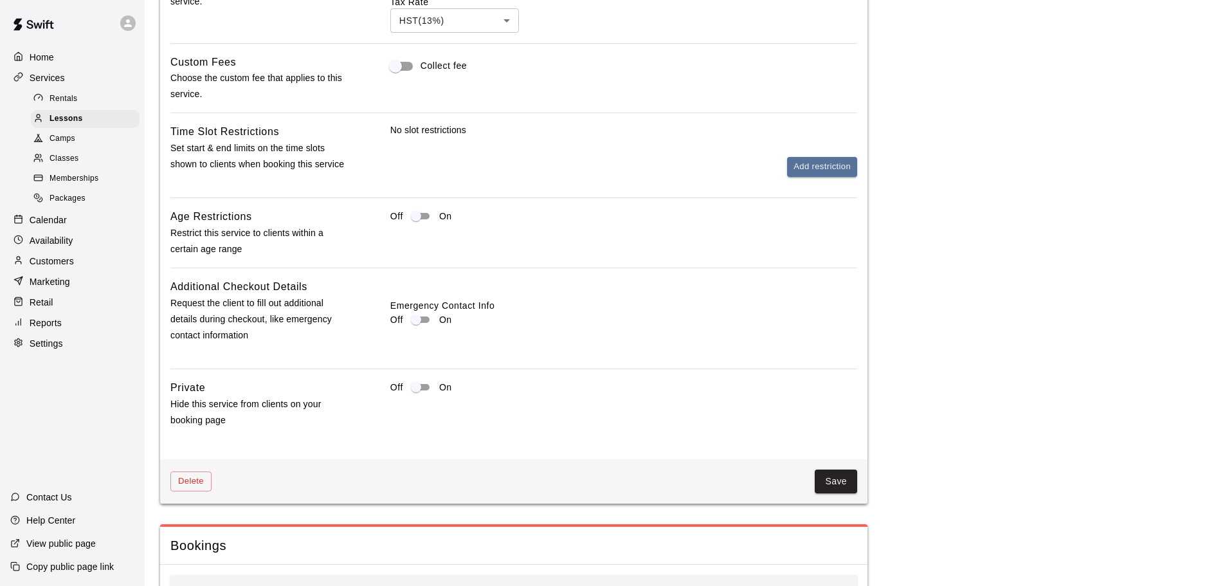
scroll to position [1157, 0]
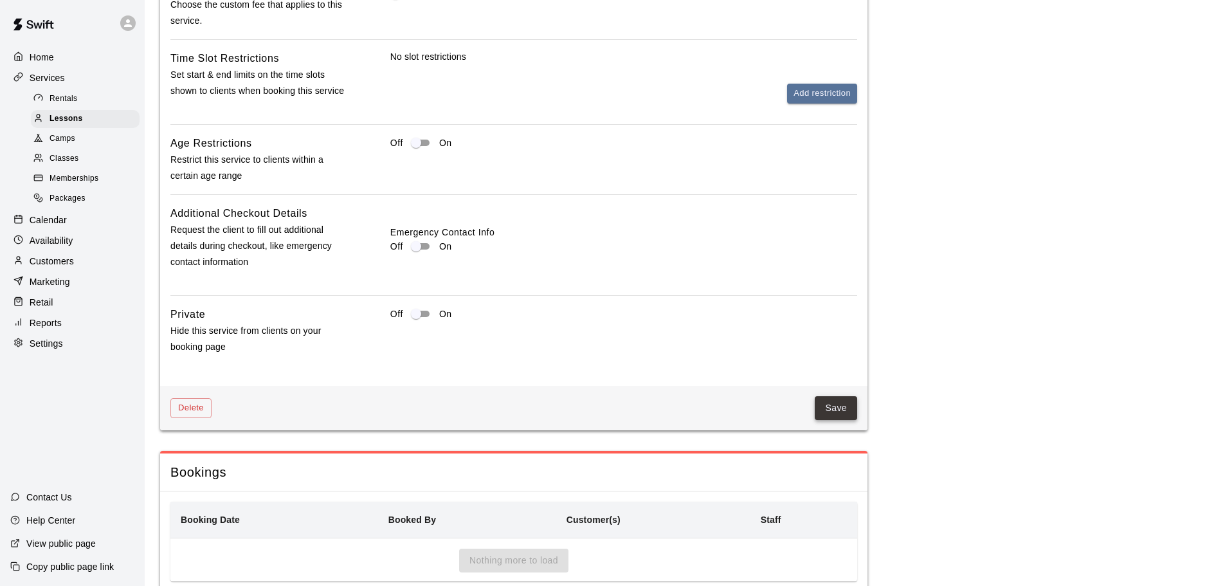
click at [834, 406] on button "Save" at bounding box center [835, 408] width 42 height 24
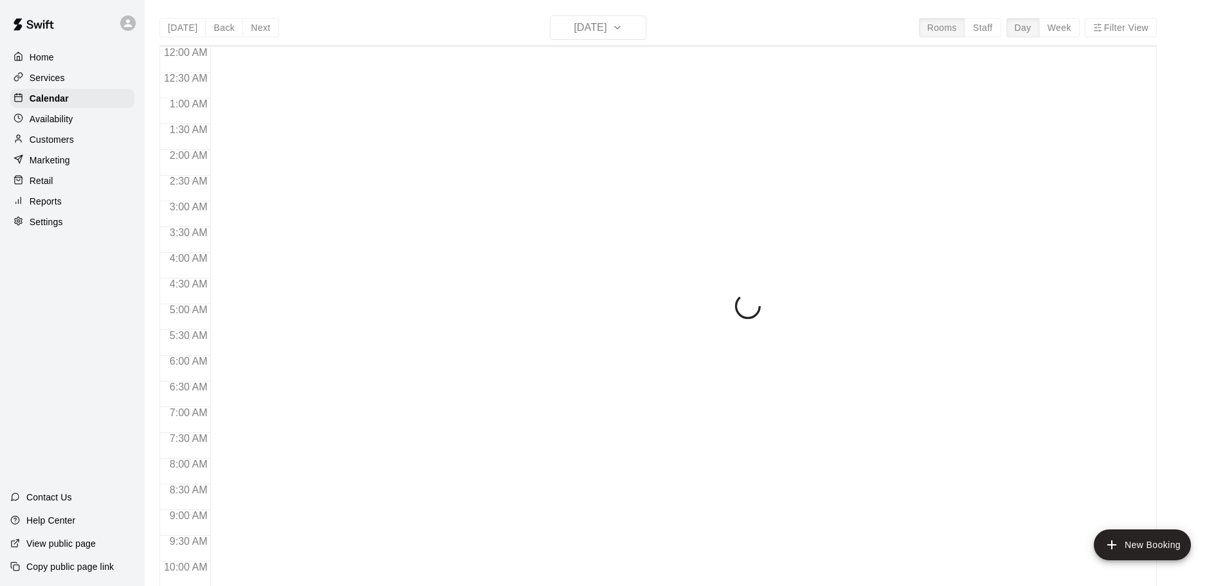
scroll to position [681, 0]
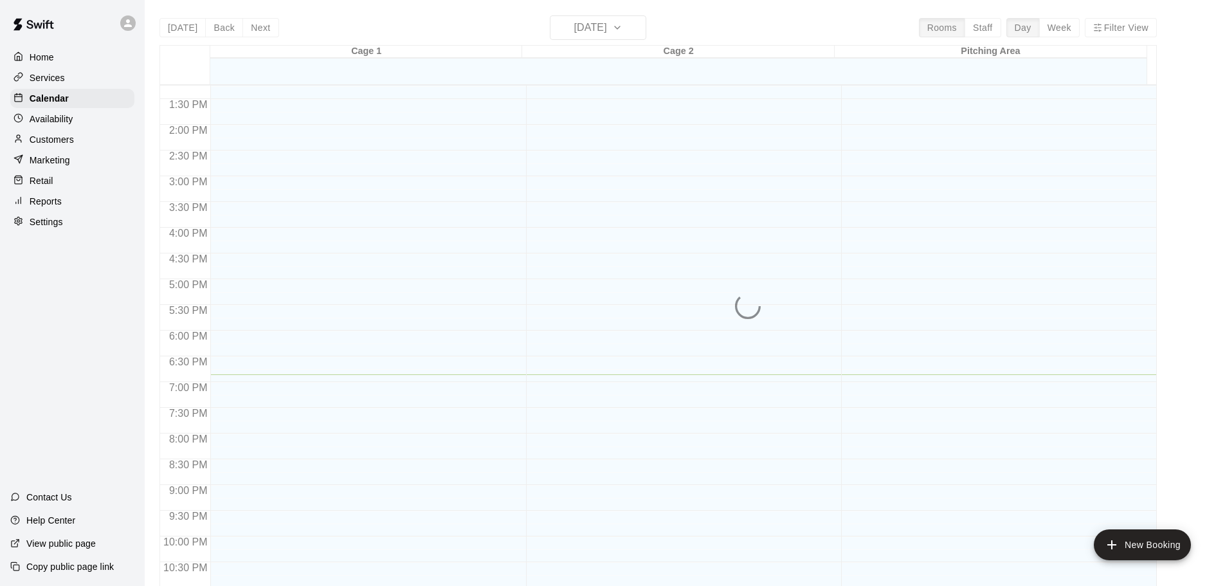
drag, startPoint x: 53, startPoint y: 143, endPoint x: 67, endPoint y: 138, distance: 14.4
click at [53, 143] on p "Customers" at bounding box center [52, 139] width 44 height 13
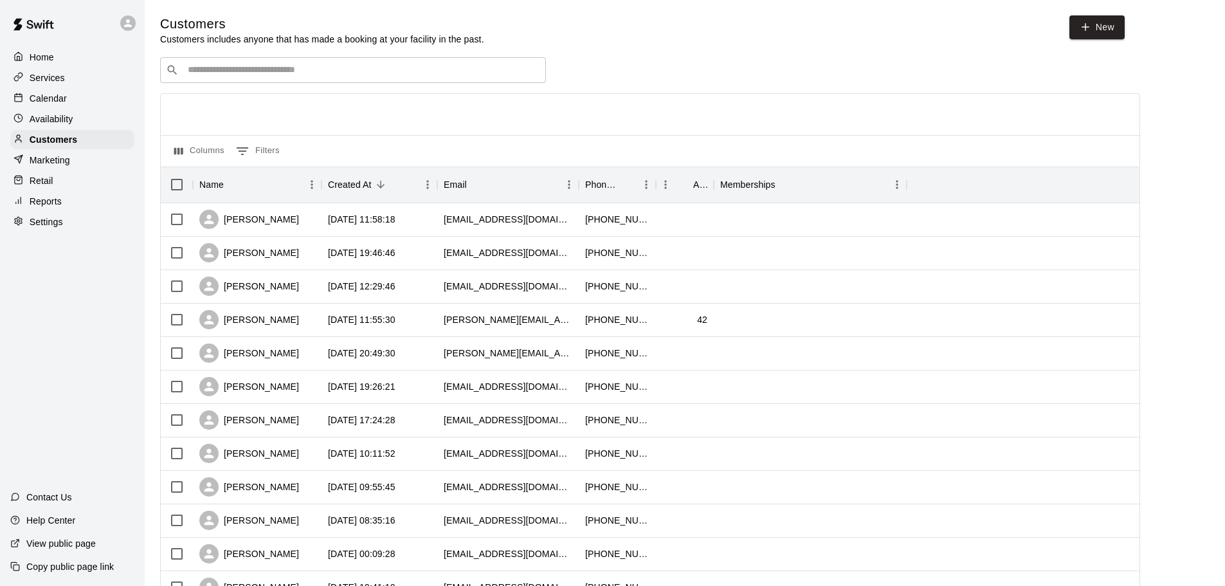
click at [262, 67] on input "Search customers by name or email" at bounding box center [362, 70] width 356 height 13
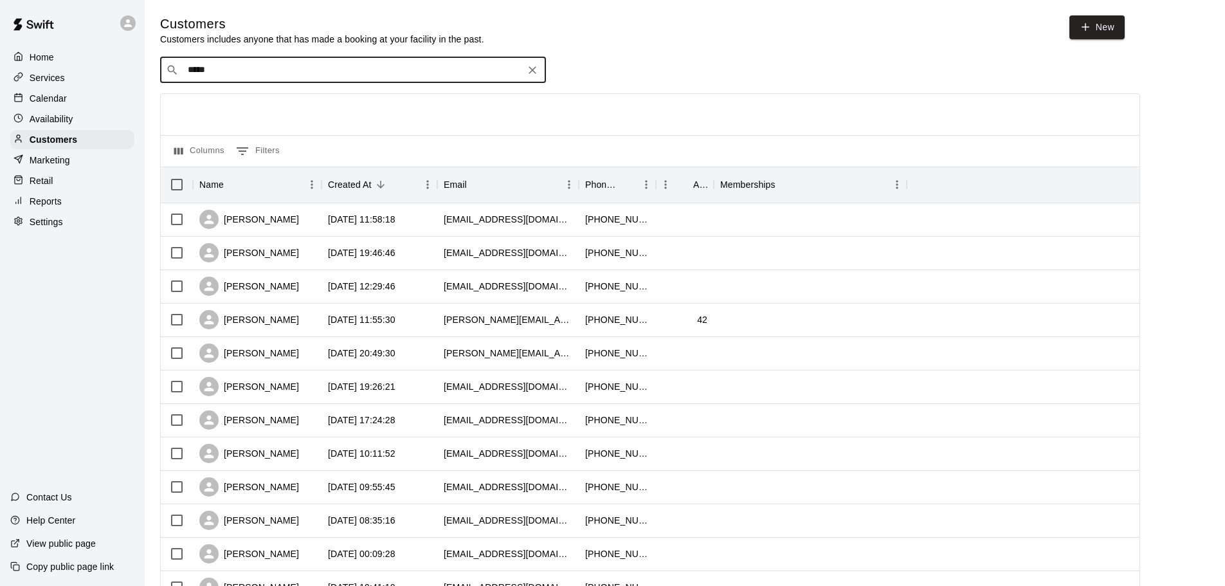
type input "******"
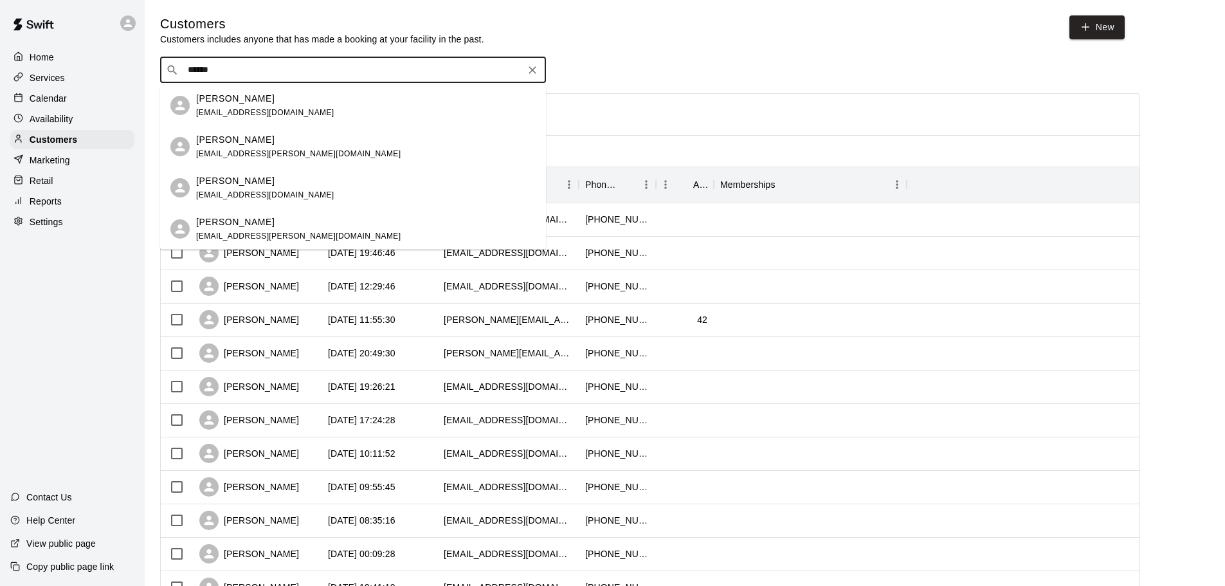
click at [235, 112] on span "mallorywright18@gmail.com" at bounding box center [265, 112] width 138 height 9
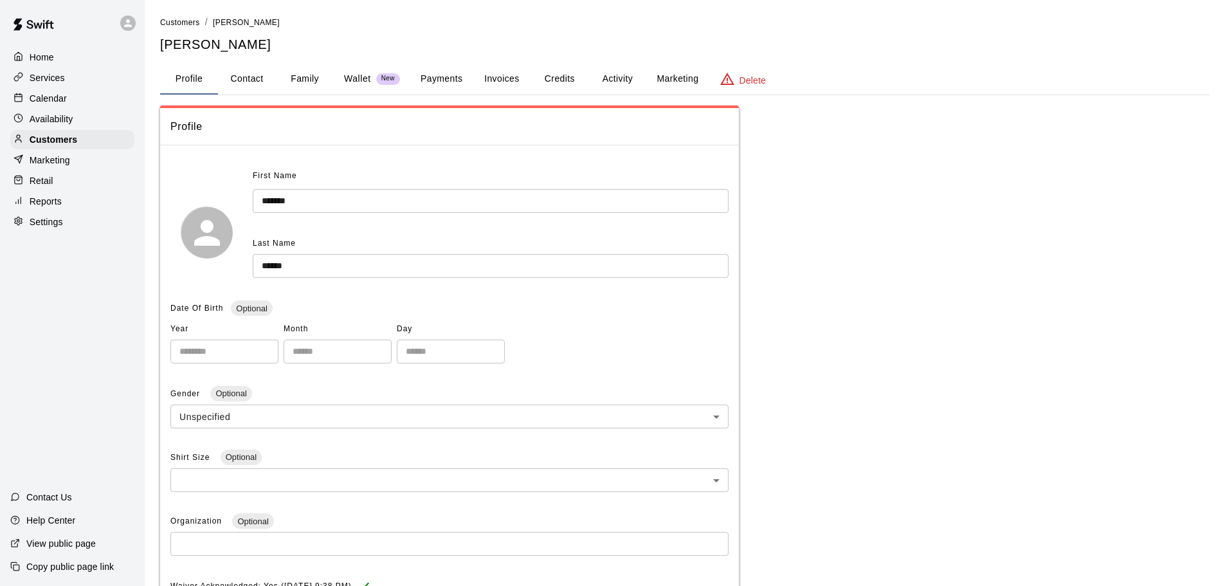
click at [233, 81] on button "Contact" at bounding box center [247, 79] width 58 height 31
select select "**"
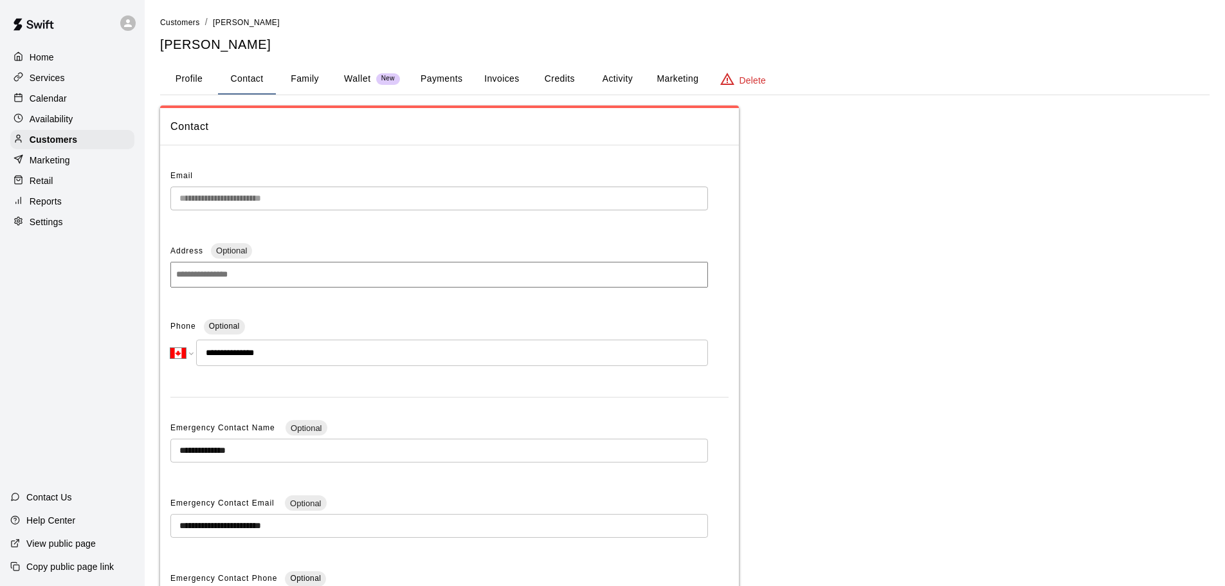
scroll to position [150, 0]
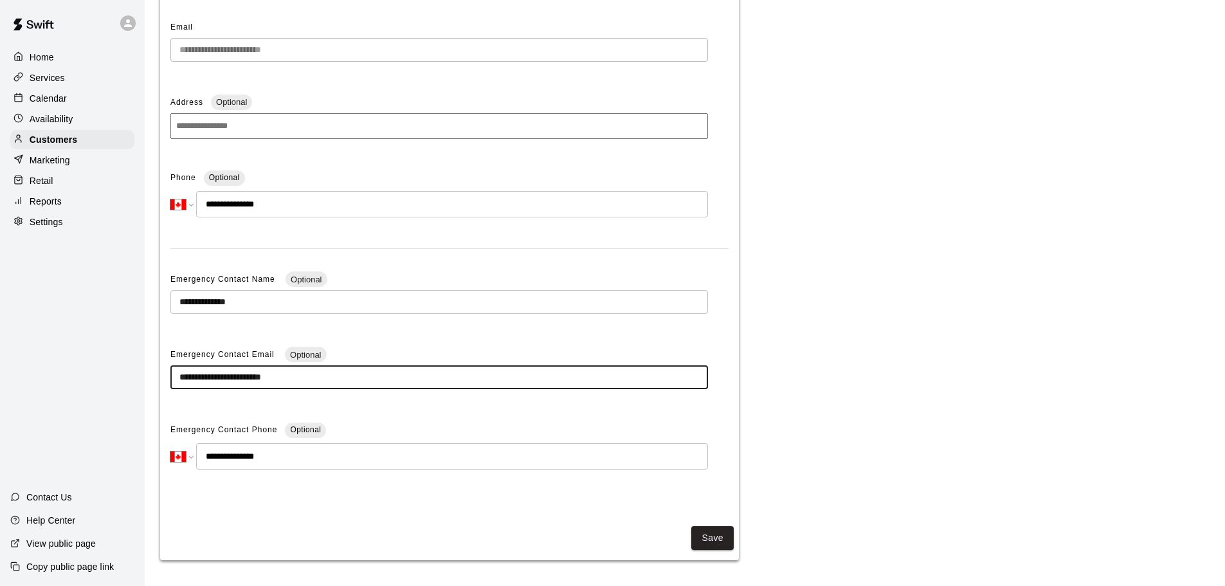
drag, startPoint x: 303, startPoint y: 380, endPoint x: 206, endPoint y: 375, distance: 97.8
click at [175, 377] on input "**********" at bounding box center [438, 377] width 537 height 24
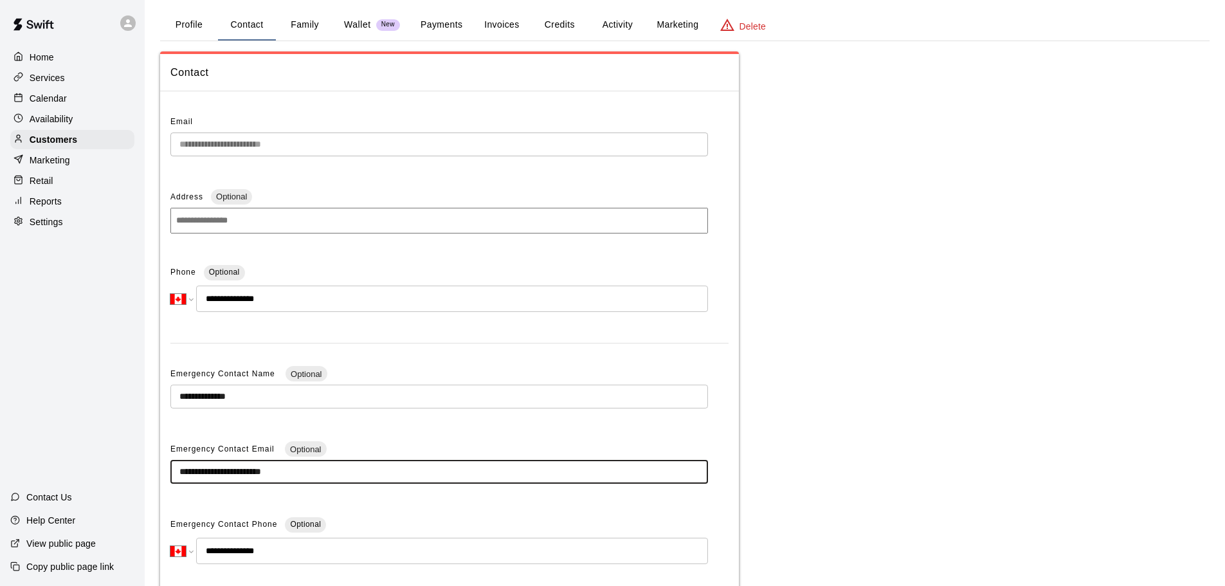
scroll to position [0, 0]
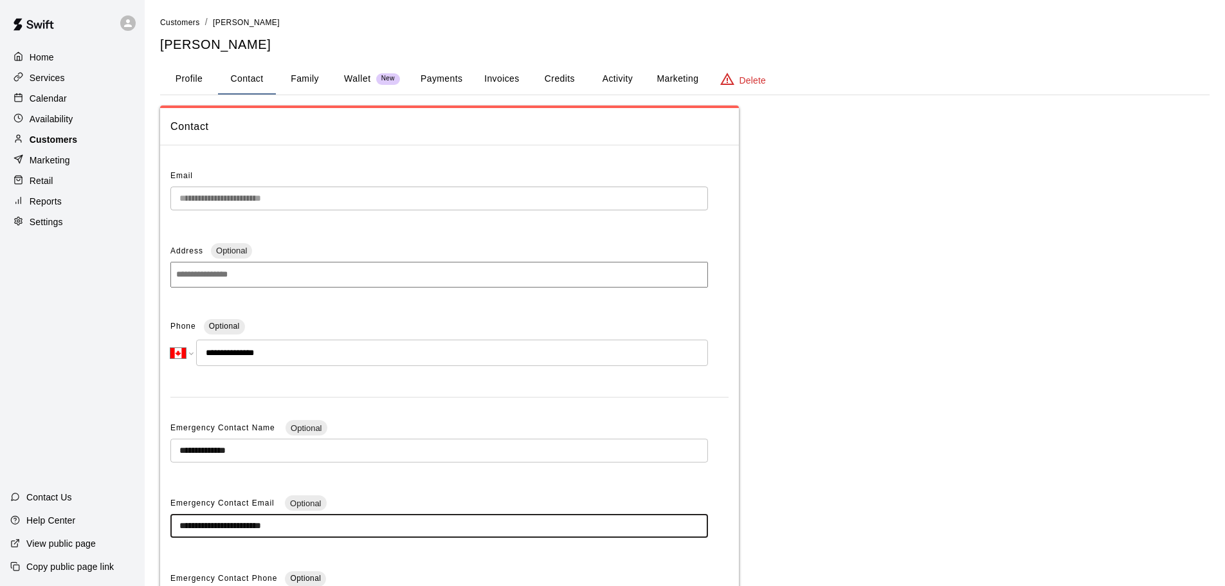
click at [49, 144] on p "Customers" at bounding box center [54, 139] width 48 height 13
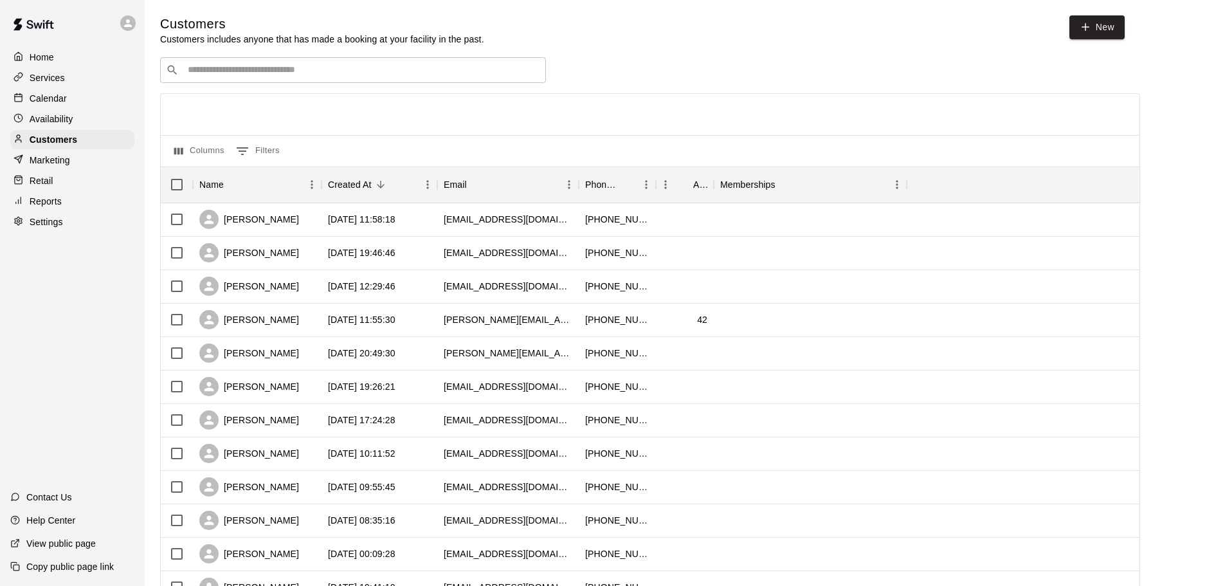
click at [242, 66] on input "Search customers by name or email" at bounding box center [362, 70] width 356 height 13
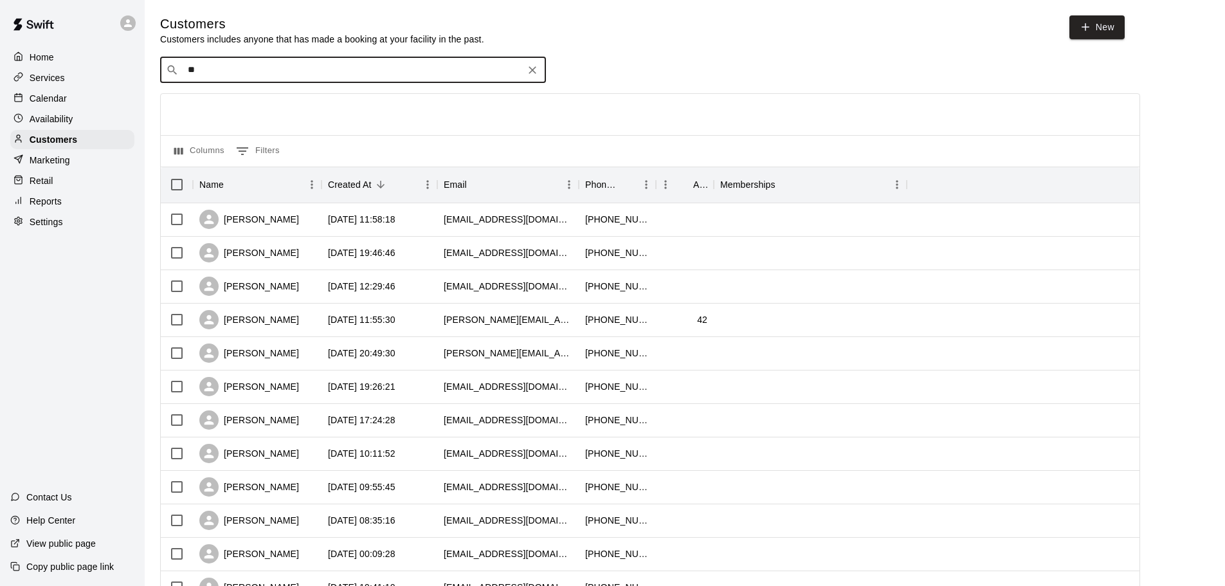
type input "*"
click at [264, 76] on input "Search customers by name or email" at bounding box center [362, 70] width 356 height 13
type input "*****"
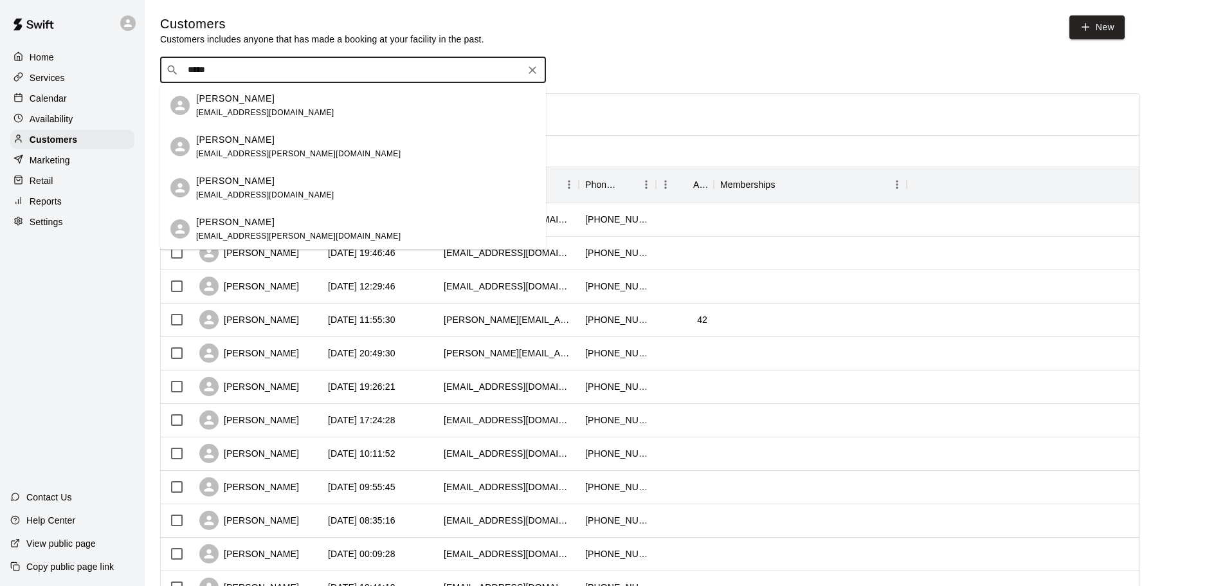
click at [236, 108] on span "mallorywright18@gmail.com" at bounding box center [265, 112] width 138 height 9
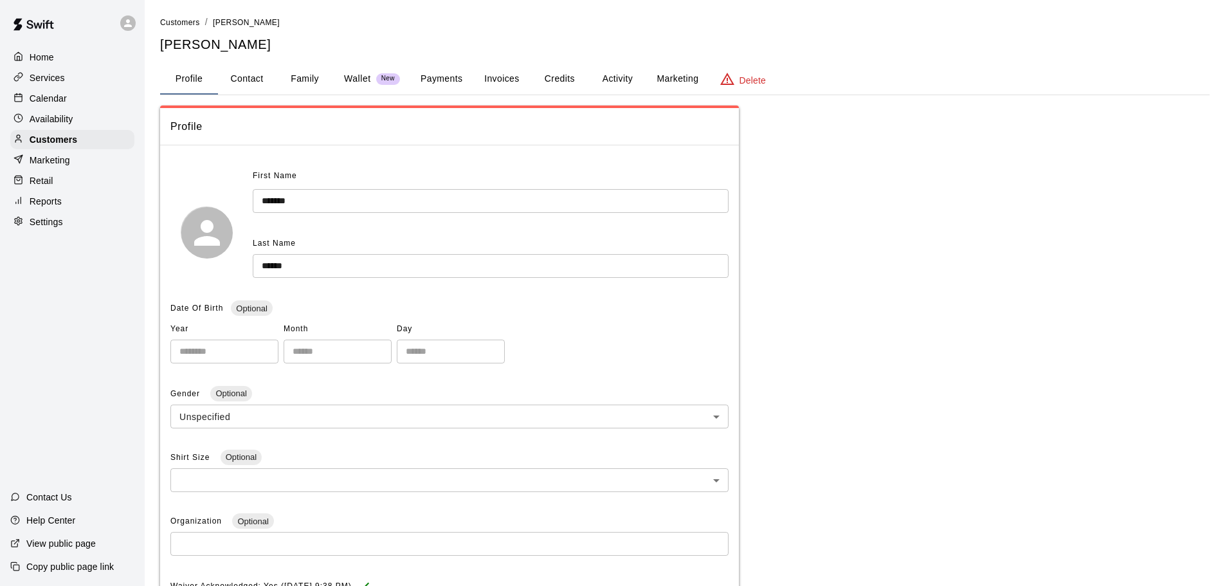
click at [256, 80] on button "Contact" at bounding box center [247, 79] width 58 height 31
select select "**"
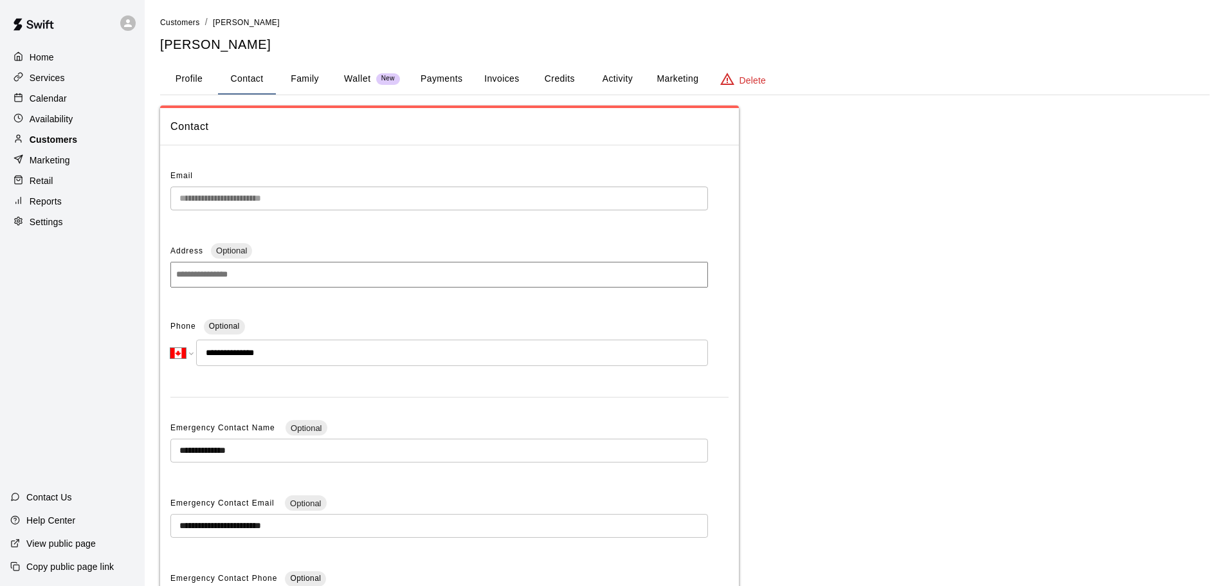
click at [64, 144] on p "Customers" at bounding box center [54, 139] width 48 height 13
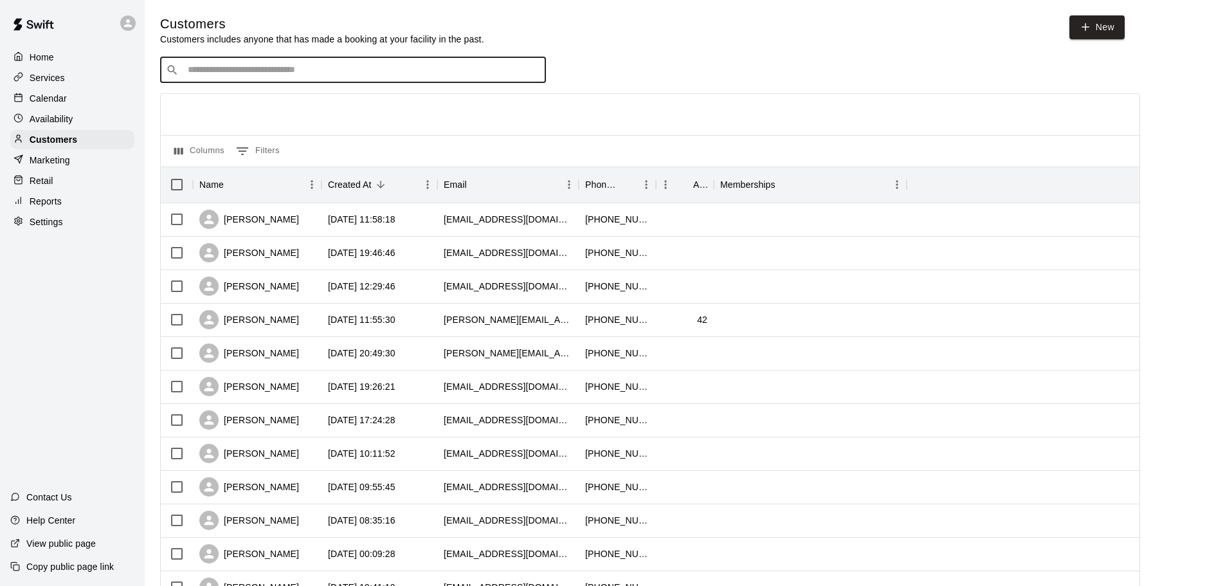
click at [208, 72] on input "Search customers by name or email" at bounding box center [362, 70] width 356 height 13
type input "******"
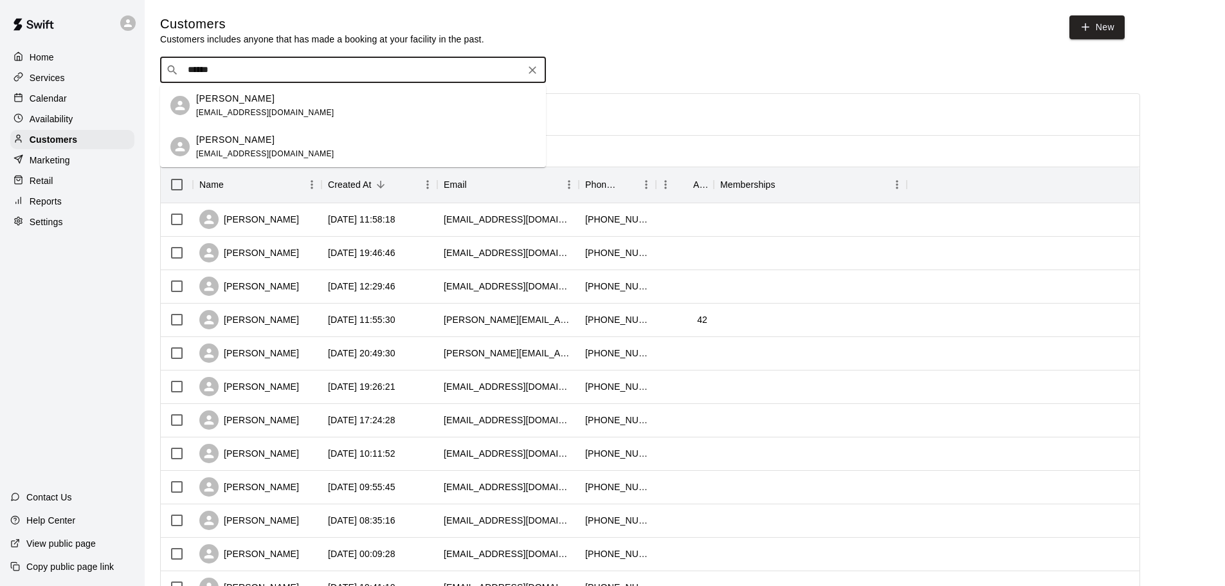
click at [249, 102] on p "Carrie Peddle" at bounding box center [235, 98] width 78 height 13
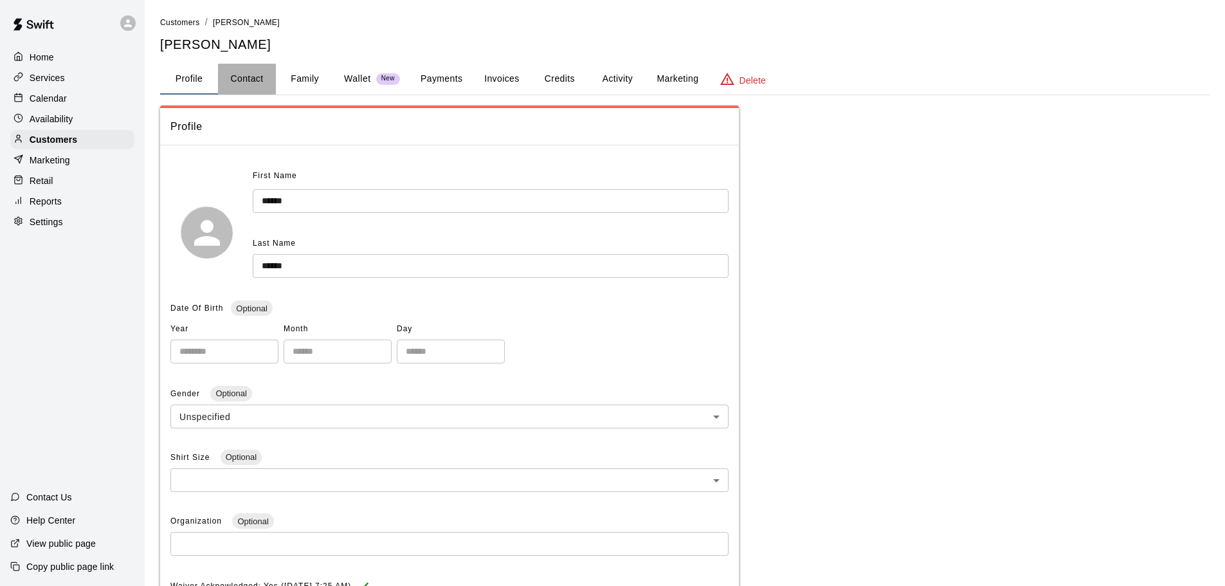
click at [249, 75] on button "Contact" at bounding box center [247, 79] width 58 height 31
select select "**"
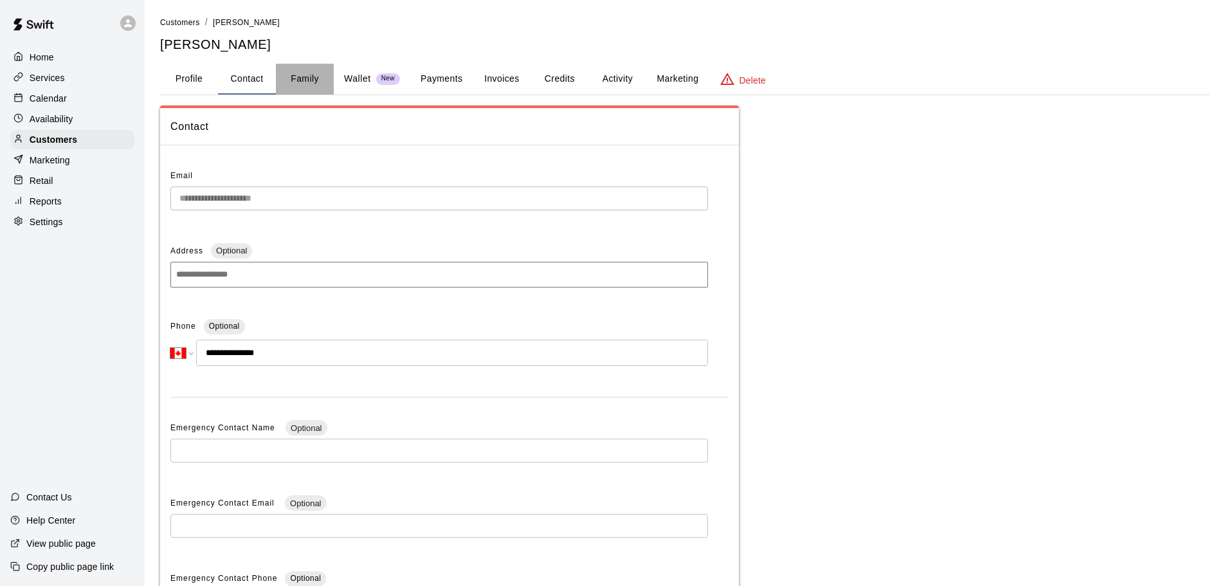
click at [318, 80] on button "Family" at bounding box center [305, 79] width 58 height 31
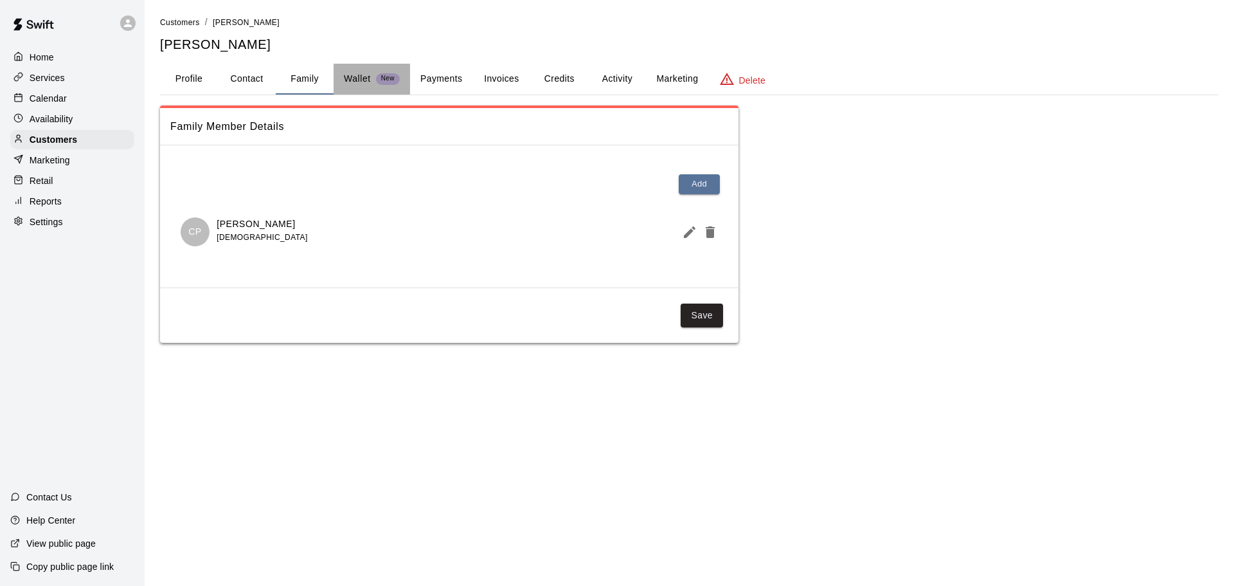
click at [371, 78] on div "Wallet New" at bounding box center [372, 78] width 56 height 13
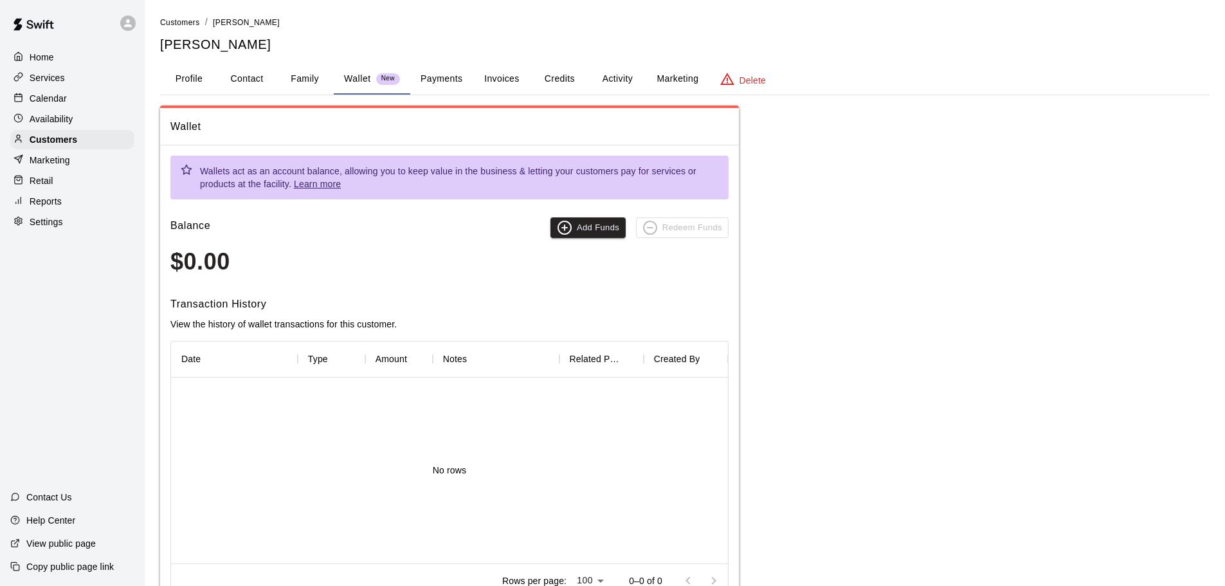
click at [313, 75] on button "Family" at bounding box center [305, 79] width 58 height 31
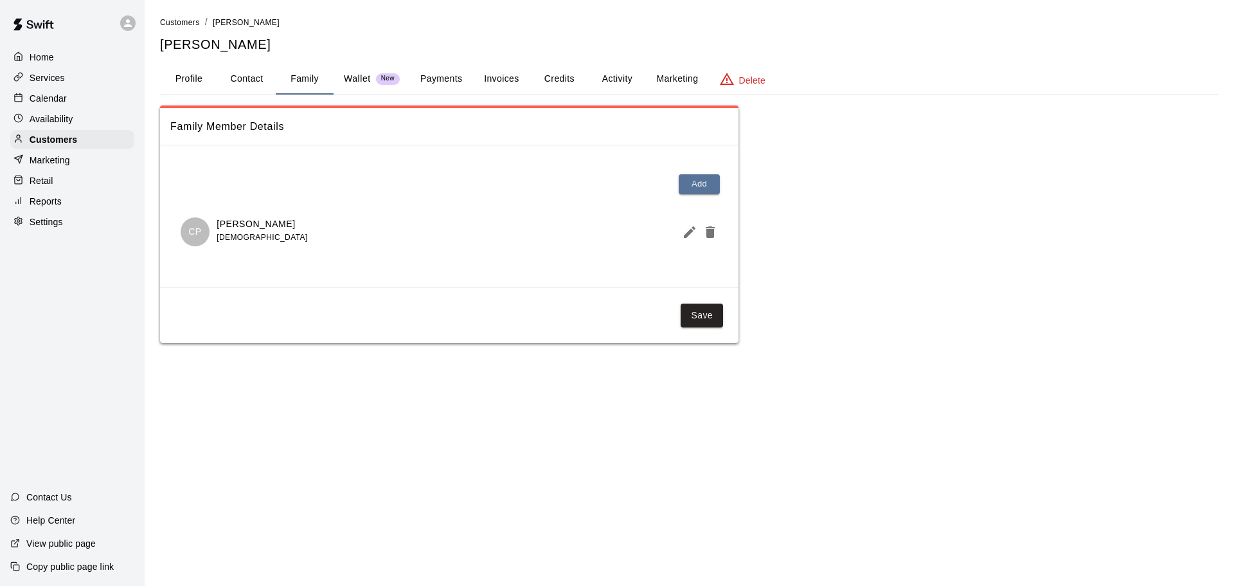
click at [448, 80] on button "Payments" at bounding box center [441, 79] width 62 height 31
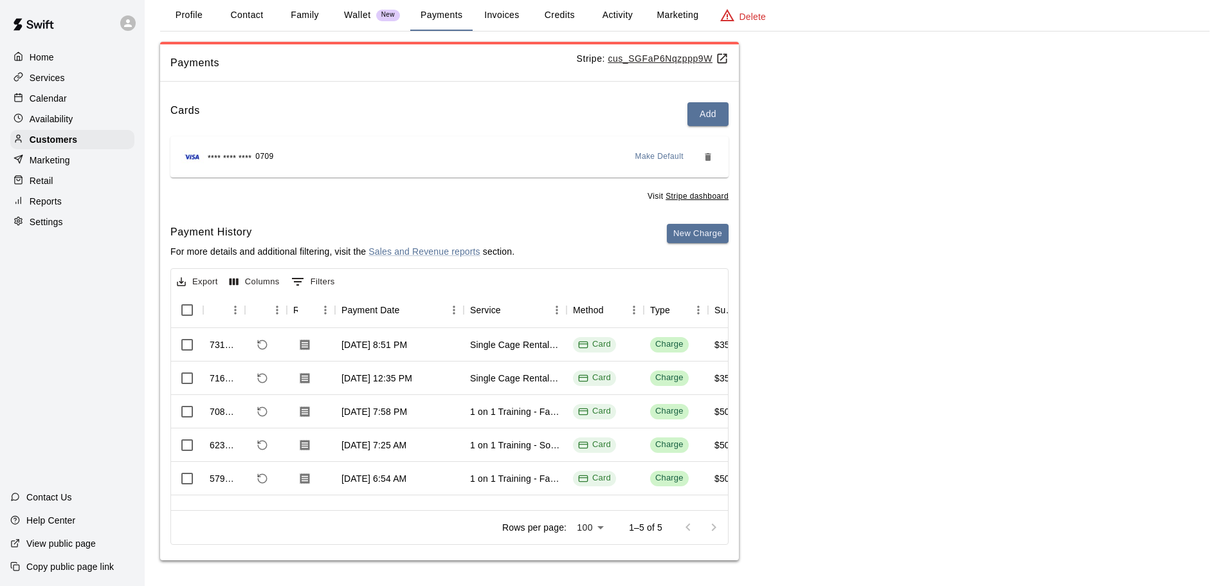
click at [501, 12] on button "Invoices" at bounding box center [501, 15] width 58 height 31
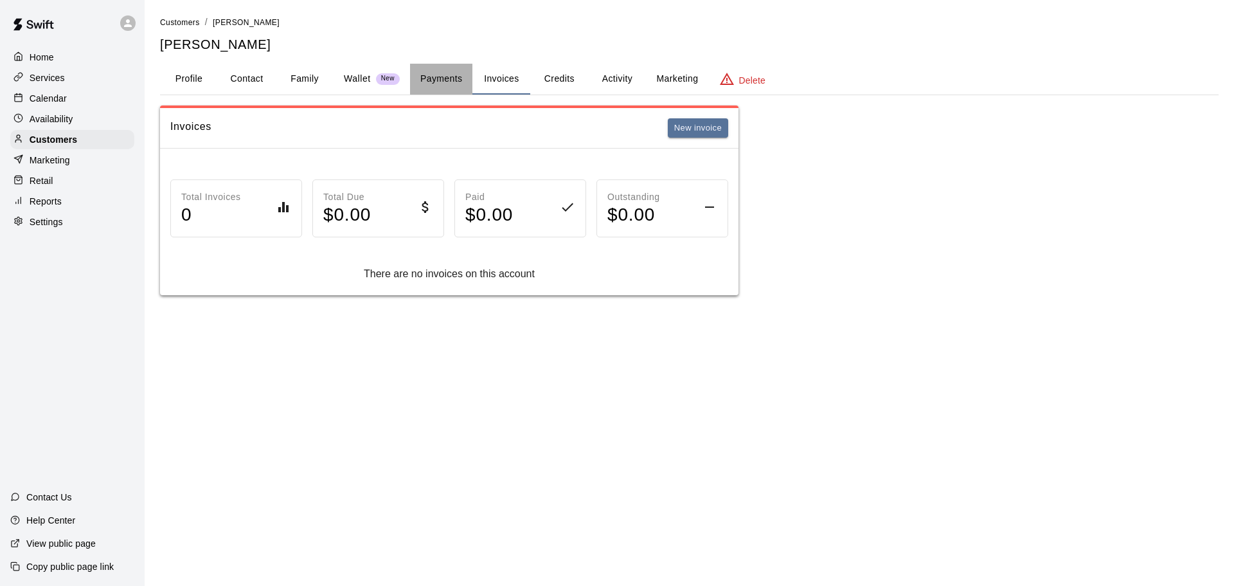
click at [435, 72] on button "Payments" at bounding box center [441, 79] width 62 height 31
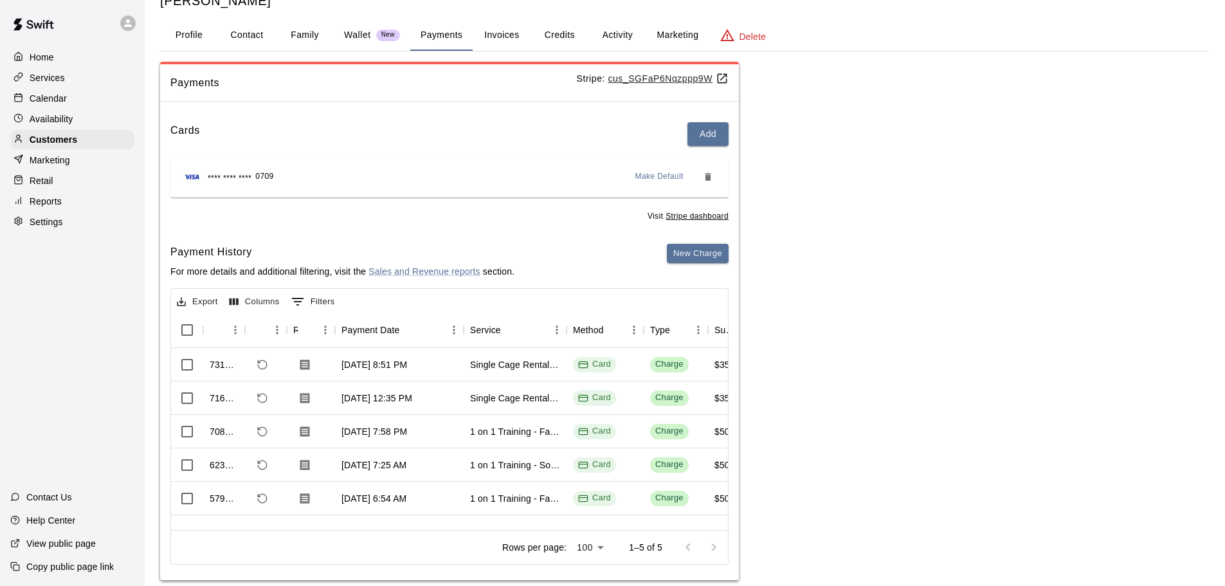
scroll to position [64, 0]
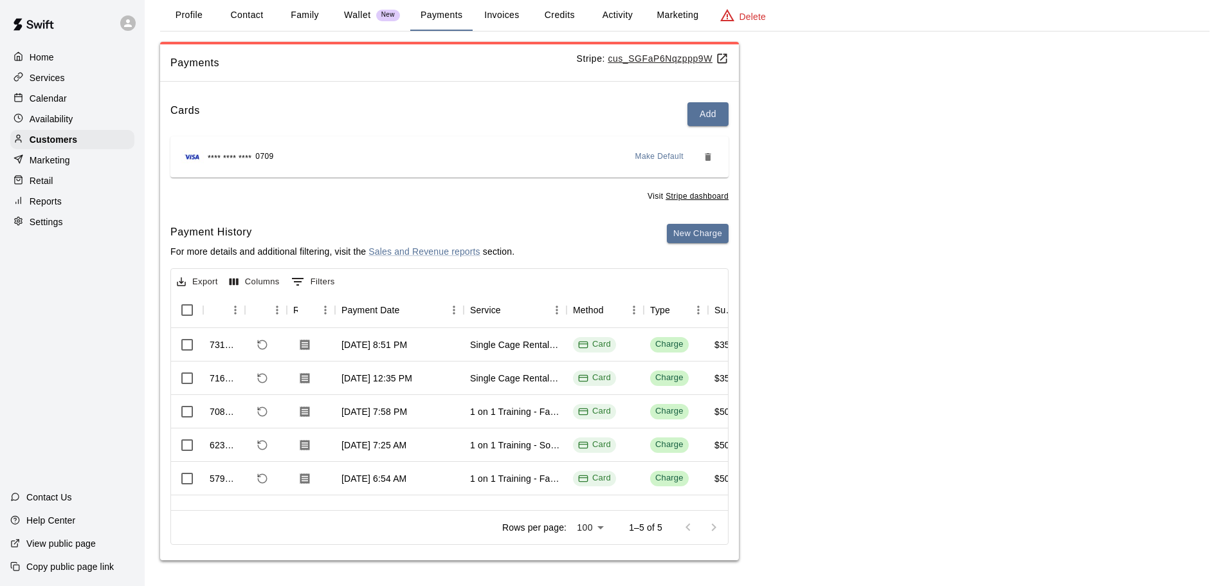
click at [512, 12] on button "Invoices" at bounding box center [501, 15] width 58 height 31
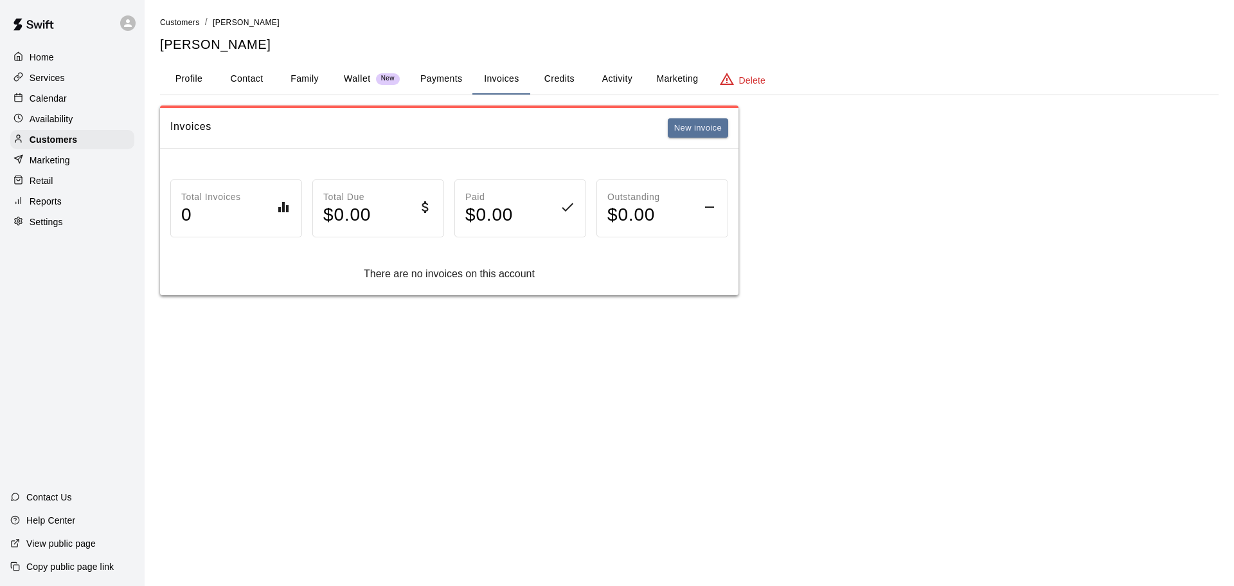
click at [559, 83] on button "Credits" at bounding box center [559, 79] width 58 height 31
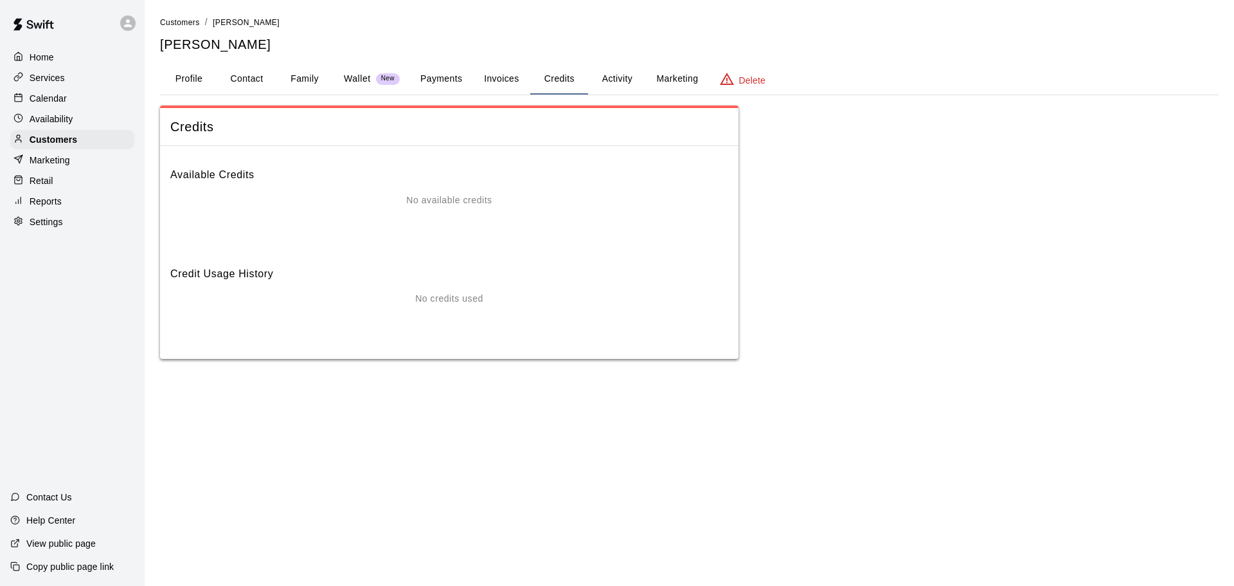
click at [508, 78] on button "Invoices" at bounding box center [501, 79] width 58 height 31
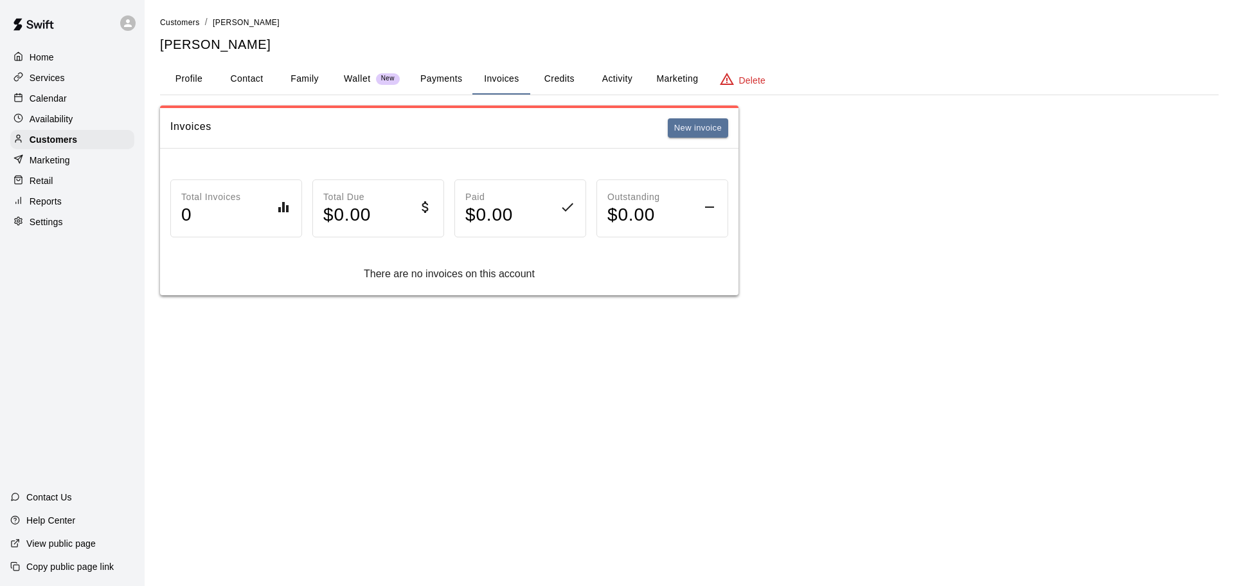
click at [610, 78] on button "Activity" at bounding box center [617, 79] width 58 height 31
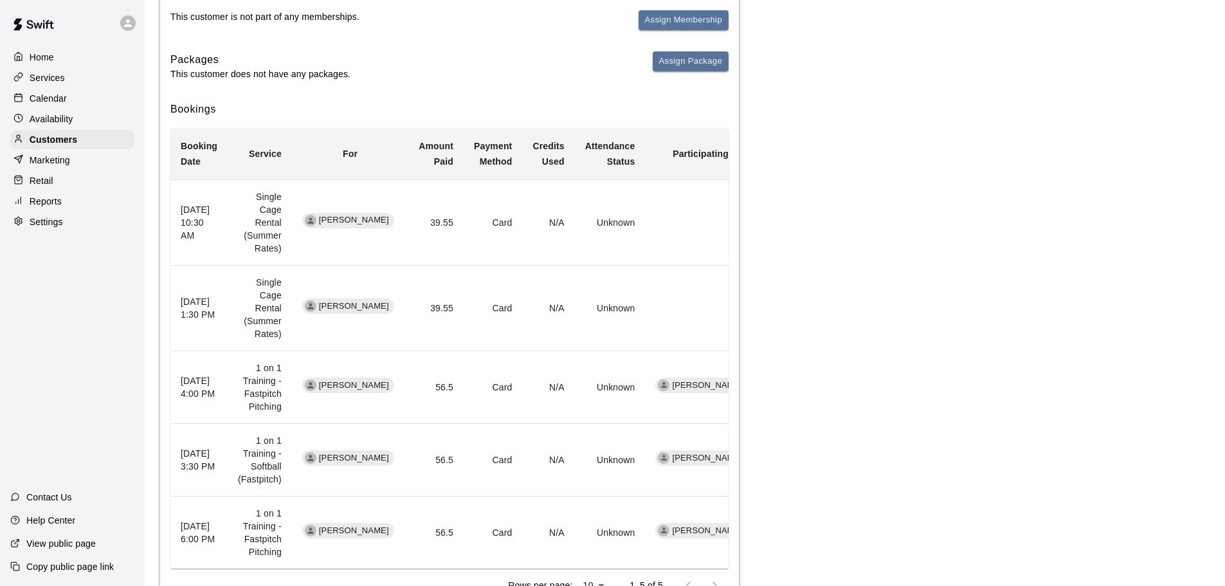
scroll to position [131, 0]
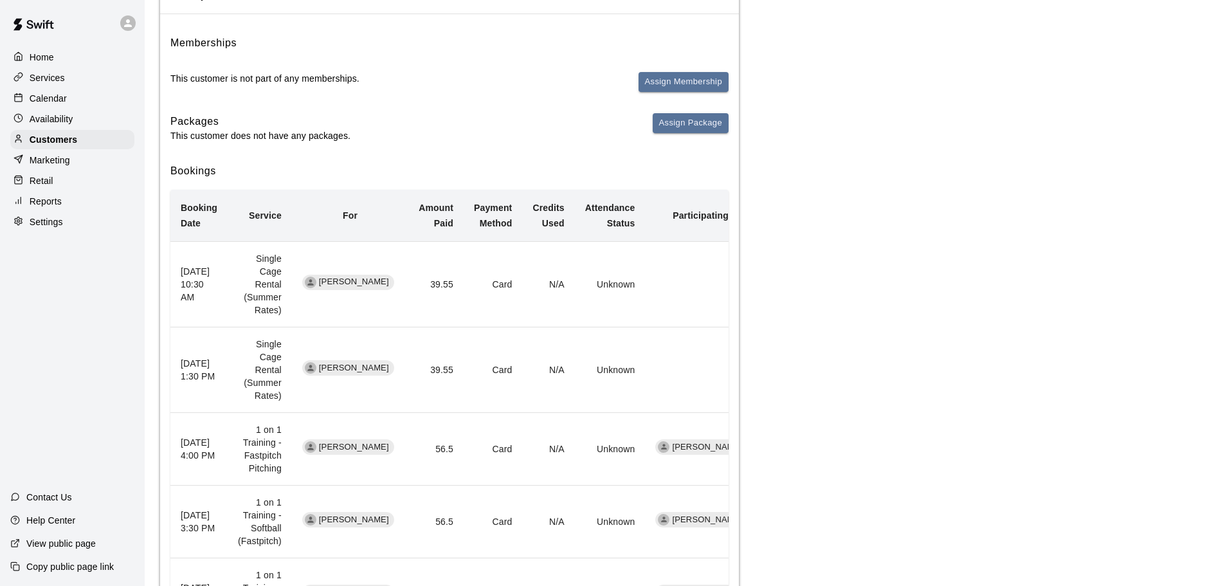
drag, startPoint x: 52, startPoint y: 142, endPoint x: 69, endPoint y: 130, distance: 20.7
click at [52, 142] on p "Customers" at bounding box center [54, 139] width 48 height 13
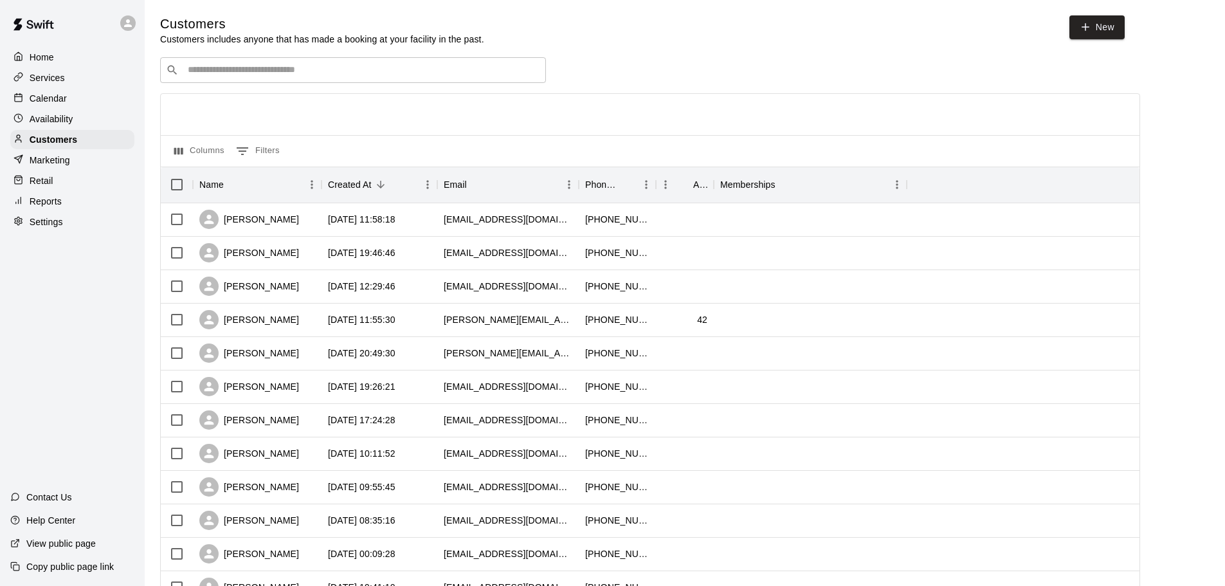
click at [193, 64] on div "​ ​" at bounding box center [353, 70] width 386 height 26
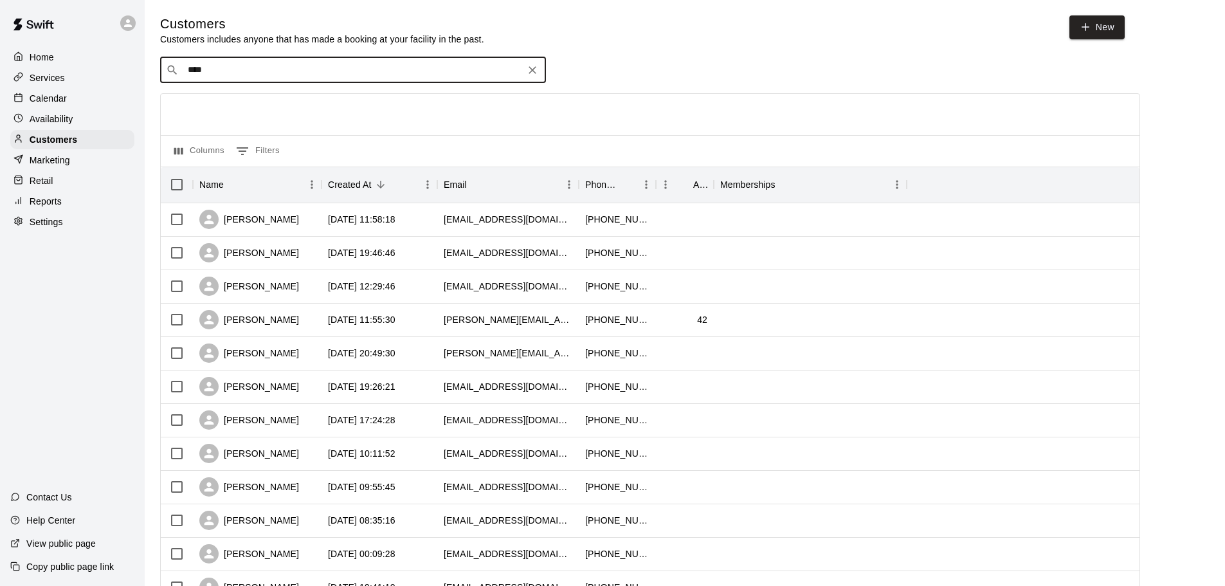
type input "*****"
click at [233, 107] on div "Emily Percy emilyrivait@hotmail.com" at bounding box center [265, 106] width 138 height 28
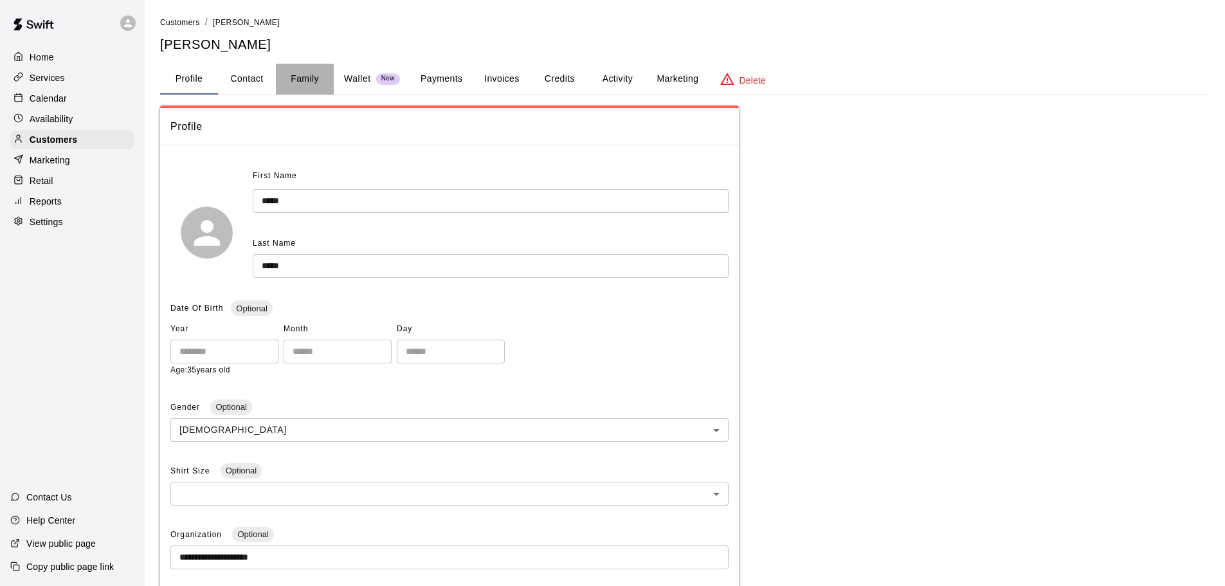
click at [320, 74] on button "Family" at bounding box center [305, 79] width 58 height 31
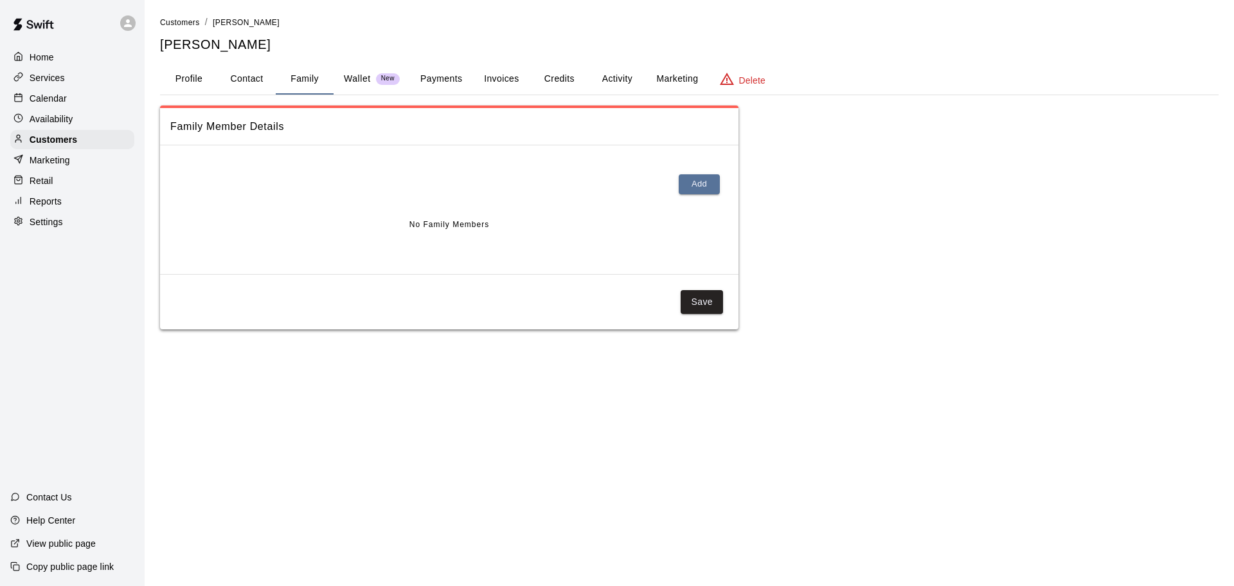
click at [235, 83] on button "Contact" at bounding box center [247, 79] width 58 height 31
select select "**"
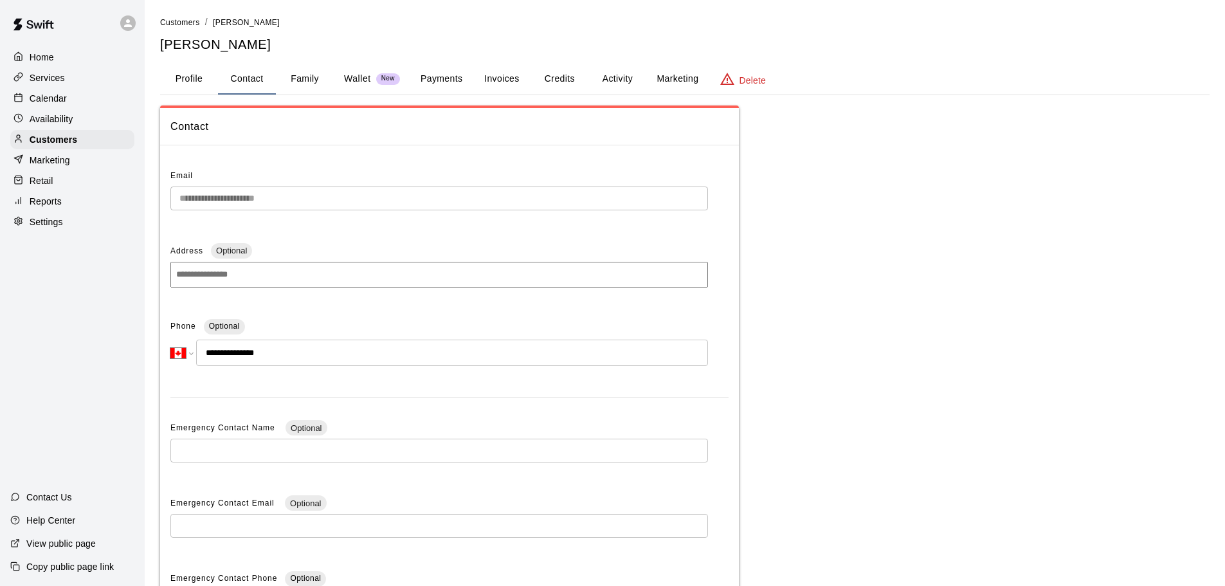
click at [440, 75] on button "Payments" at bounding box center [441, 79] width 62 height 31
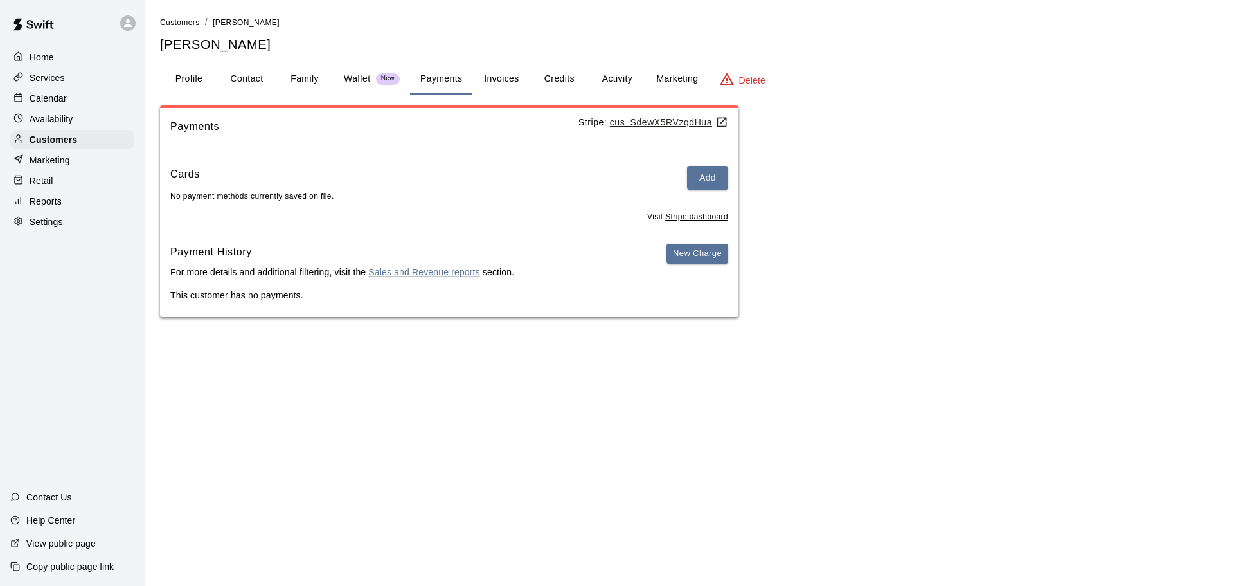
click at [503, 75] on button "Invoices" at bounding box center [501, 79] width 58 height 31
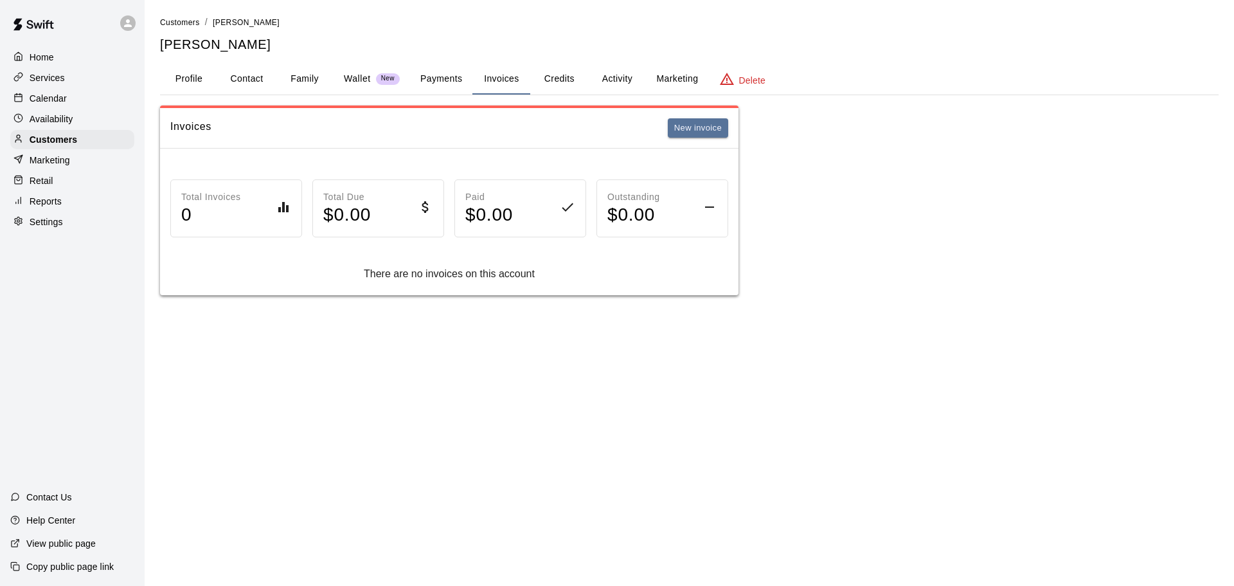
click at [446, 75] on button "Payments" at bounding box center [441, 79] width 62 height 31
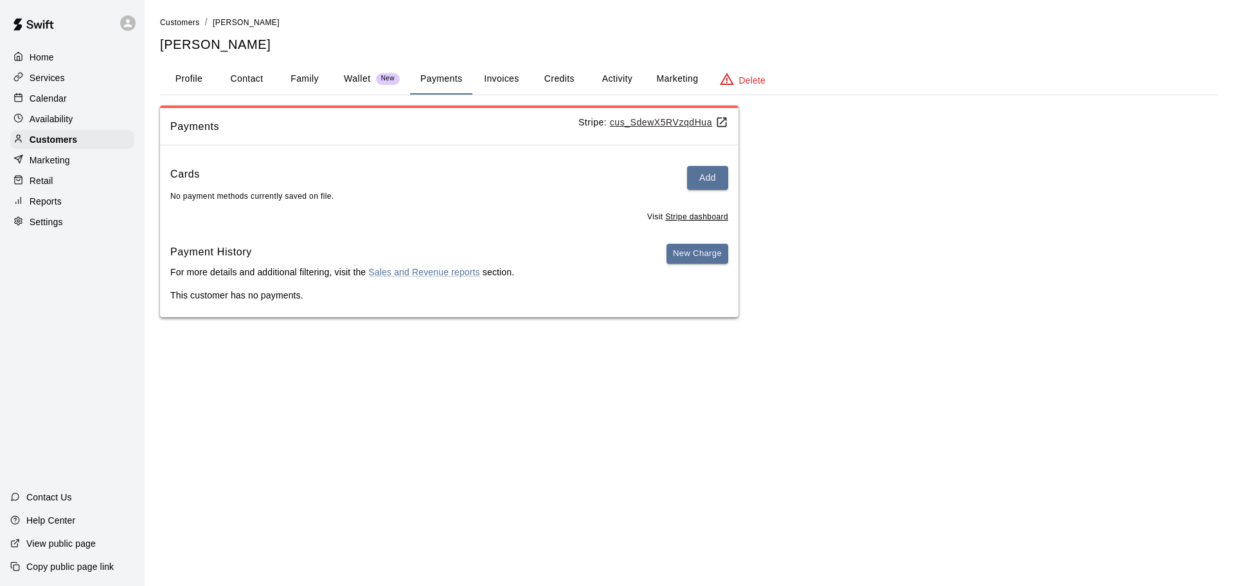
click at [559, 75] on button "Credits" at bounding box center [559, 79] width 58 height 31
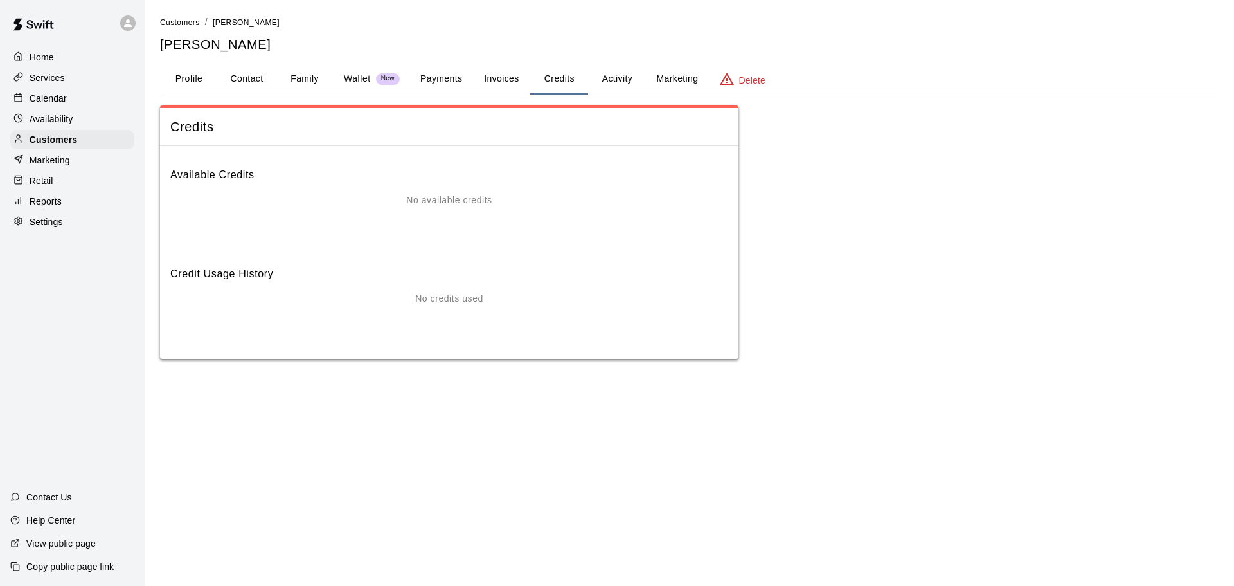
click at [502, 81] on button "Invoices" at bounding box center [501, 79] width 58 height 31
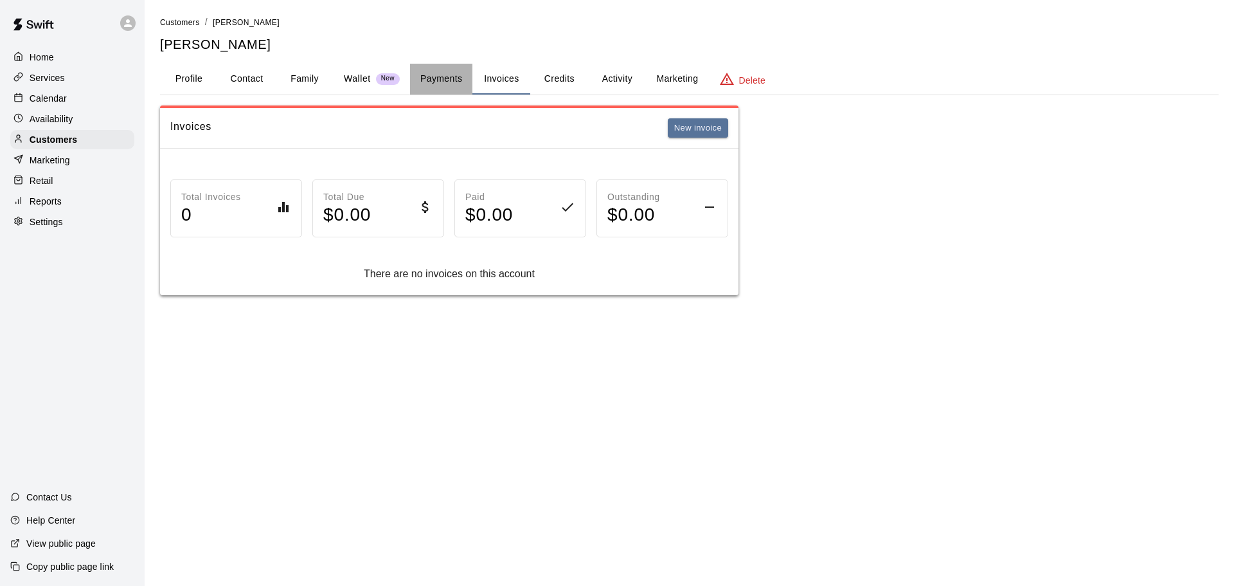
click at [430, 79] on button "Payments" at bounding box center [441, 79] width 62 height 31
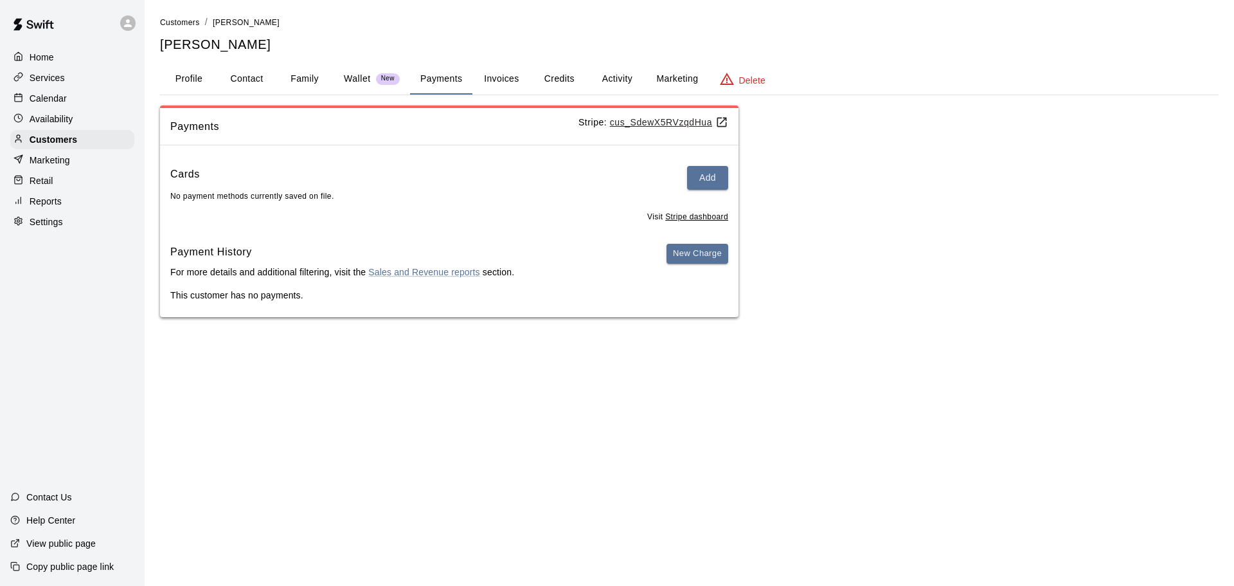
click at [297, 73] on button "Family" at bounding box center [305, 79] width 58 height 31
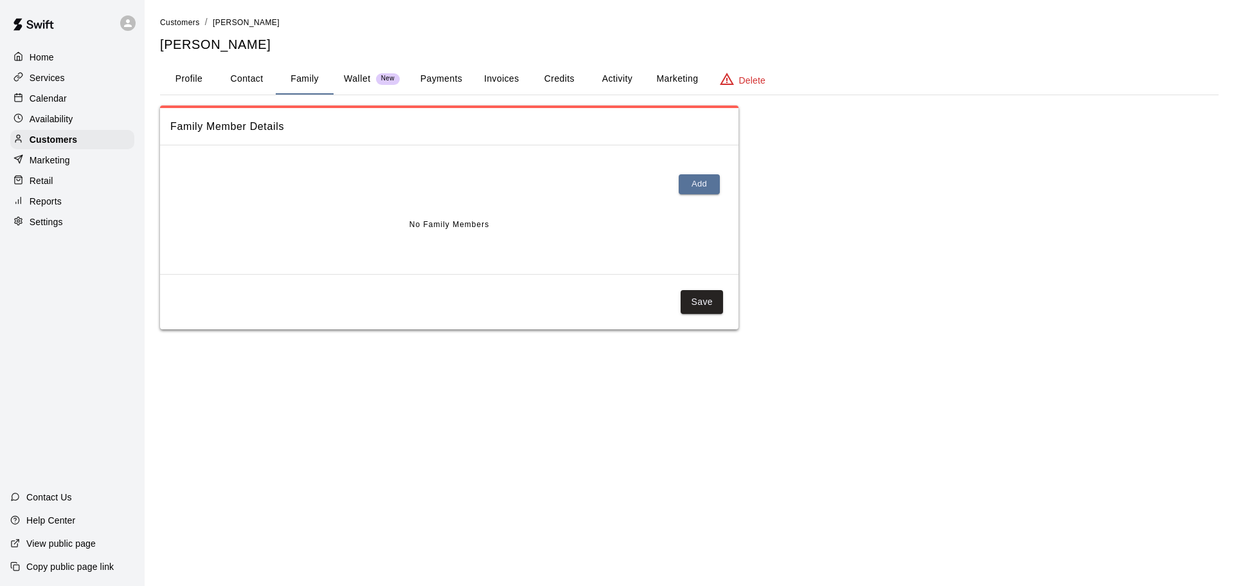
click at [253, 81] on button "Contact" at bounding box center [247, 79] width 58 height 31
select select "**"
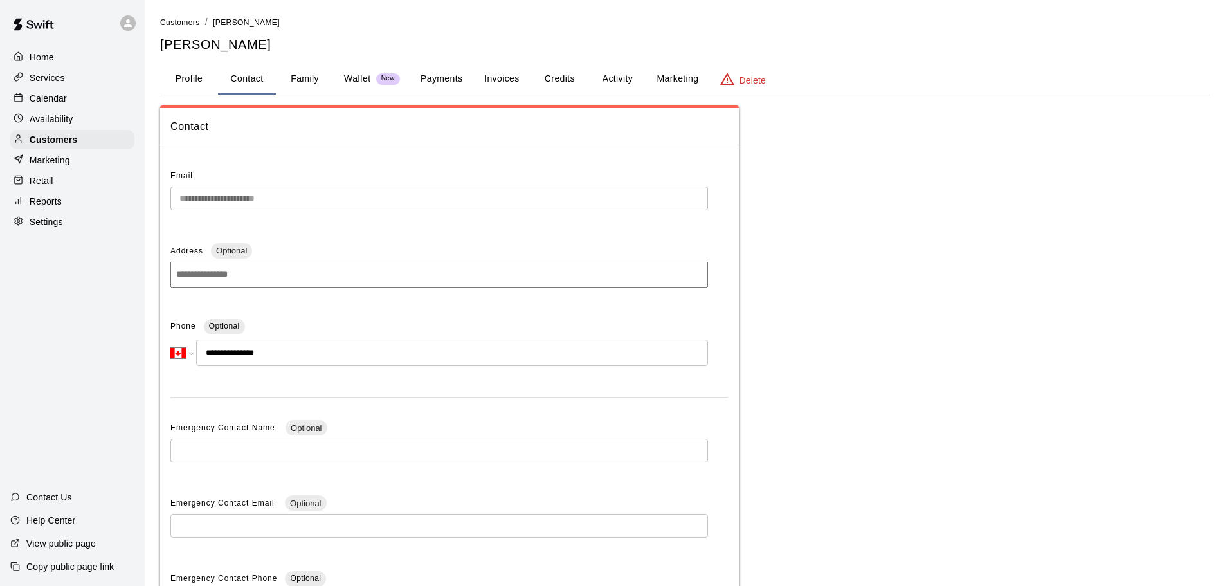
click at [676, 80] on button "Marketing" at bounding box center [677, 79] width 62 height 31
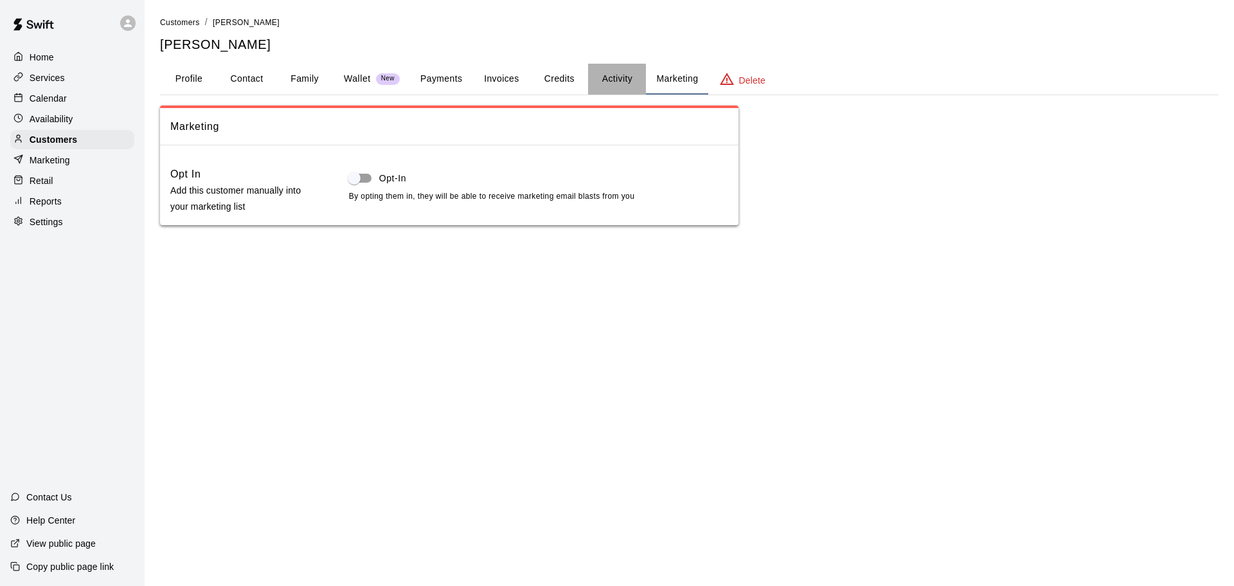
click at [612, 83] on button "Activity" at bounding box center [617, 79] width 58 height 31
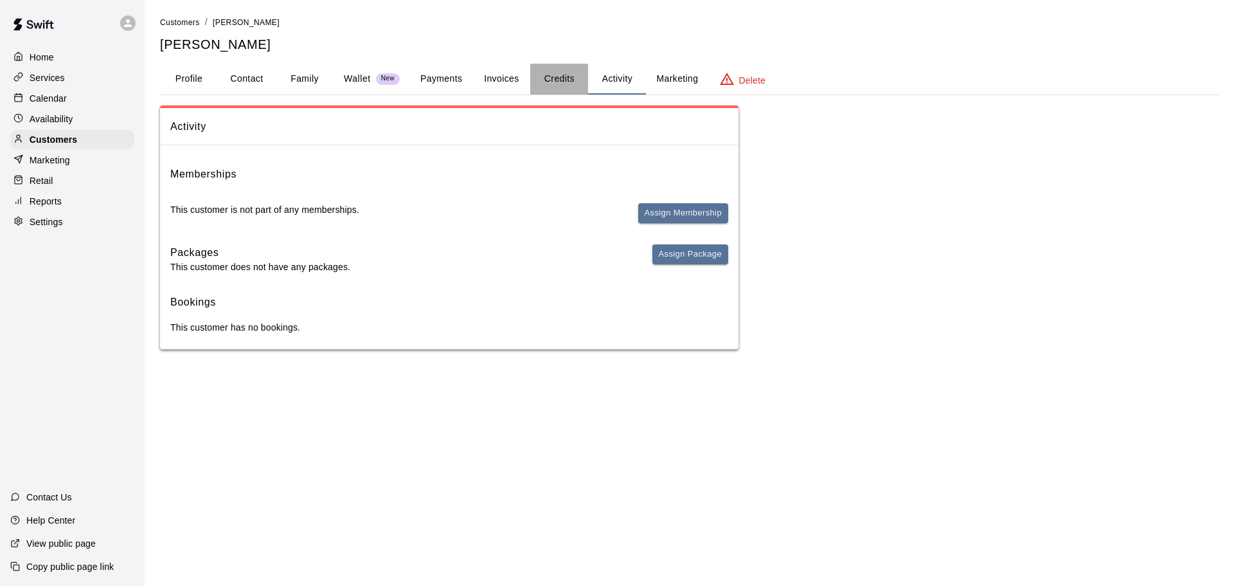
click at [553, 78] on button "Credits" at bounding box center [559, 79] width 58 height 31
